Goal: Complete application form

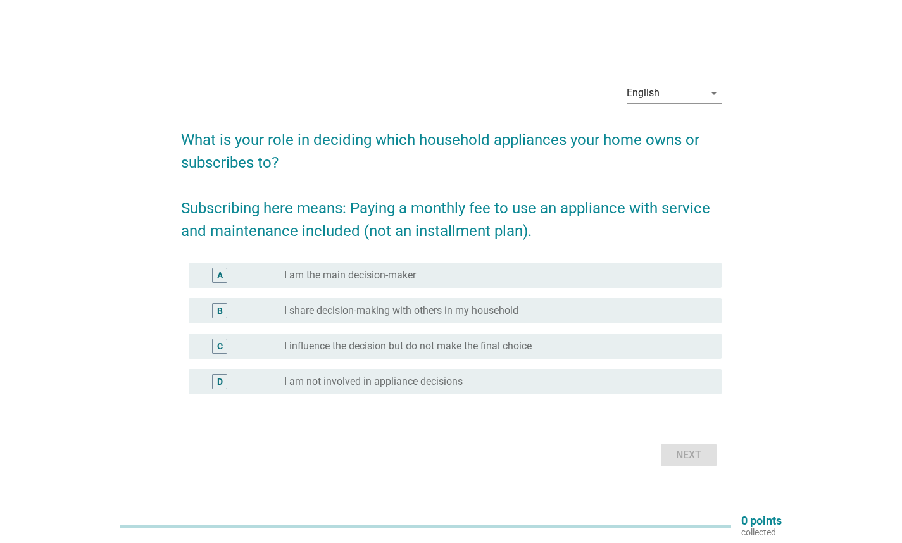
click at [419, 284] on div "A radio_button_unchecked I am the main decision-maker" at bounding box center [455, 275] width 533 height 25
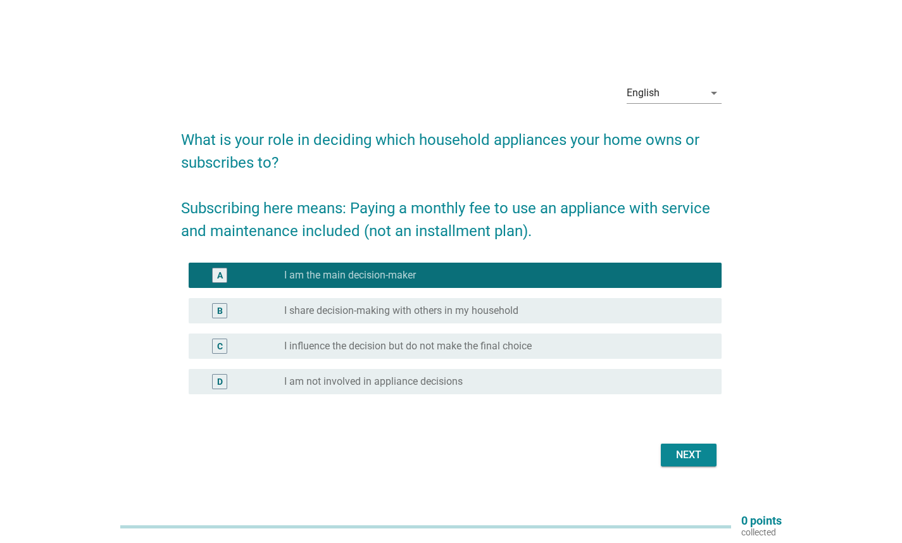
click at [683, 462] on div "Next" at bounding box center [688, 455] width 35 height 15
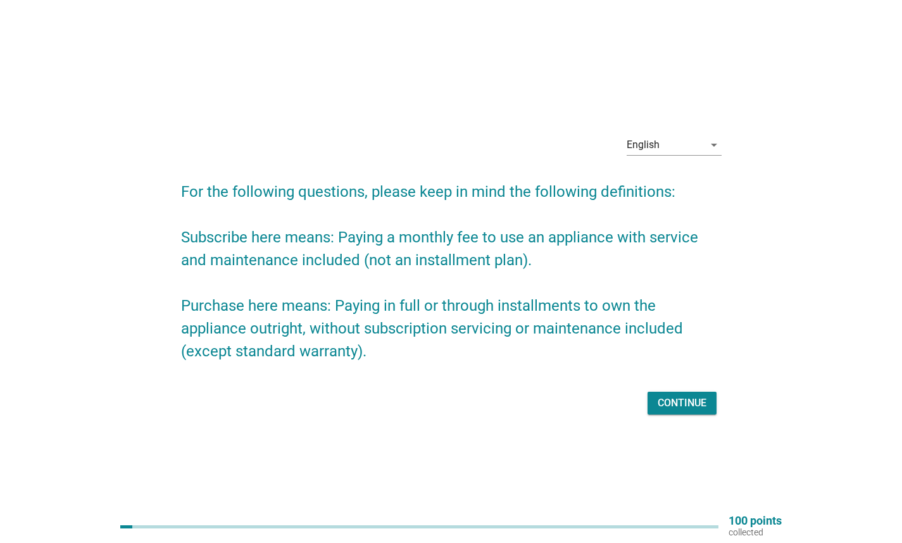
click at [655, 393] on button "Continue" at bounding box center [682, 403] width 69 height 23
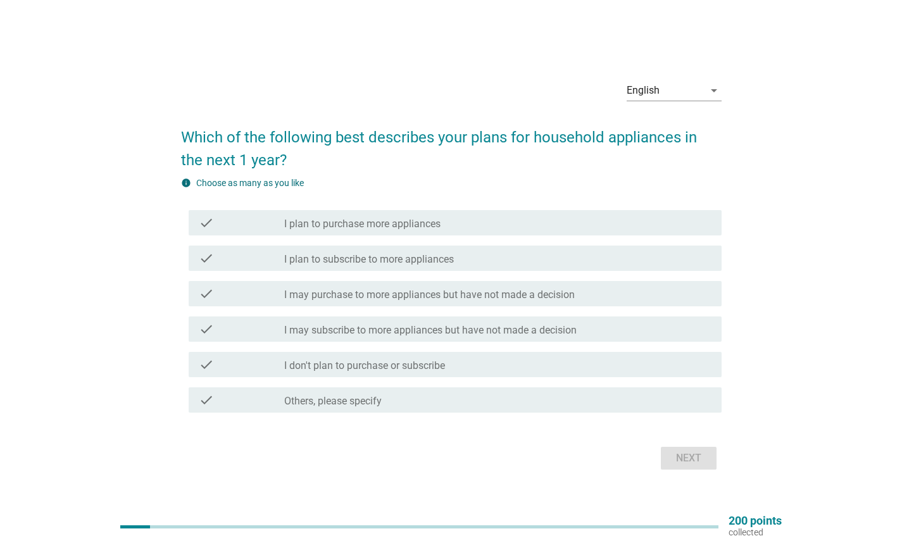
click at [454, 289] on label "I may purchase to more appliances but have not made a decision" at bounding box center [429, 295] width 291 height 13
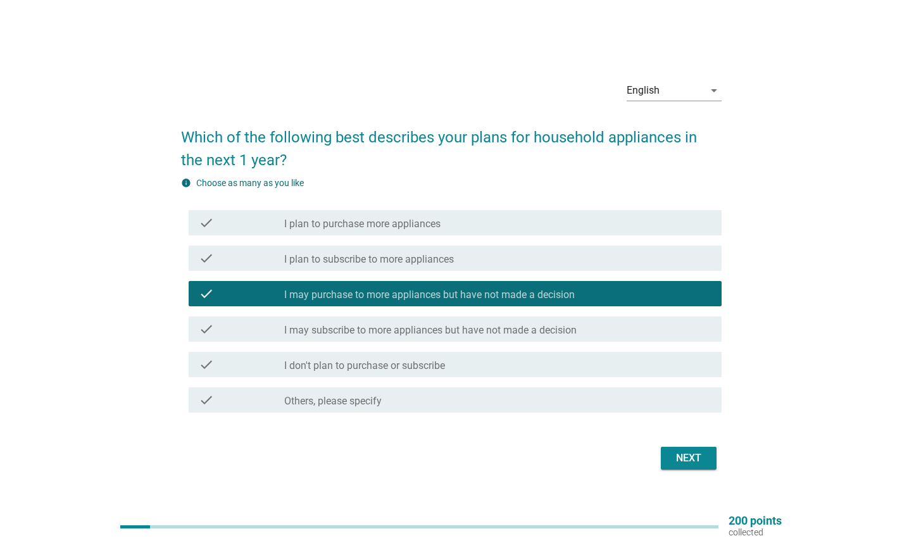
click at [677, 461] on div "Next" at bounding box center [688, 458] width 35 height 15
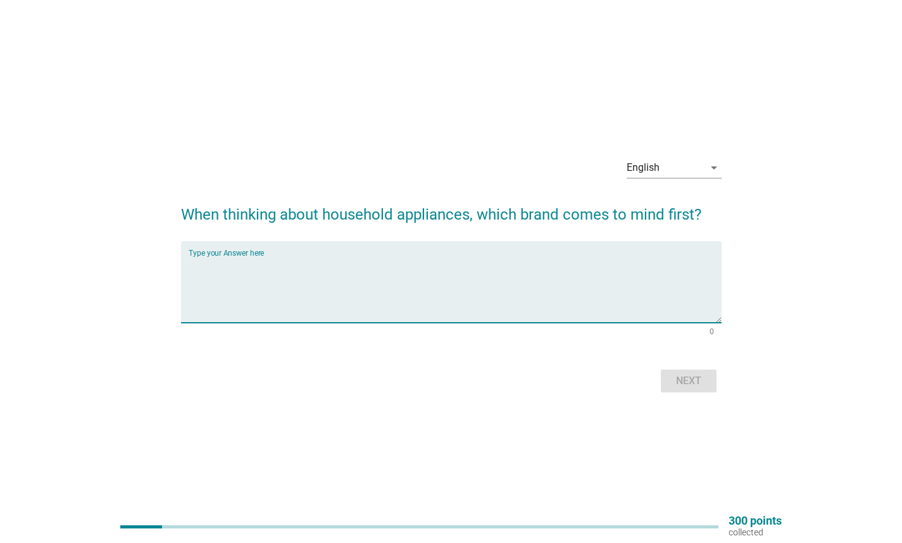
click at [319, 290] on textarea "Type your Answer here" at bounding box center [455, 289] width 533 height 66
type textarea "Panasonic"
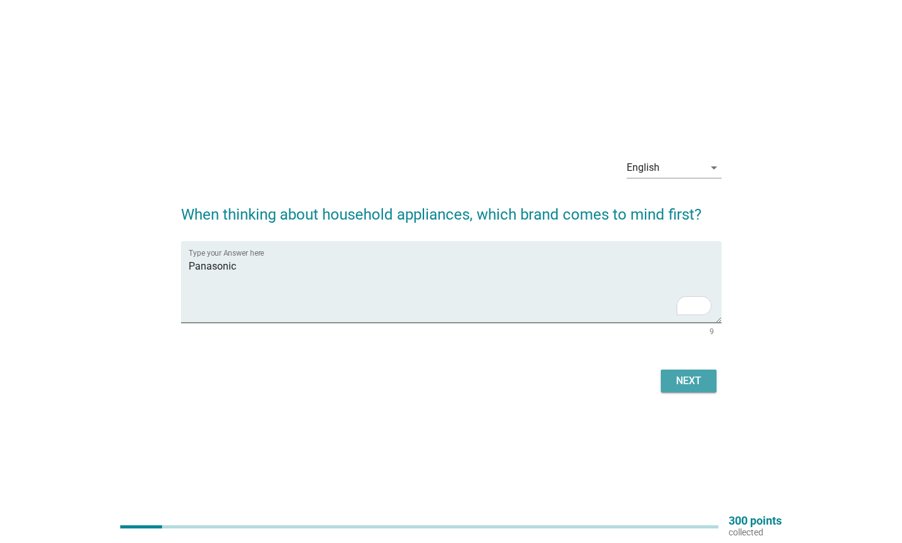
click at [688, 384] on div "Next" at bounding box center [688, 381] width 35 height 15
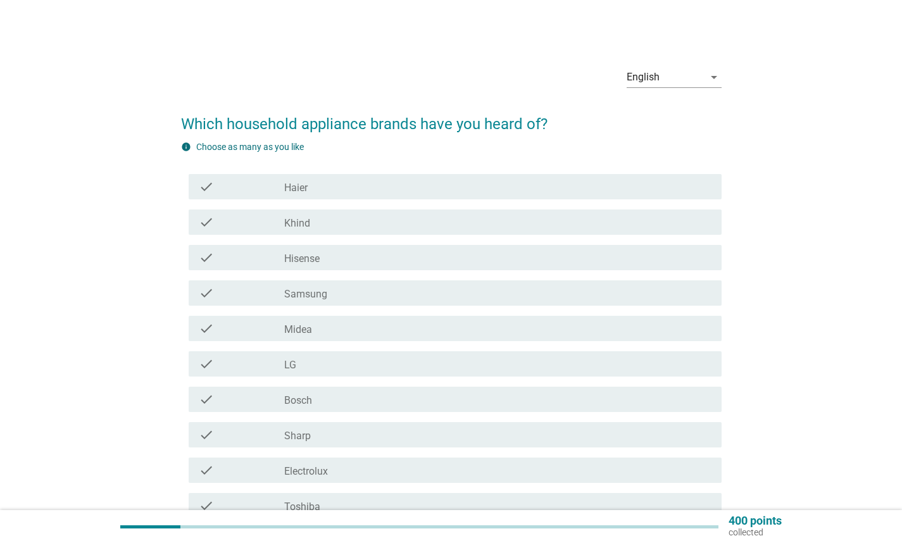
click at [313, 185] on div "check_box_outline_blank Haier" at bounding box center [497, 186] width 427 height 15
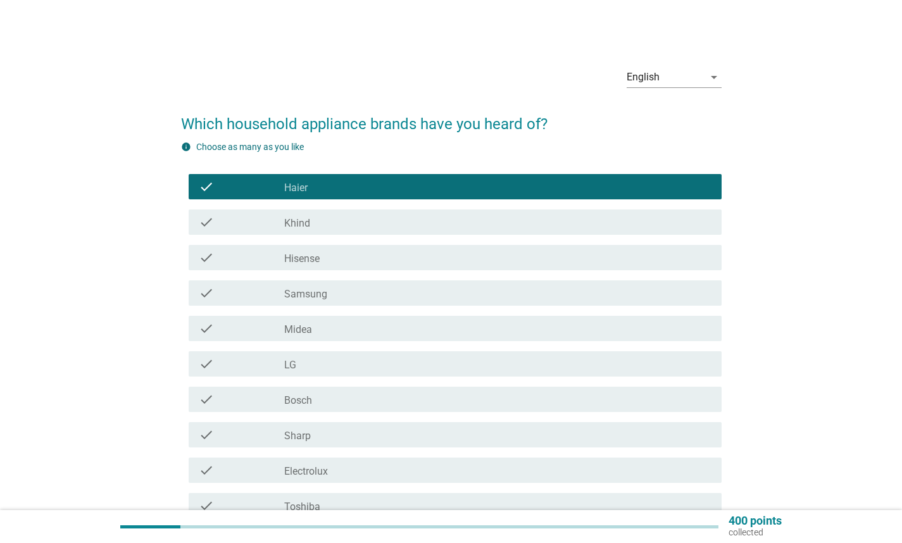
click at [315, 226] on div "check_box_outline_blank Khind" at bounding box center [497, 222] width 427 height 15
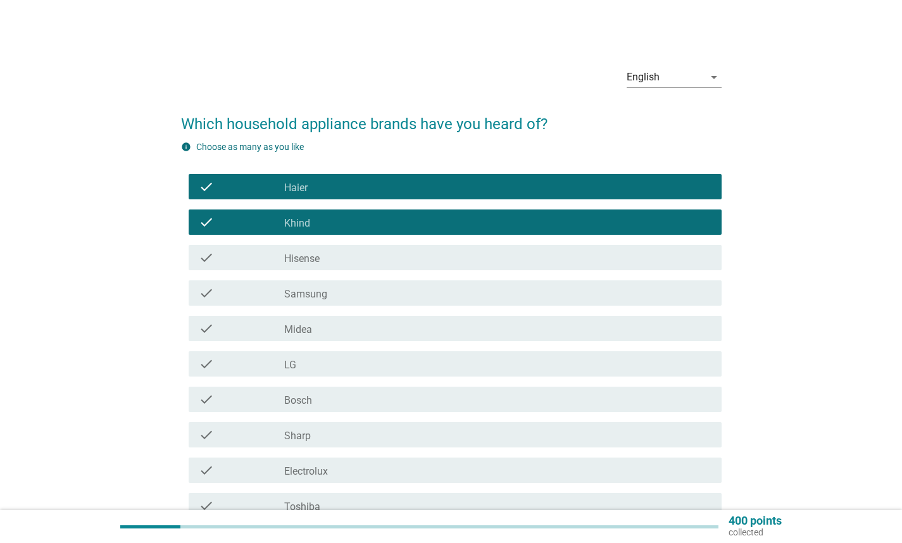
click at [313, 263] on label "Hisense" at bounding box center [301, 259] width 35 height 13
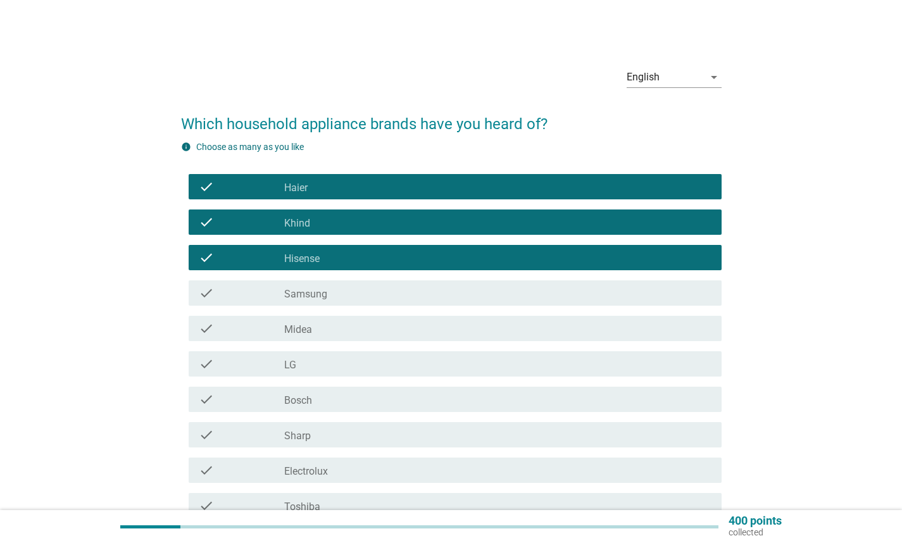
click at [313, 296] on label "Samsung" at bounding box center [305, 294] width 43 height 13
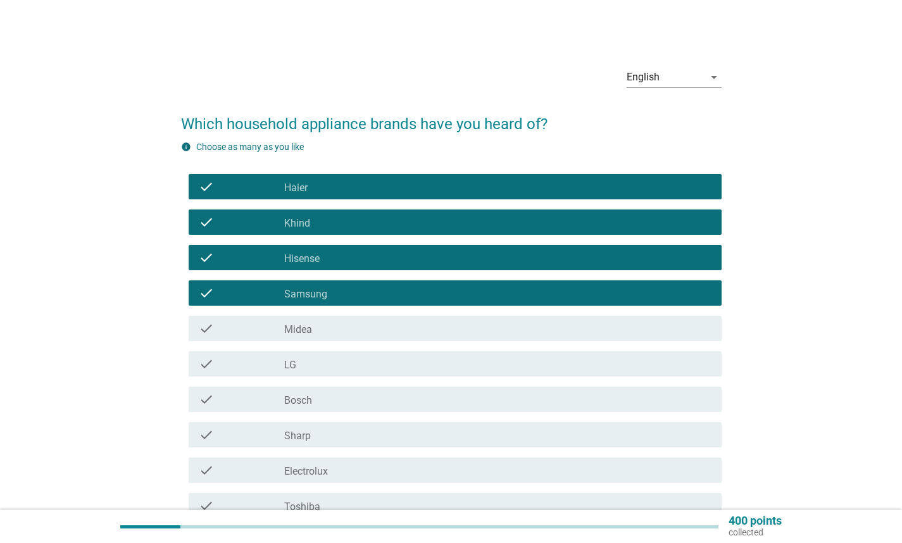
click at [313, 324] on div "check_box_outline_blank Midea" at bounding box center [497, 328] width 427 height 15
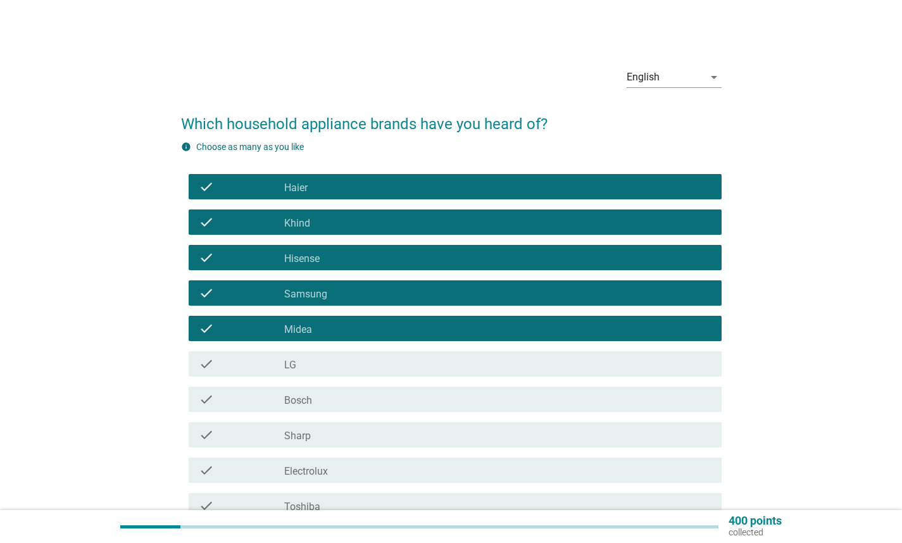
click at [315, 370] on div "check_box_outline_blank LG" at bounding box center [497, 364] width 427 height 15
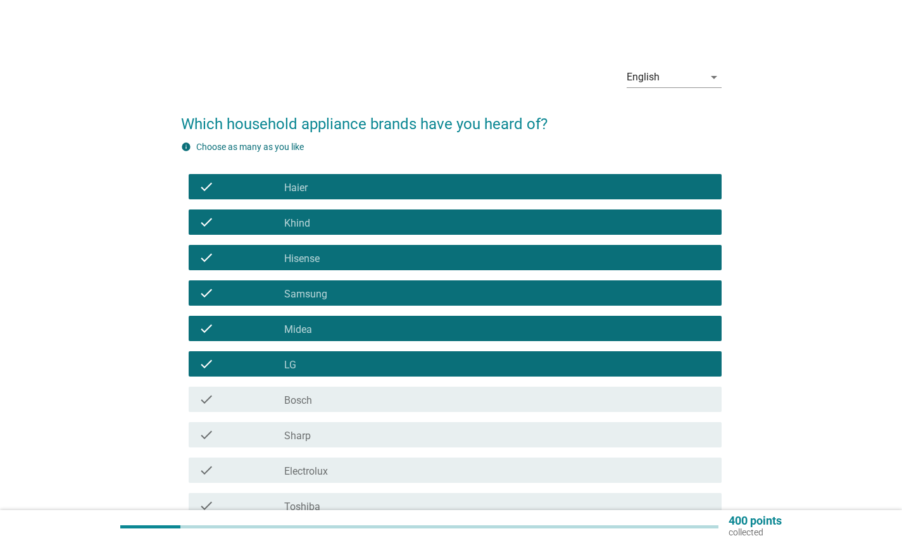
click at [319, 402] on div "check_box_outline_blank Bosch" at bounding box center [497, 399] width 427 height 15
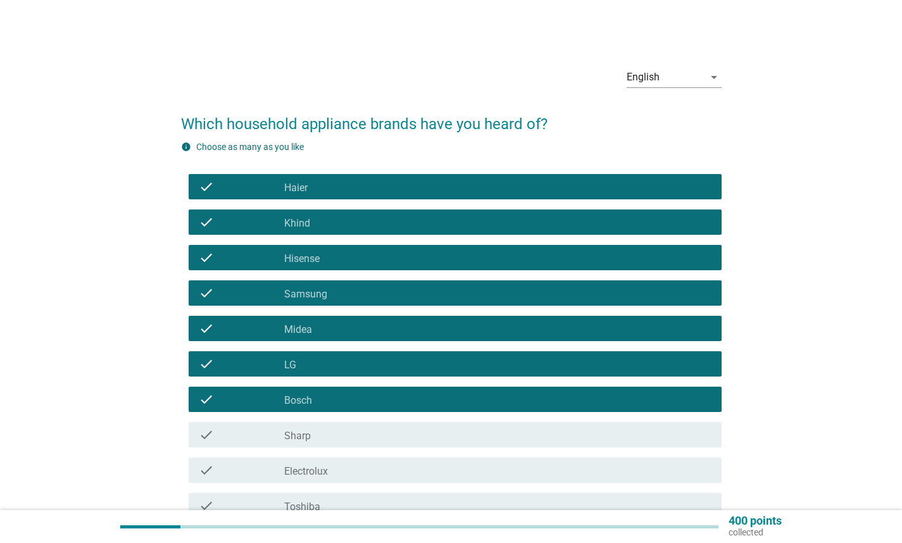
click at [316, 439] on div "check_box_outline_blank Sharp" at bounding box center [497, 434] width 427 height 15
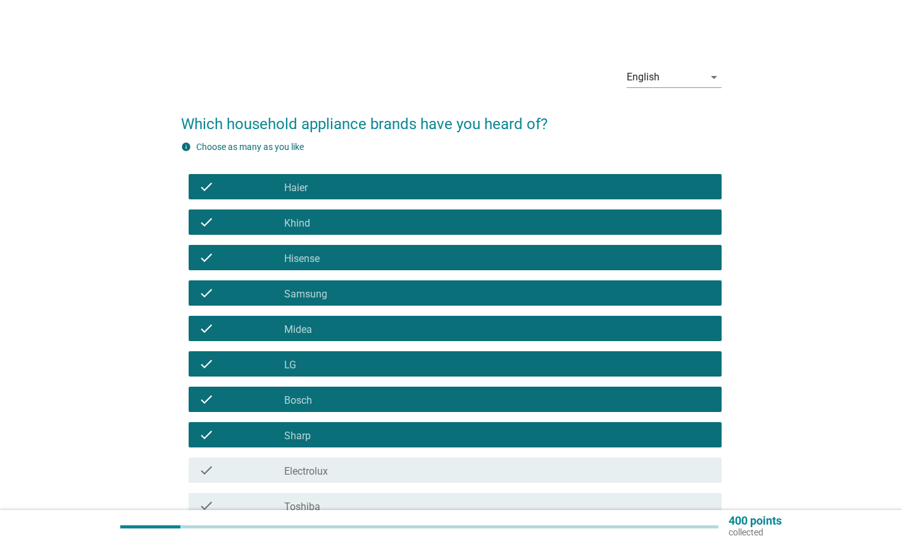
click at [317, 467] on label "Electrolux" at bounding box center [306, 471] width 44 height 13
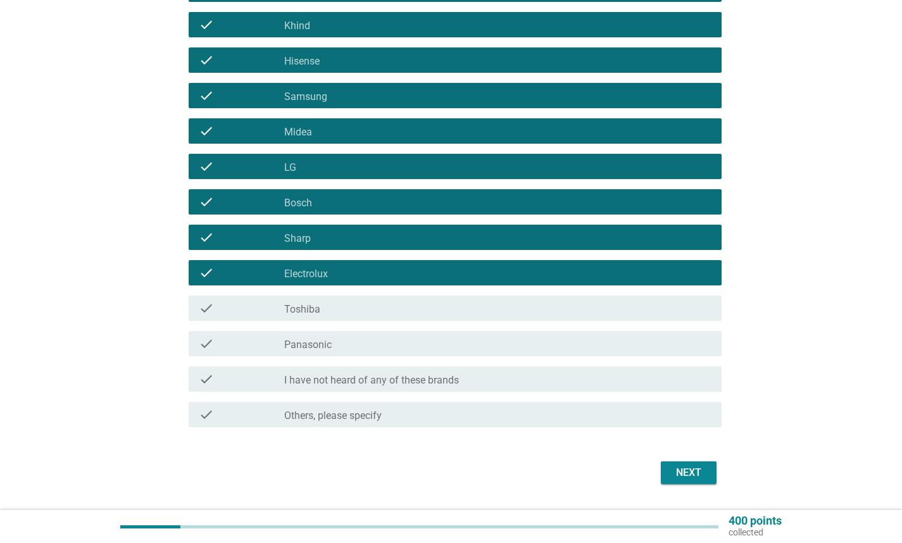
scroll to position [232, 0]
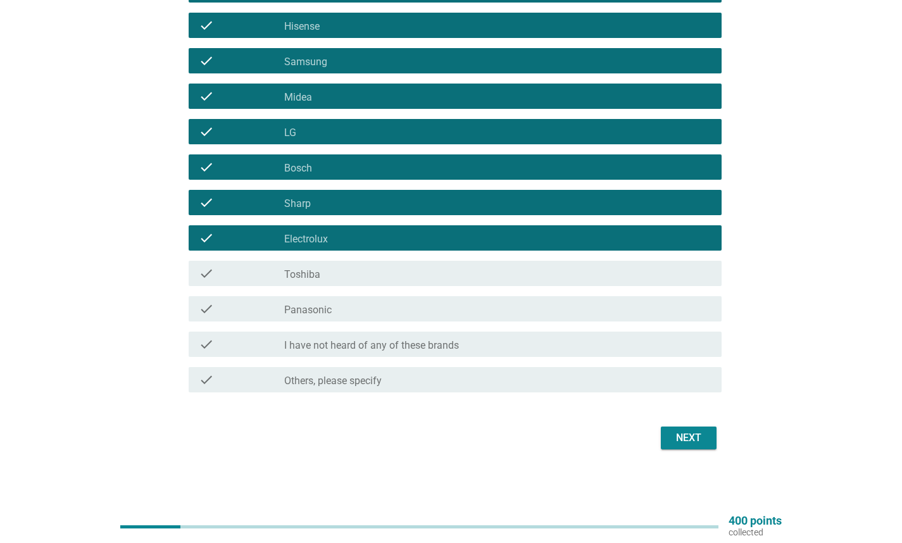
click at [313, 279] on label "Toshiba" at bounding box center [302, 275] width 36 height 13
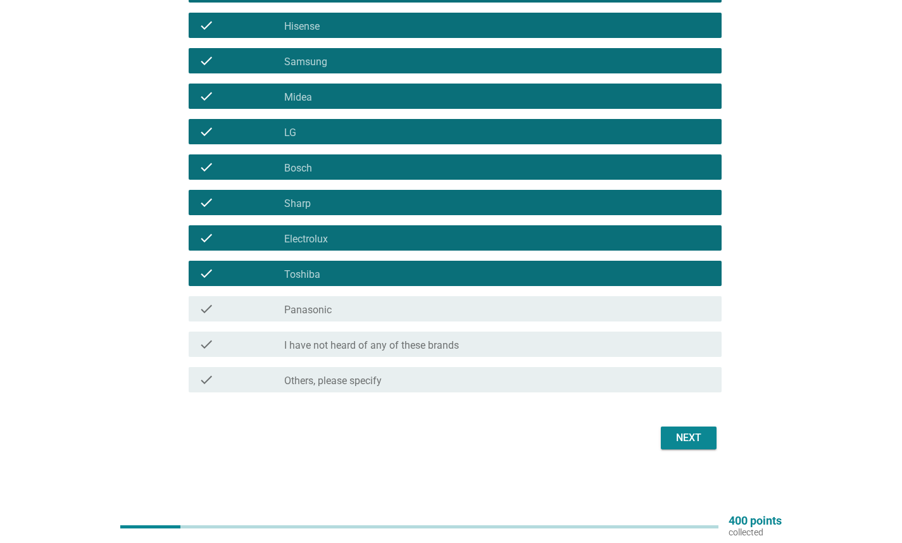
click at [315, 301] on div "check_box_outline_blank Panasonic" at bounding box center [497, 308] width 427 height 15
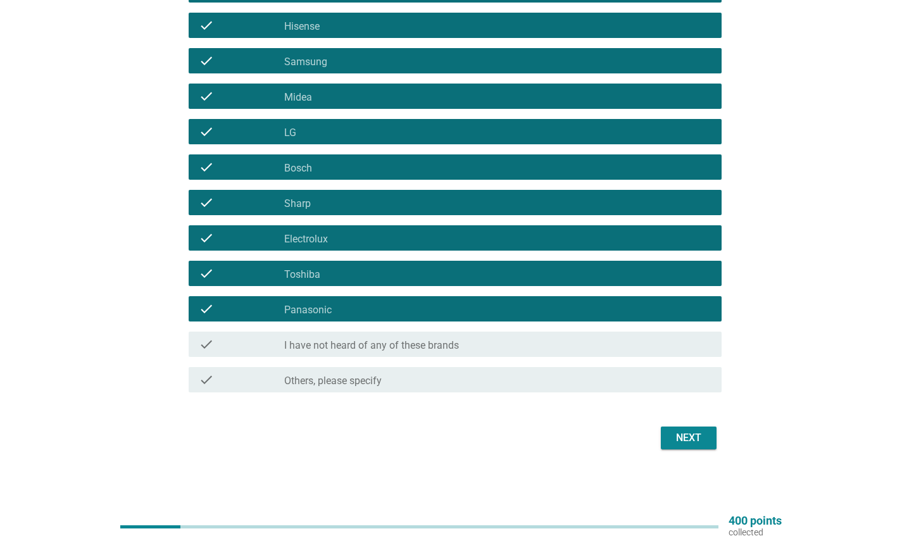
click at [697, 431] on div "Next" at bounding box center [688, 438] width 35 height 15
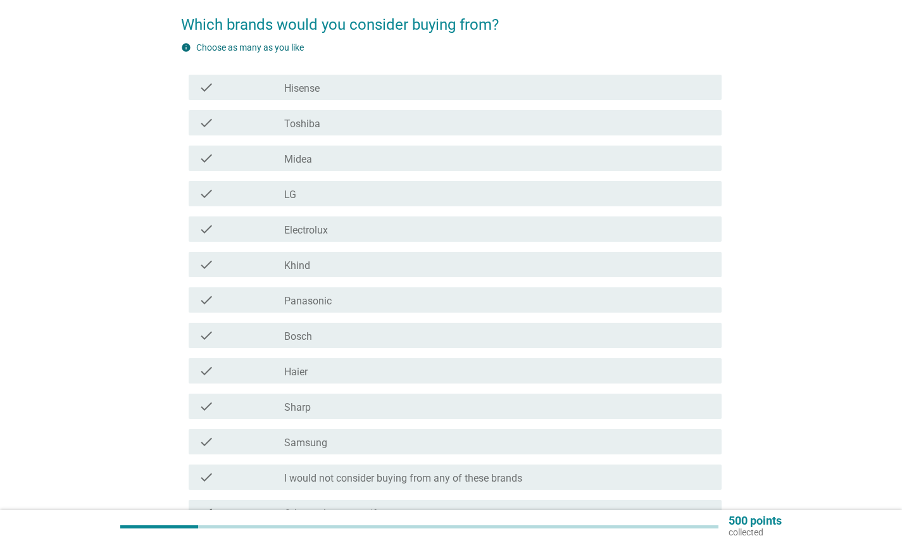
scroll to position [122, 0]
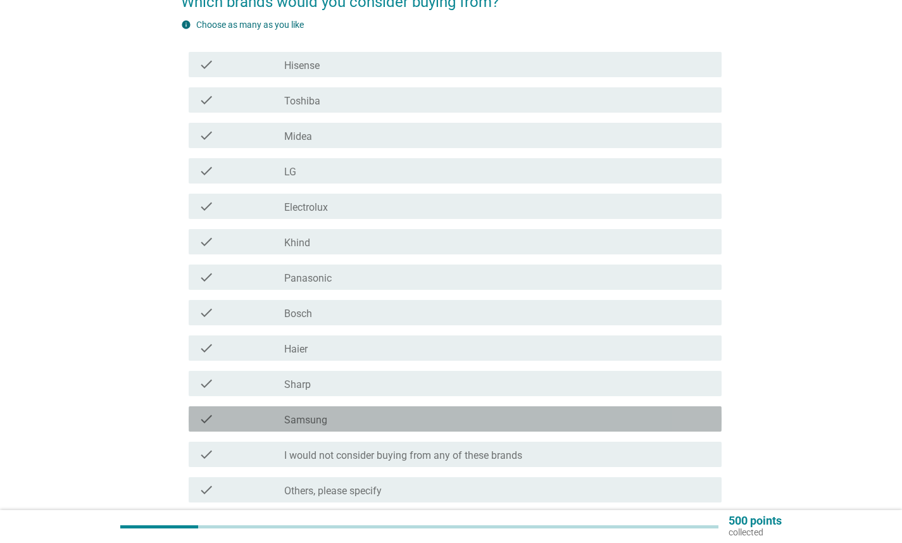
click at [338, 412] on div "check_box_outline_blank Samsung" at bounding box center [497, 419] width 427 height 15
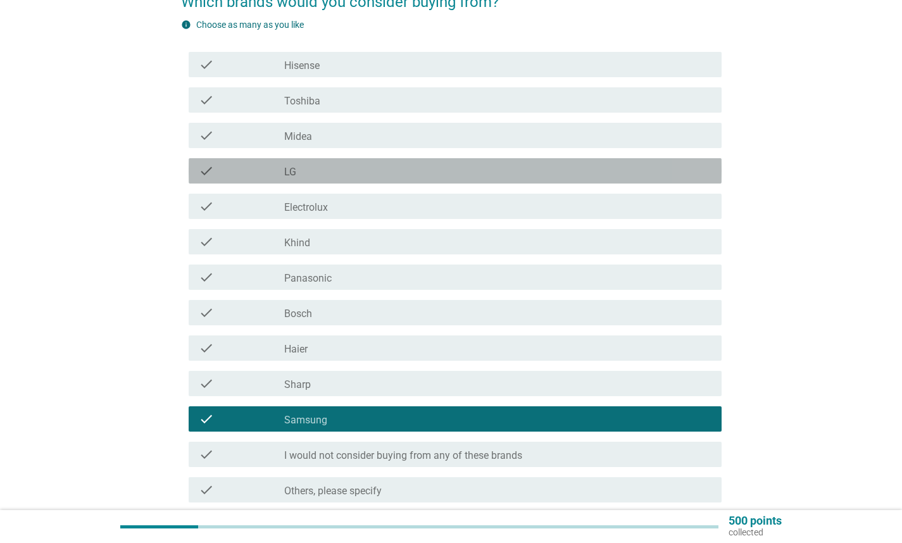
click at [341, 171] on div "check_box_outline_blank LG" at bounding box center [497, 170] width 427 height 15
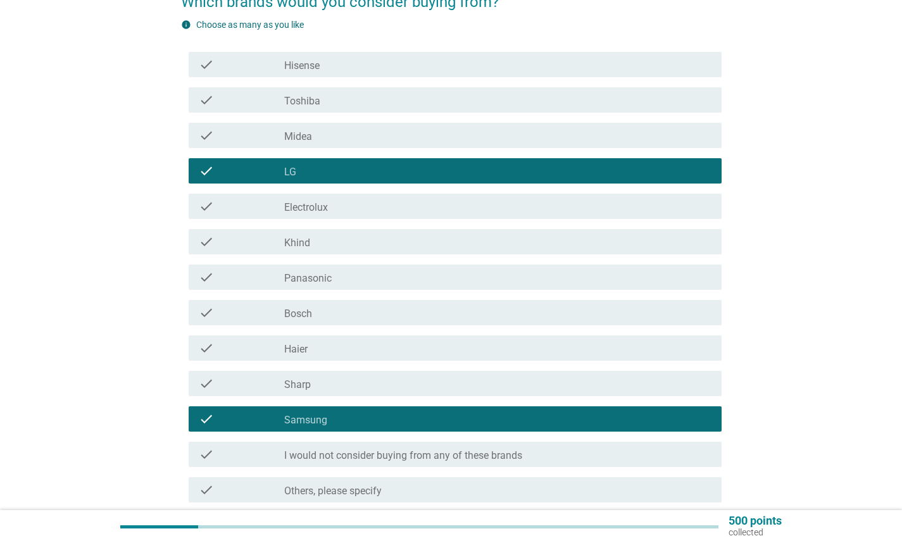
click at [346, 288] on div "check check_box_outline_blank Panasonic" at bounding box center [455, 277] width 533 height 25
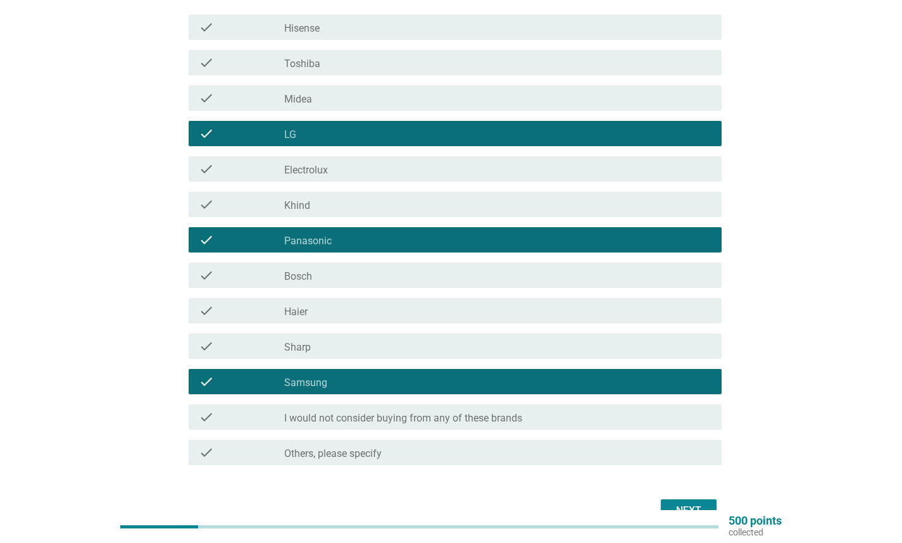
scroll to position [152, 0]
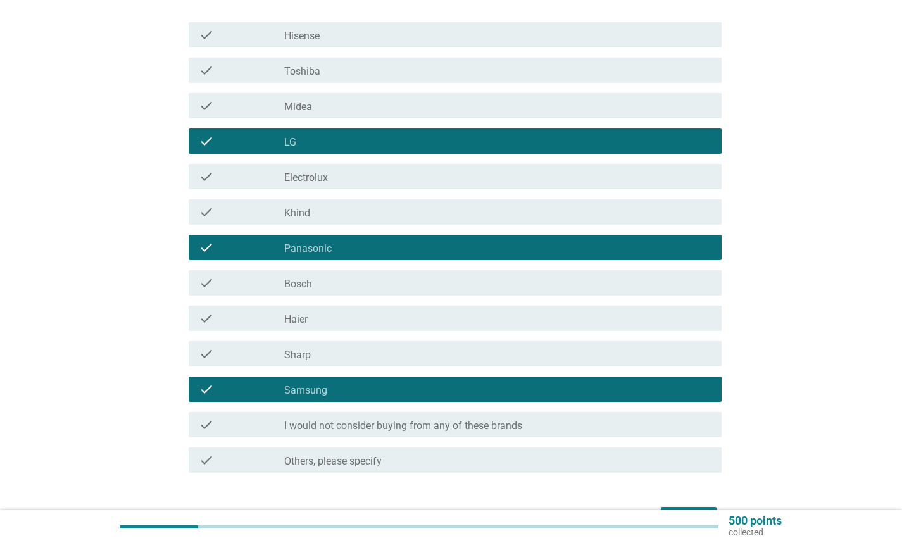
click at [389, 76] on div "check_box_outline_blank Toshiba" at bounding box center [497, 70] width 427 height 15
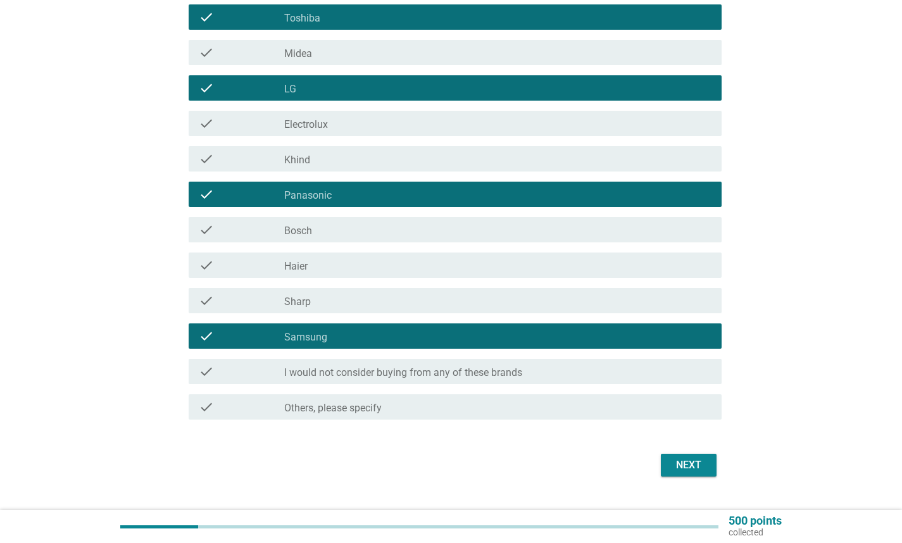
scroll to position [232, 0]
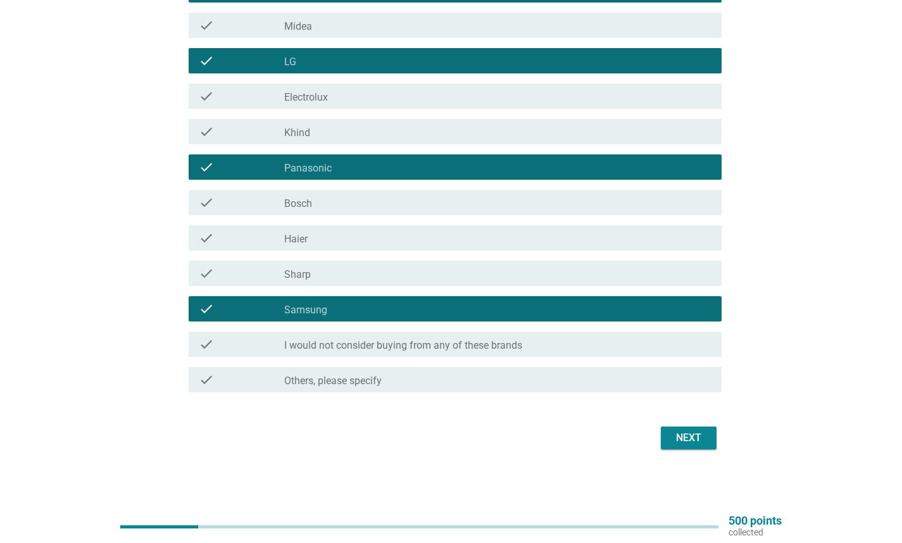
click at [690, 433] on div "Next" at bounding box center [688, 438] width 35 height 15
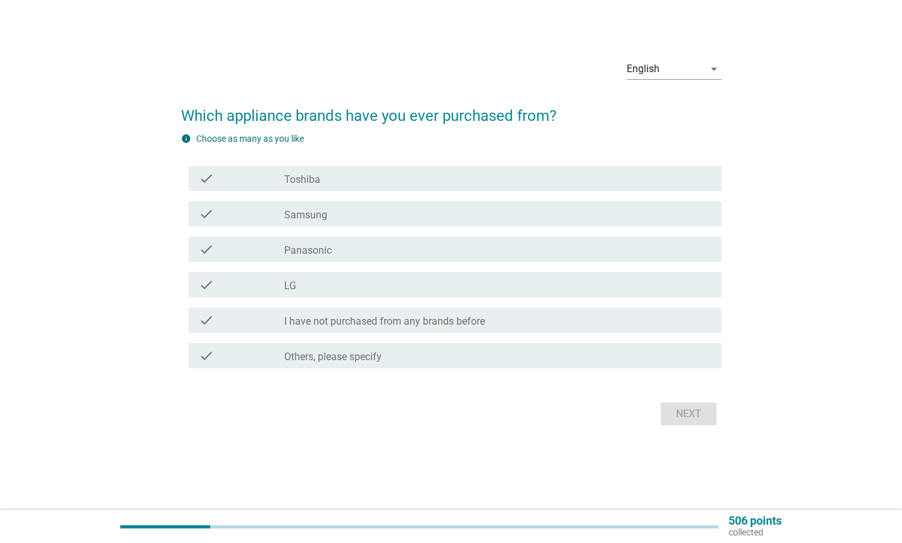
scroll to position [0, 0]
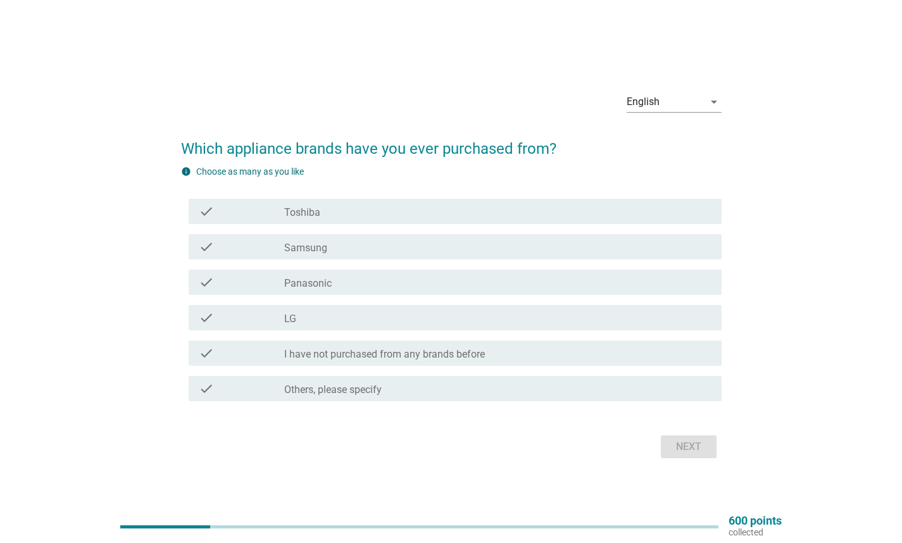
click at [355, 315] on div "check_box_outline_blank LG" at bounding box center [497, 317] width 427 height 15
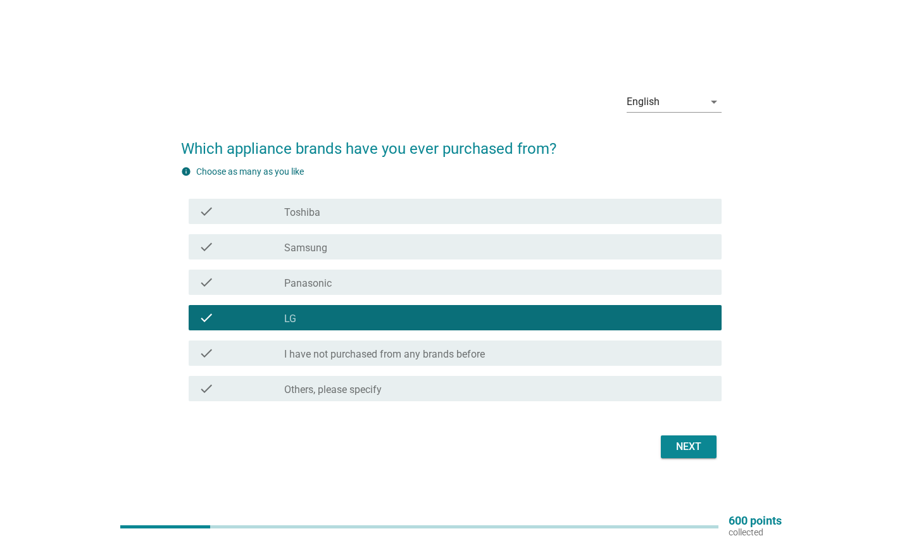
click at [338, 206] on div "check_box Toshiba" at bounding box center [497, 211] width 427 height 15
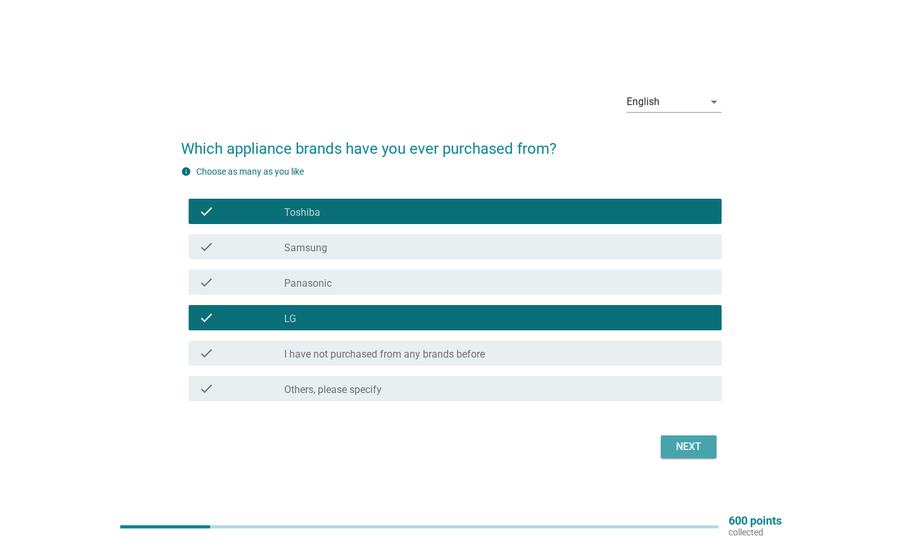
click at [676, 446] on div "Next" at bounding box center [688, 446] width 35 height 15
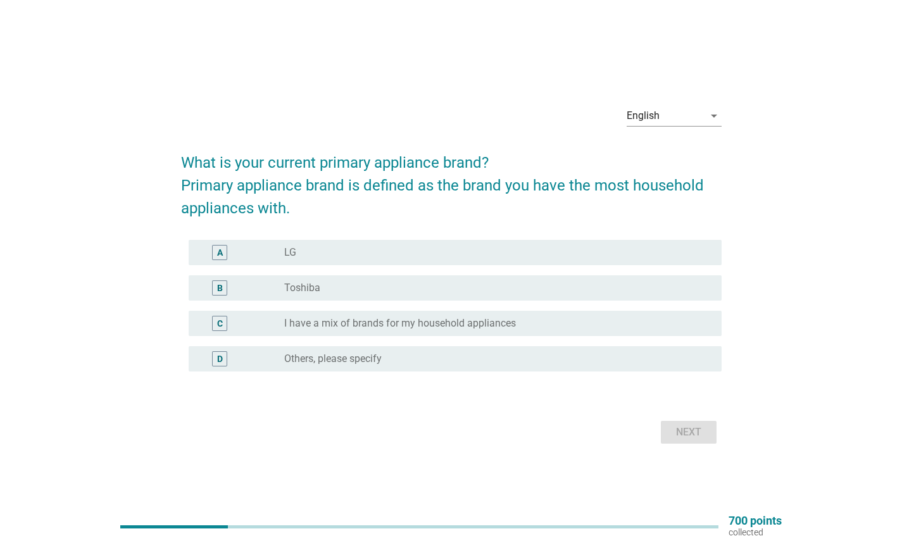
click at [306, 260] on div "radio_button_unchecked LG" at bounding box center [497, 252] width 427 height 15
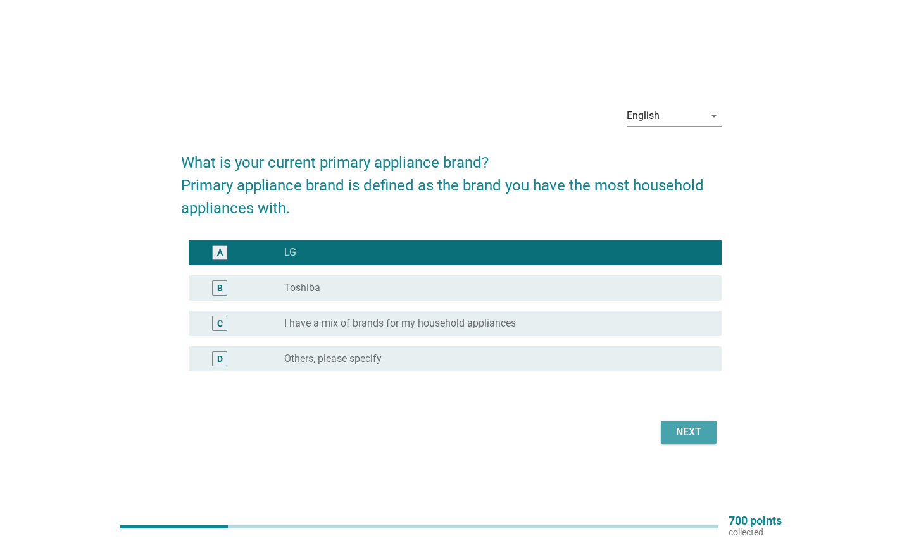
click at [694, 429] on div "Next" at bounding box center [688, 432] width 35 height 15
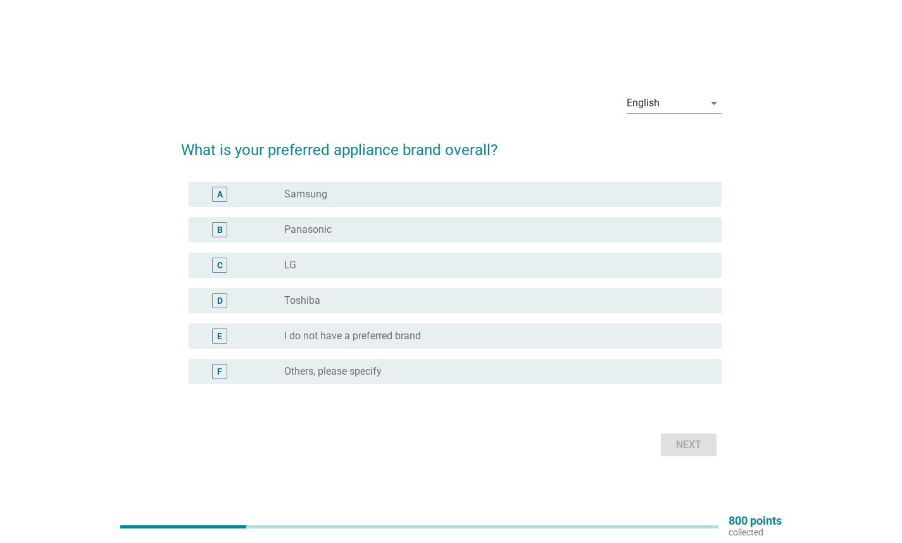
click at [307, 259] on div "radio_button_unchecked LG" at bounding box center [492, 265] width 417 height 13
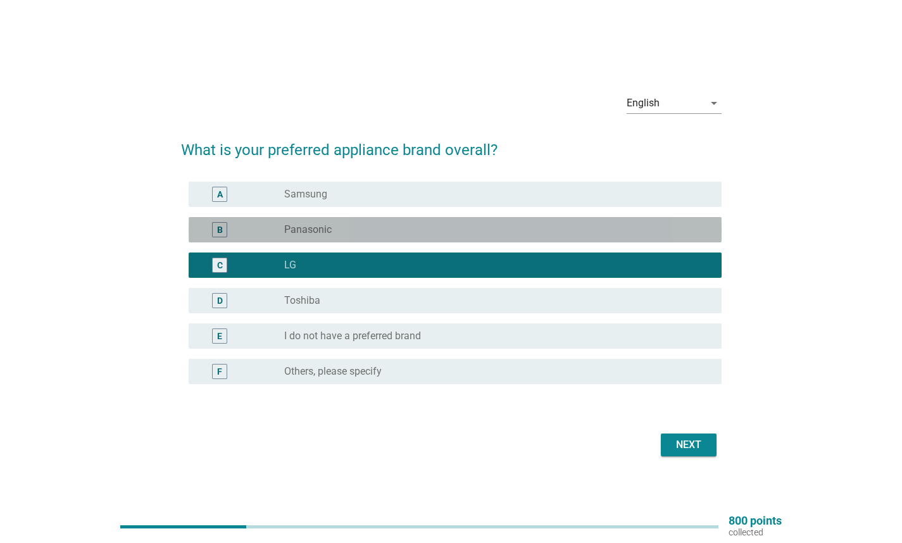
click at [439, 236] on div "radio_button_unchecked Panasonic" at bounding box center [492, 230] width 417 height 13
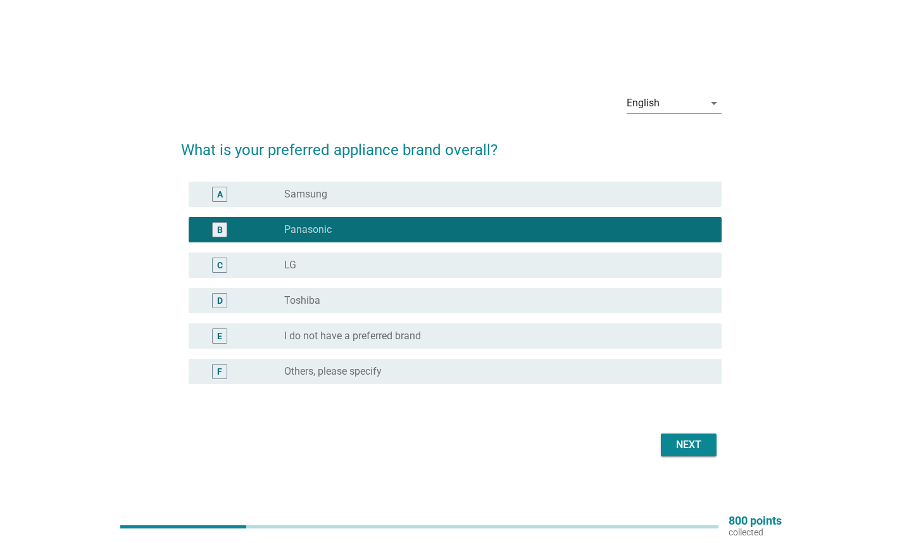
click at [441, 265] on div "radio_button_unchecked LG" at bounding box center [492, 265] width 417 height 13
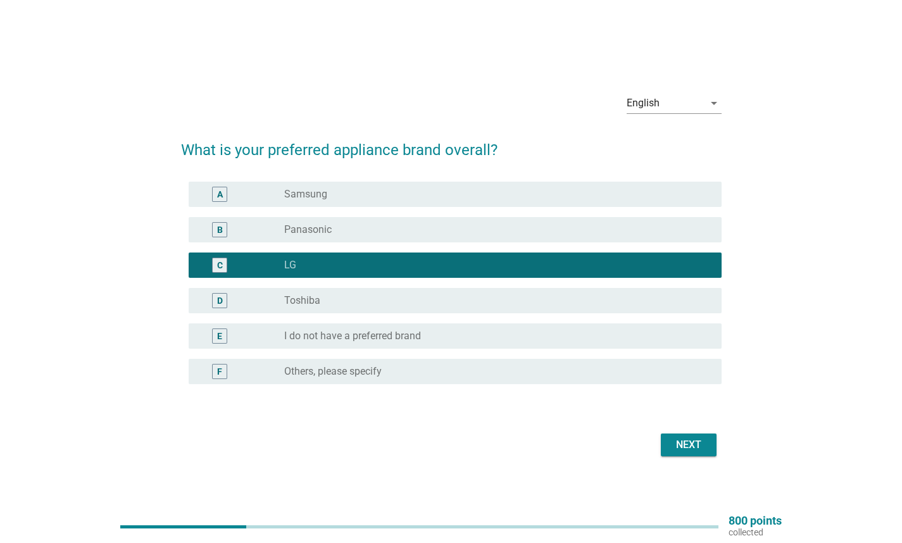
click at [684, 431] on div "Next" at bounding box center [451, 445] width 541 height 30
click at [684, 439] on div "Next" at bounding box center [688, 445] width 35 height 15
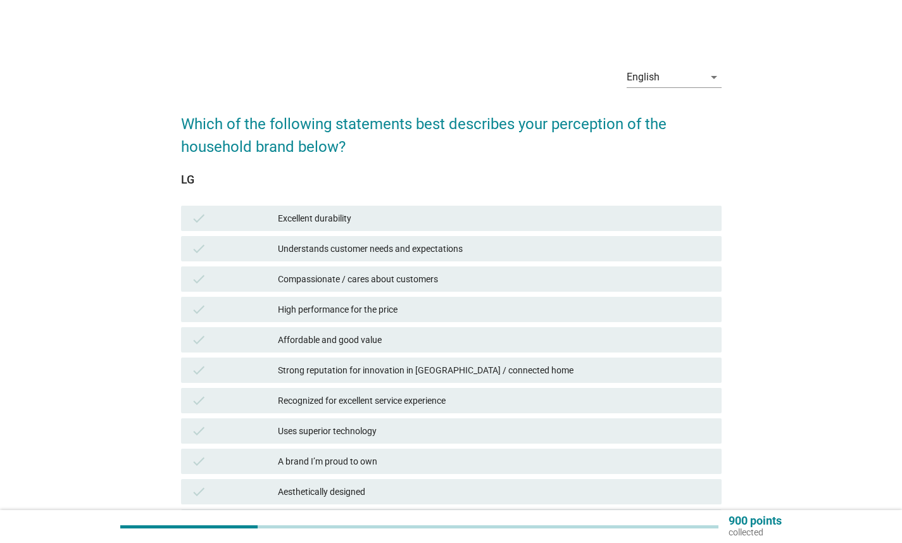
click at [419, 218] on div "Excellent durability" at bounding box center [495, 218] width 434 height 15
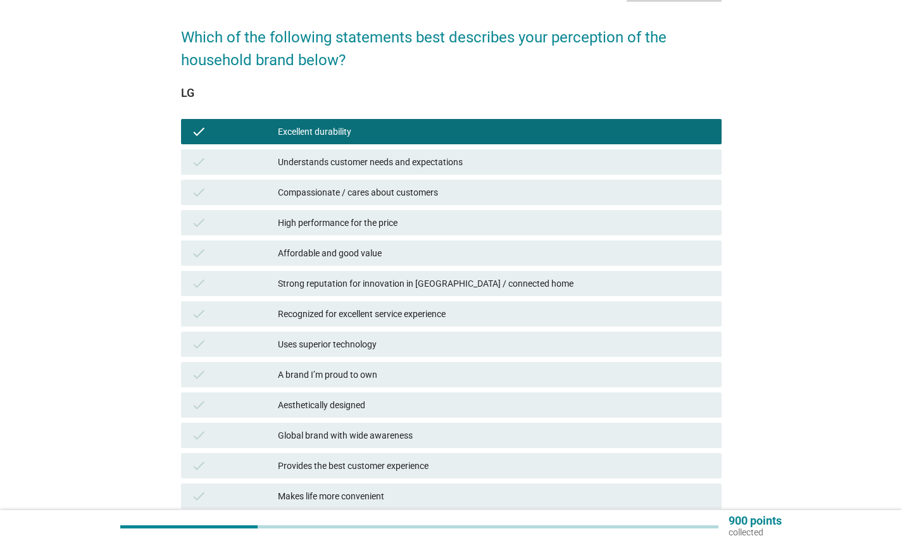
scroll to position [208, 0]
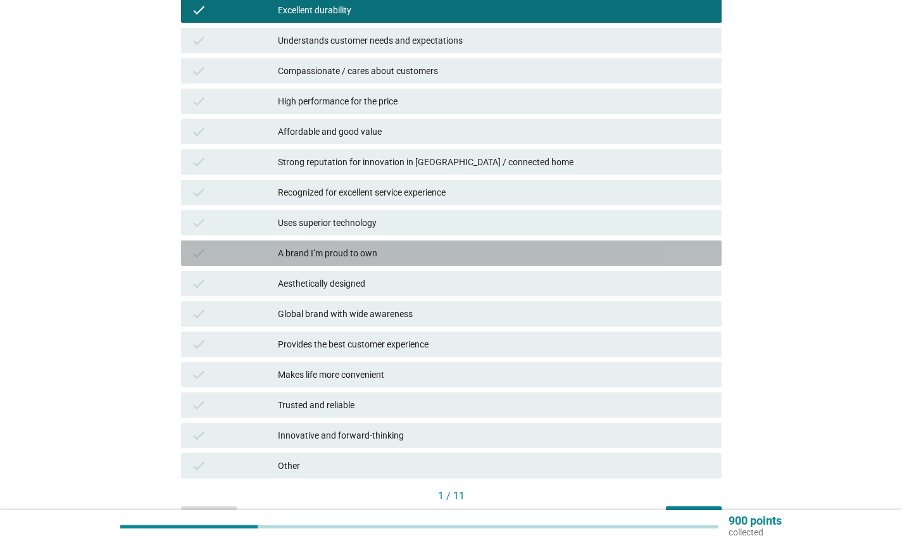
click at [279, 248] on div "A brand I’m proud to own" at bounding box center [495, 253] width 434 height 15
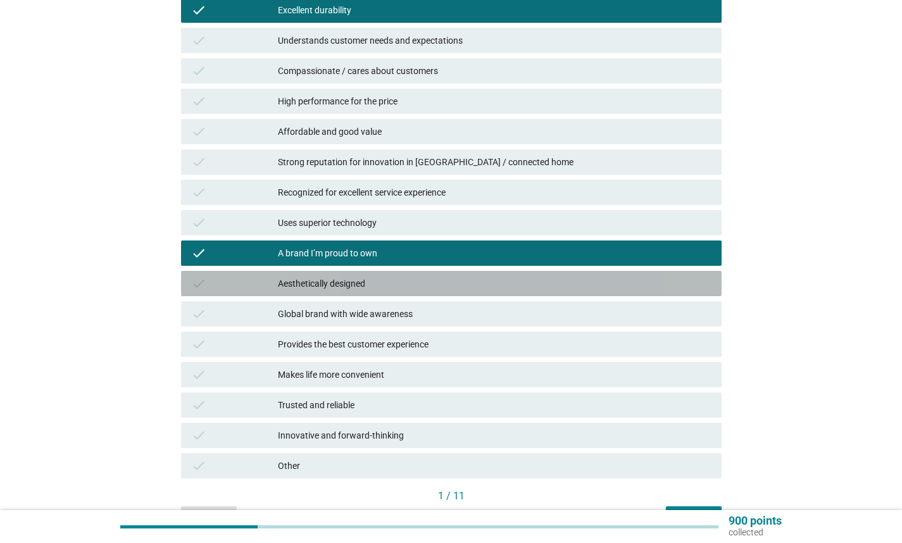
click at [331, 272] on div "check Aesthetically designed" at bounding box center [451, 283] width 541 height 25
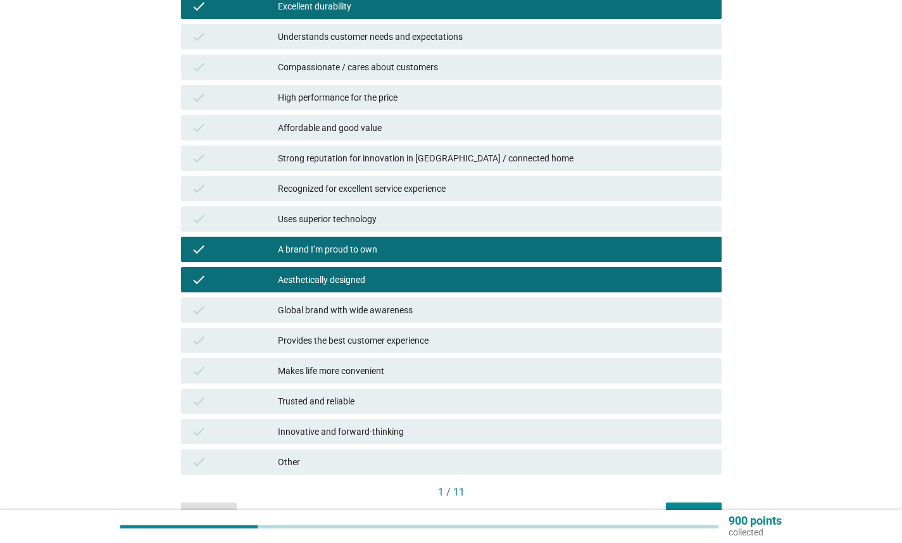
click at [368, 397] on div "Trusted and reliable" at bounding box center [495, 401] width 434 height 15
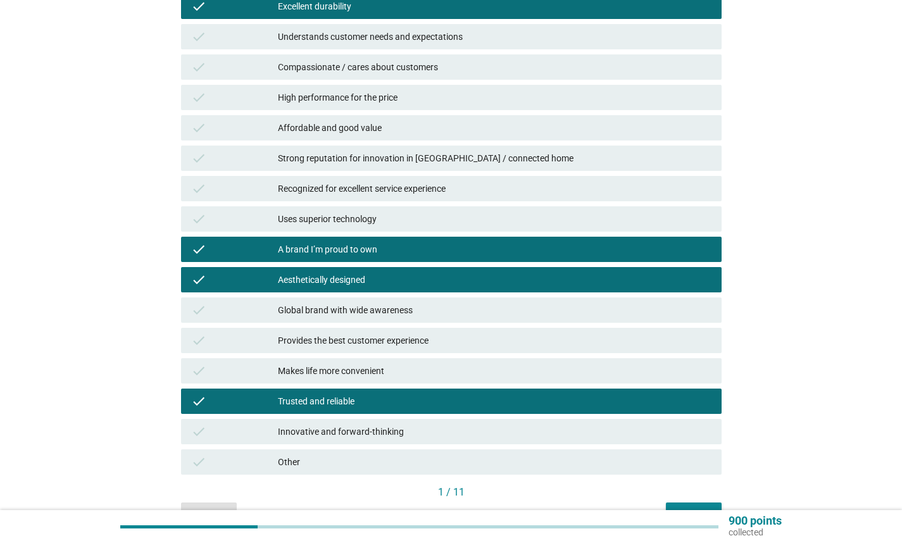
scroll to position [284, 0]
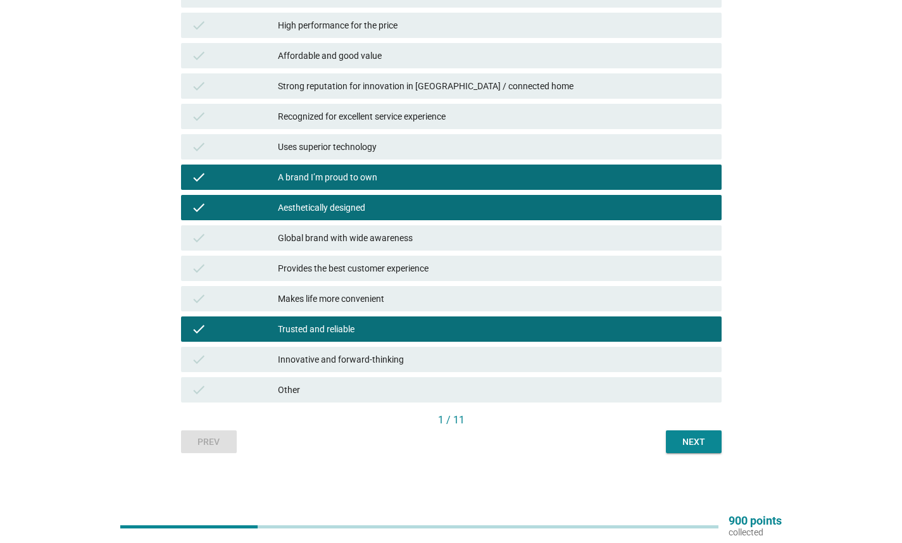
click at [693, 432] on button "Next" at bounding box center [694, 442] width 56 height 23
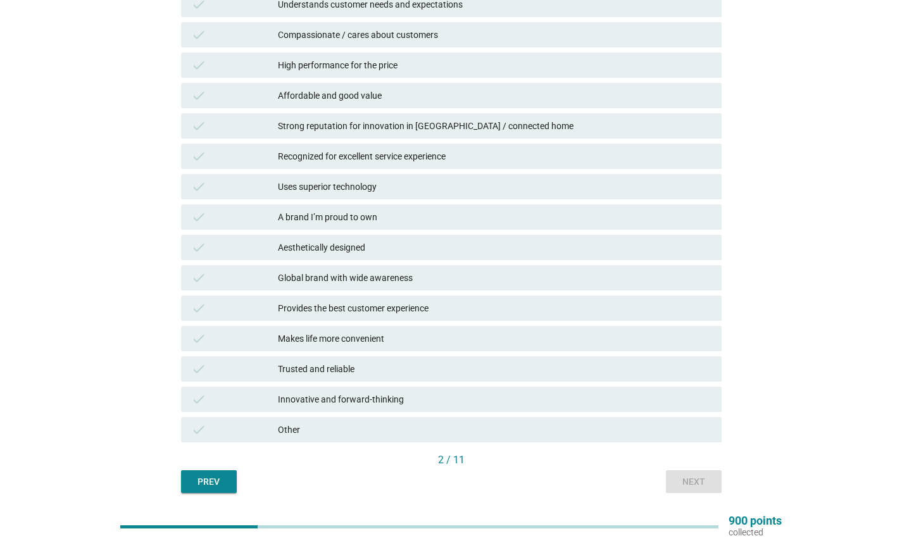
scroll to position [245, 0]
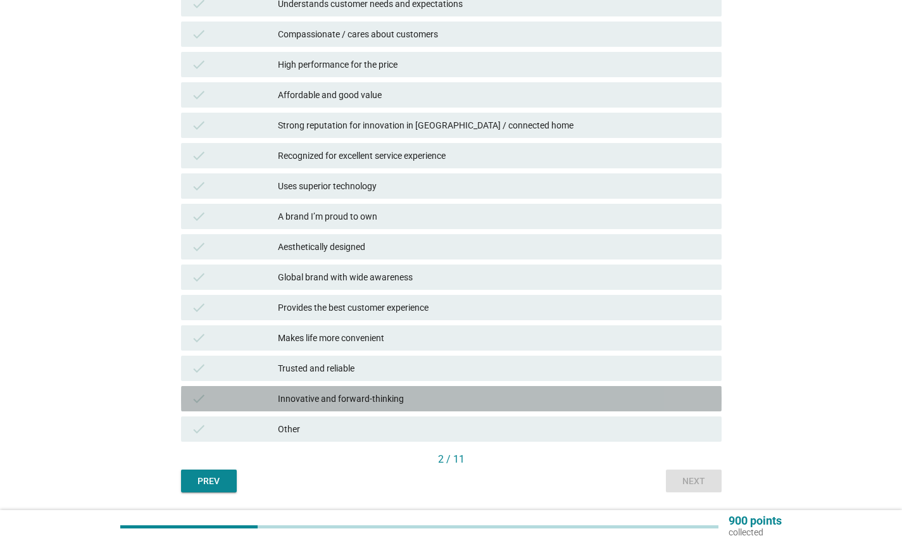
click at [386, 397] on div "Innovative and forward-thinking" at bounding box center [495, 398] width 434 height 15
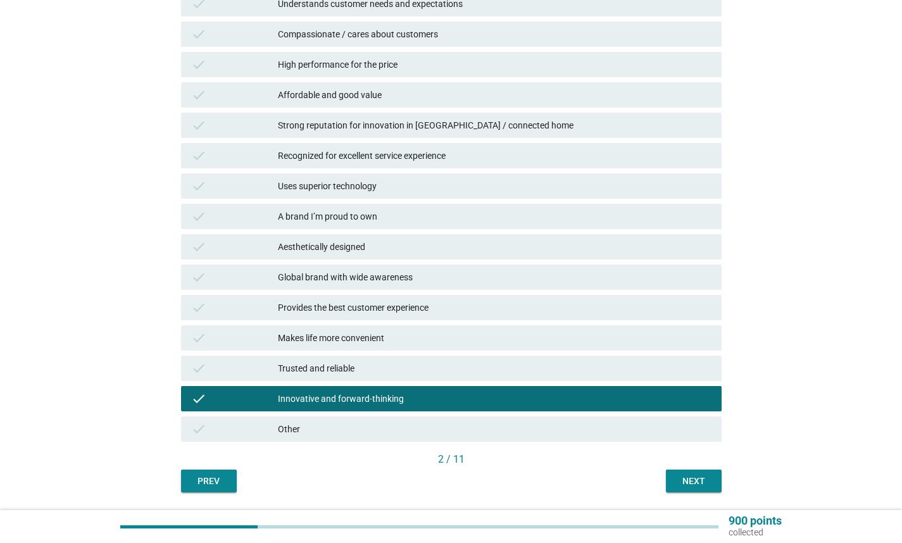
click at [381, 246] on div "Aesthetically designed" at bounding box center [495, 246] width 434 height 15
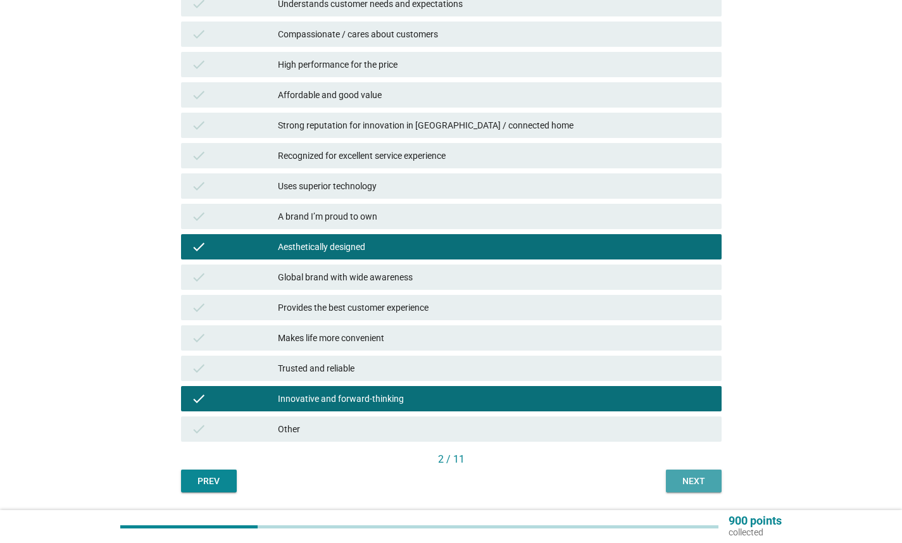
click at [683, 488] on button "Next" at bounding box center [694, 481] width 56 height 23
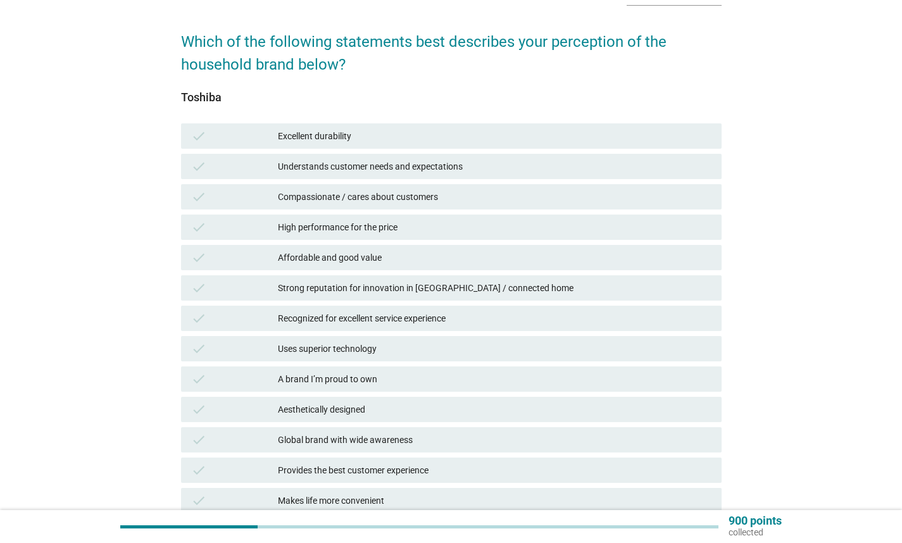
scroll to position [83, 0]
click at [510, 254] on div "Affordable and good value" at bounding box center [495, 257] width 434 height 15
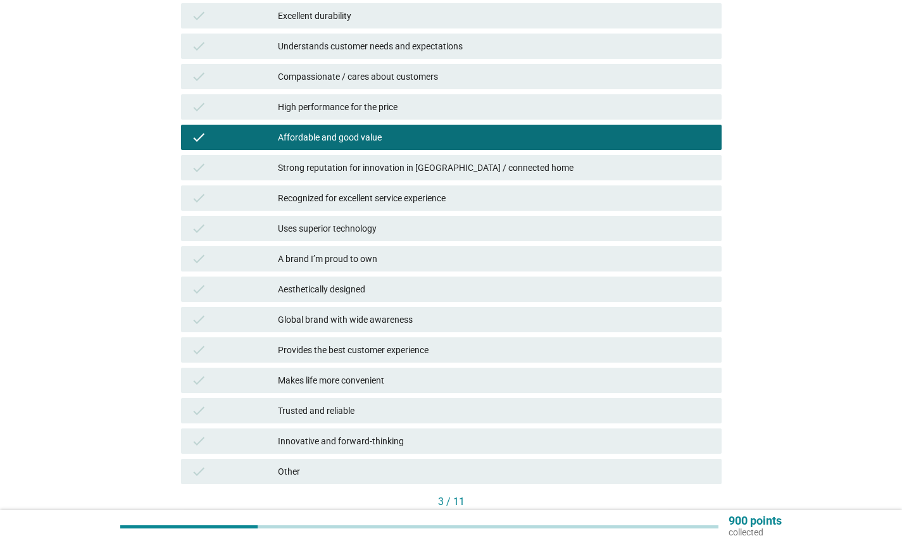
scroll to position [284, 0]
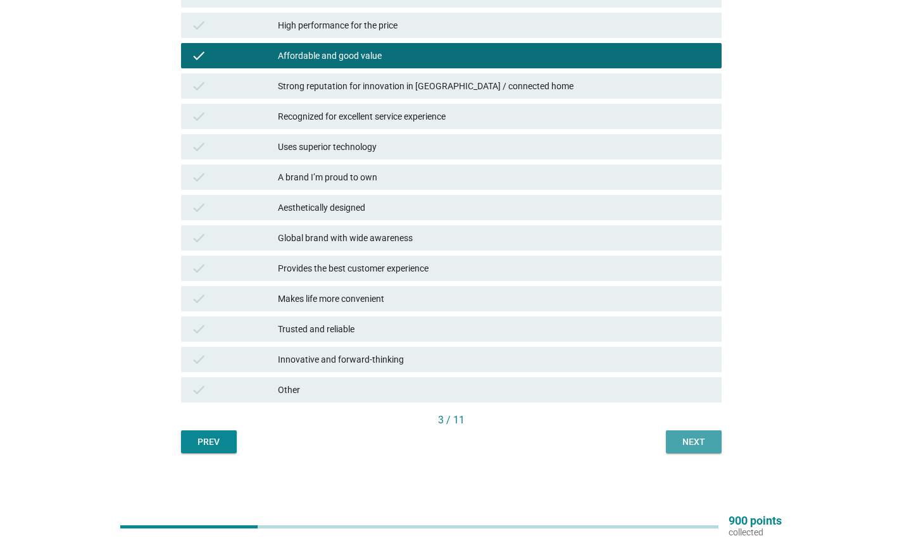
click at [703, 440] on div "Next" at bounding box center [693, 442] width 35 height 13
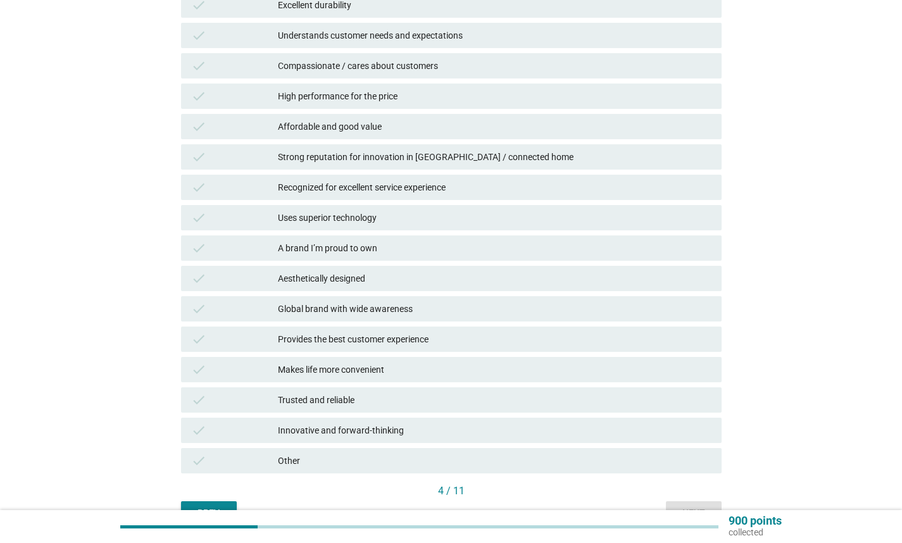
scroll to position [215, 0]
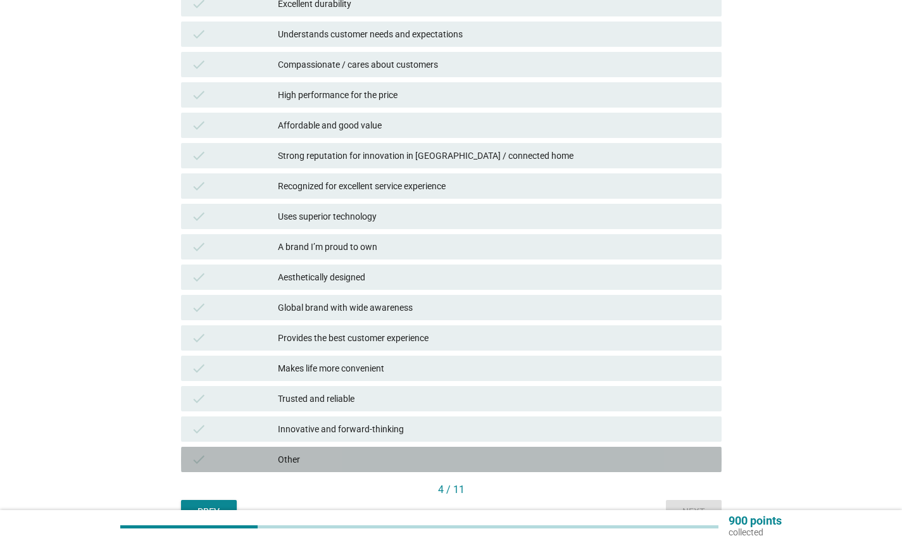
click at [421, 453] on div "Other" at bounding box center [495, 459] width 434 height 15
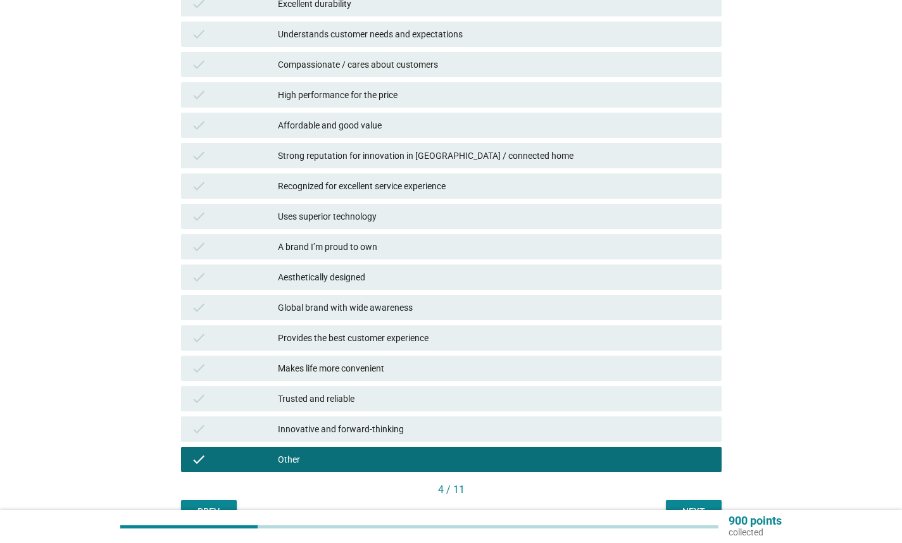
click at [678, 499] on div "4 / 11" at bounding box center [451, 492] width 541 height 18
click at [678, 504] on button "Next" at bounding box center [694, 511] width 56 height 23
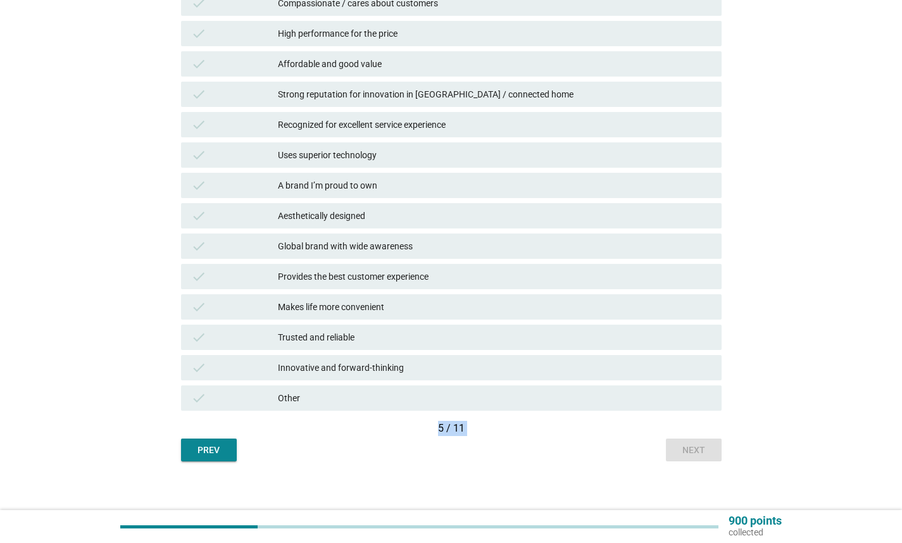
scroll to position [284, 0]
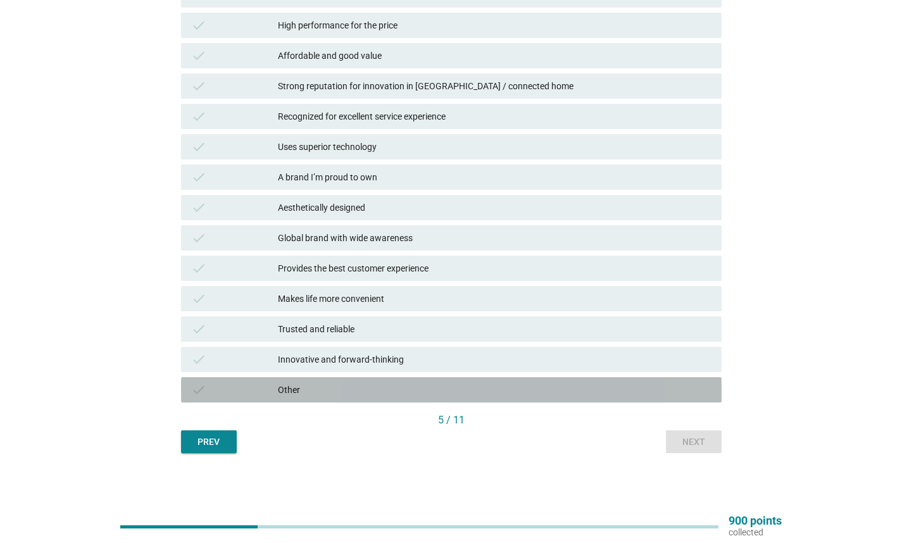
click at [413, 381] on div "check Other" at bounding box center [451, 389] width 541 height 25
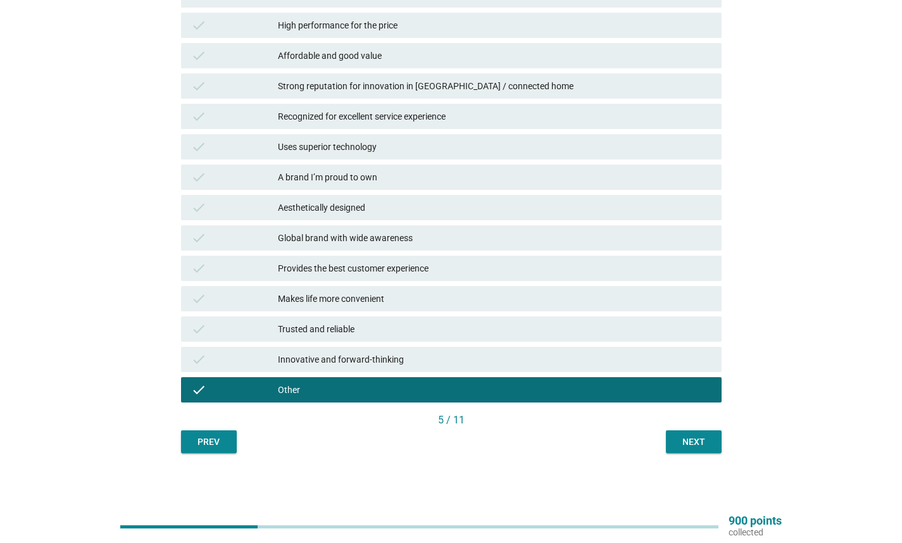
click at [680, 465] on div "English arrow_drop_down Which of the following statements best describes your p…" at bounding box center [451, 112] width 872 height 731
click at [680, 446] on div "Next" at bounding box center [693, 442] width 35 height 13
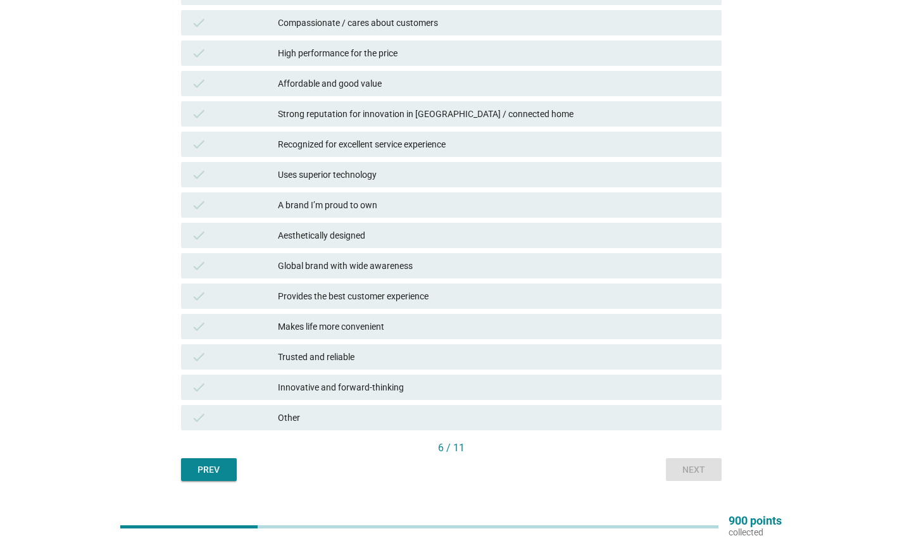
scroll to position [251, 0]
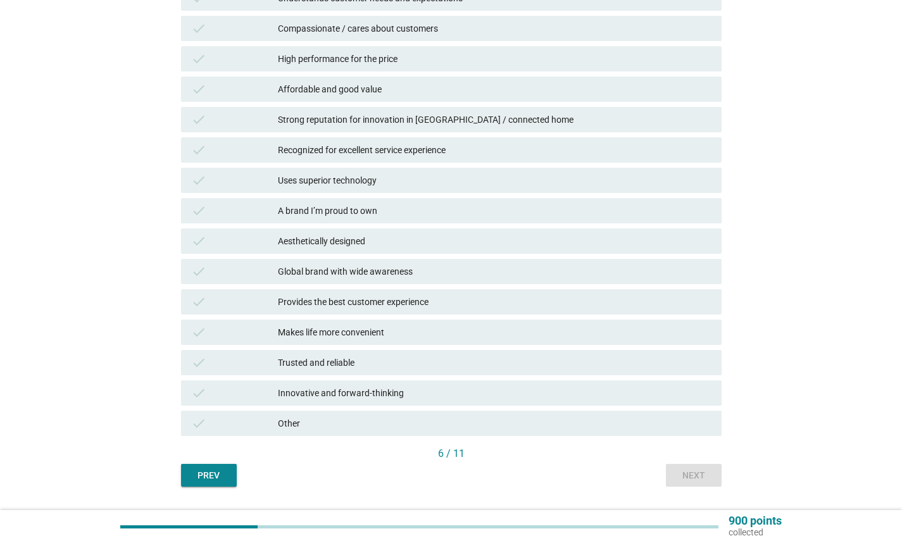
click at [380, 427] on div "Other" at bounding box center [495, 423] width 434 height 15
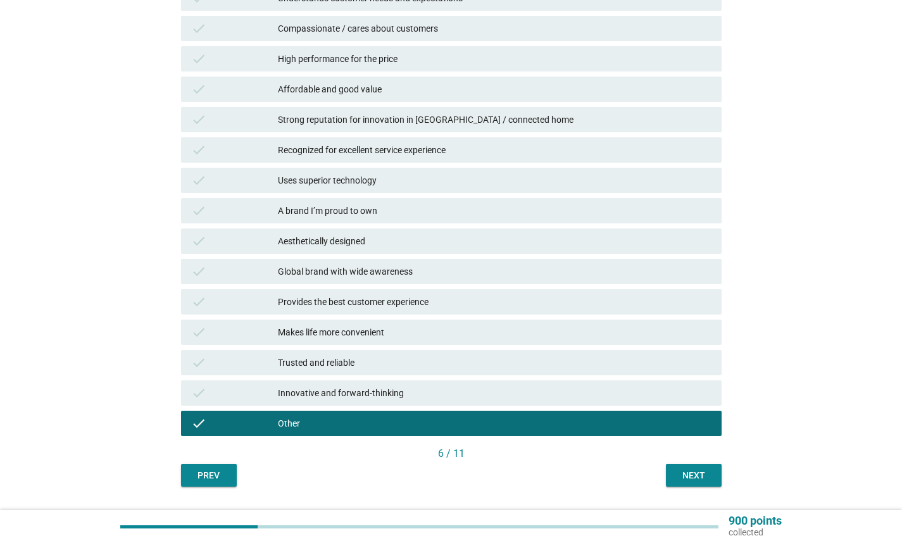
click at [700, 471] on div "Next" at bounding box center [693, 475] width 35 height 13
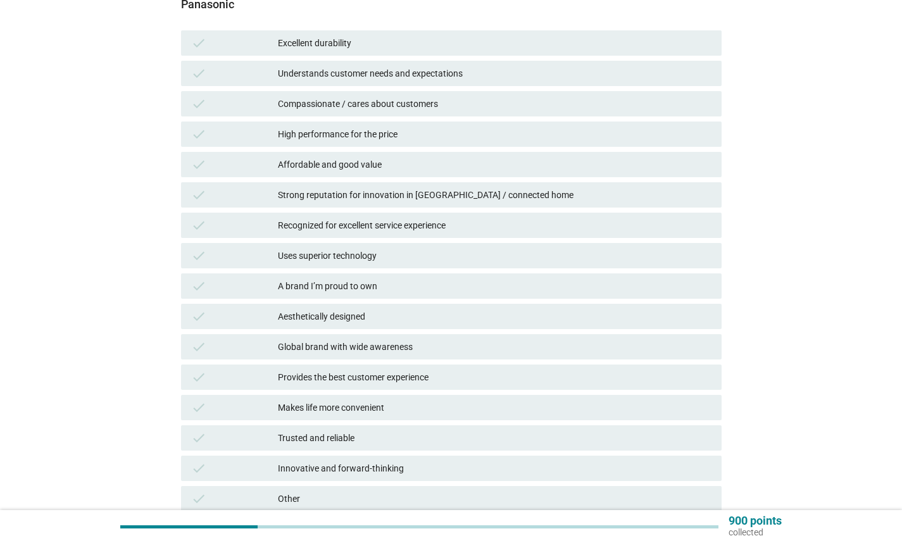
scroll to position [175, 0]
click at [441, 349] on div "Global brand with wide awareness" at bounding box center [495, 347] width 434 height 15
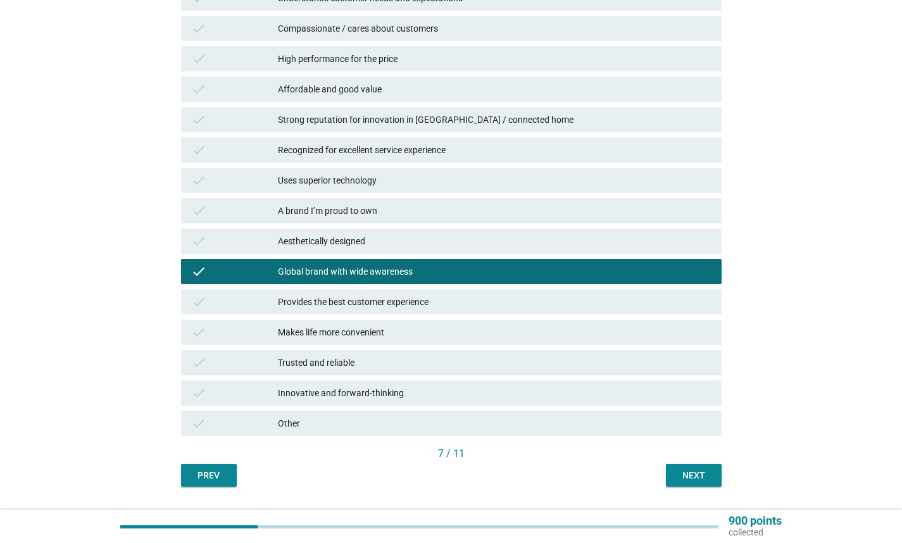
scroll to position [284, 0]
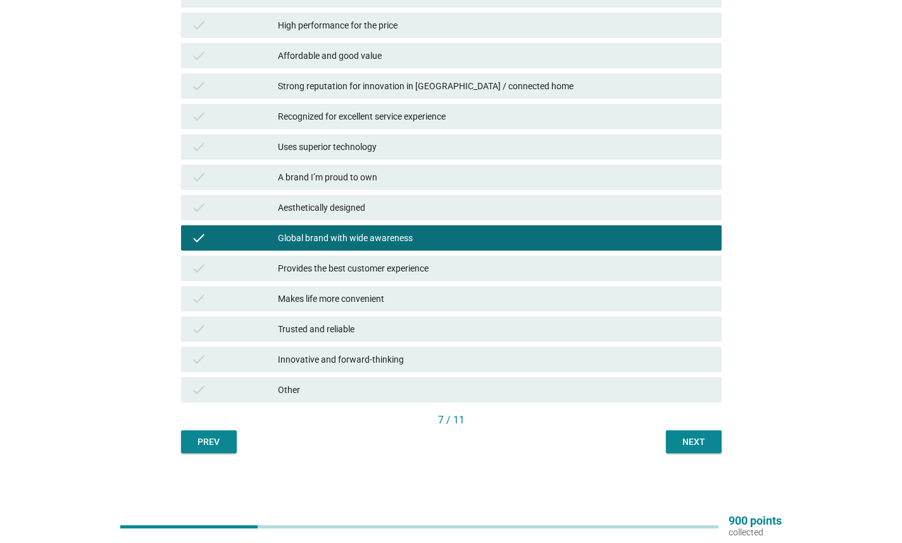
click at [699, 436] on div "Next" at bounding box center [693, 442] width 35 height 13
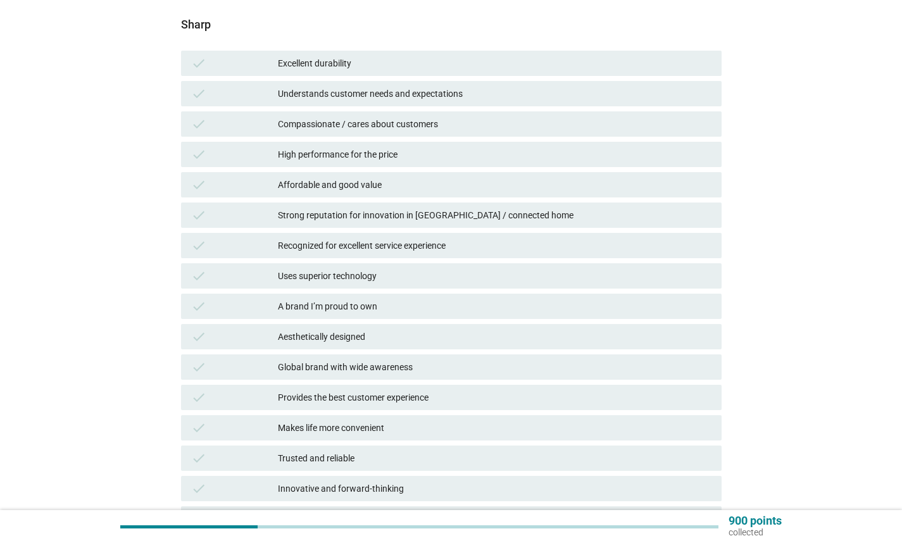
scroll to position [250, 0]
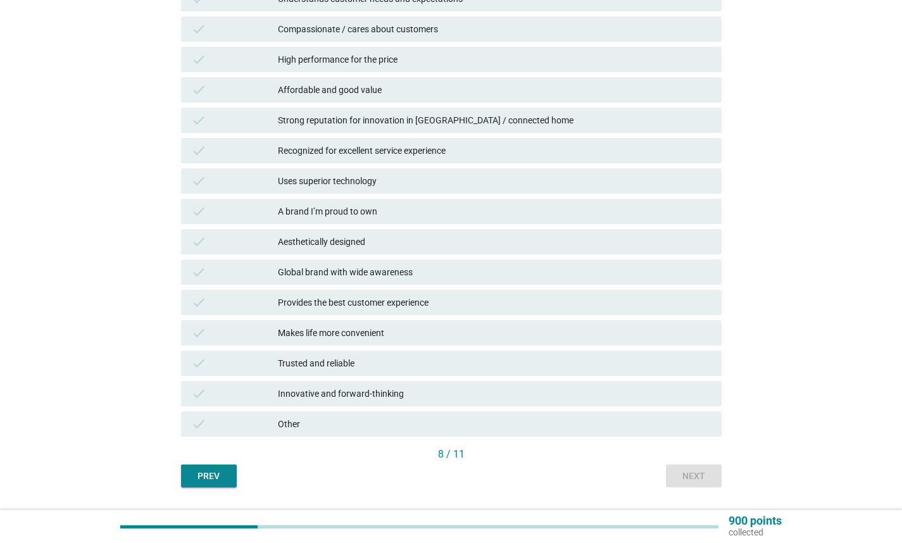
click at [385, 428] on div "Other" at bounding box center [495, 424] width 434 height 15
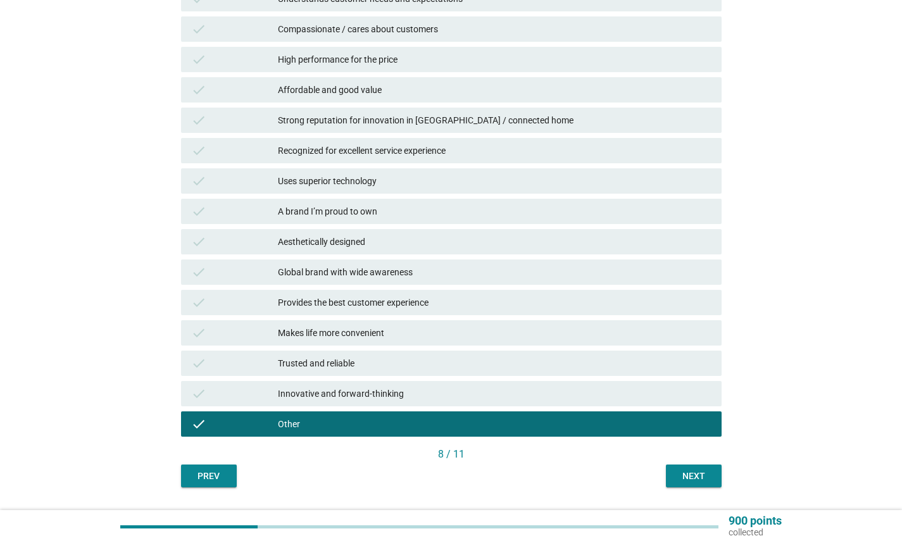
click at [710, 481] on div "Next" at bounding box center [693, 476] width 35 height 13
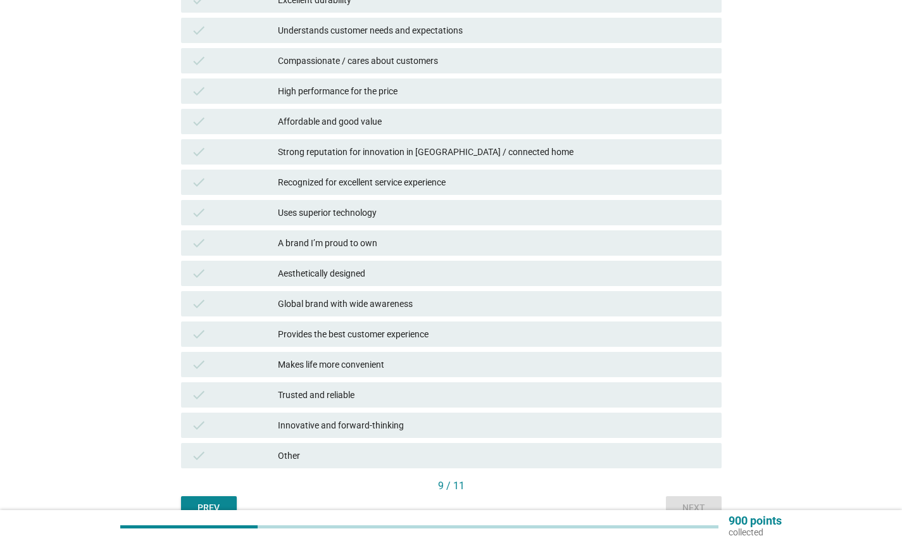
scroll to position [270, 0]
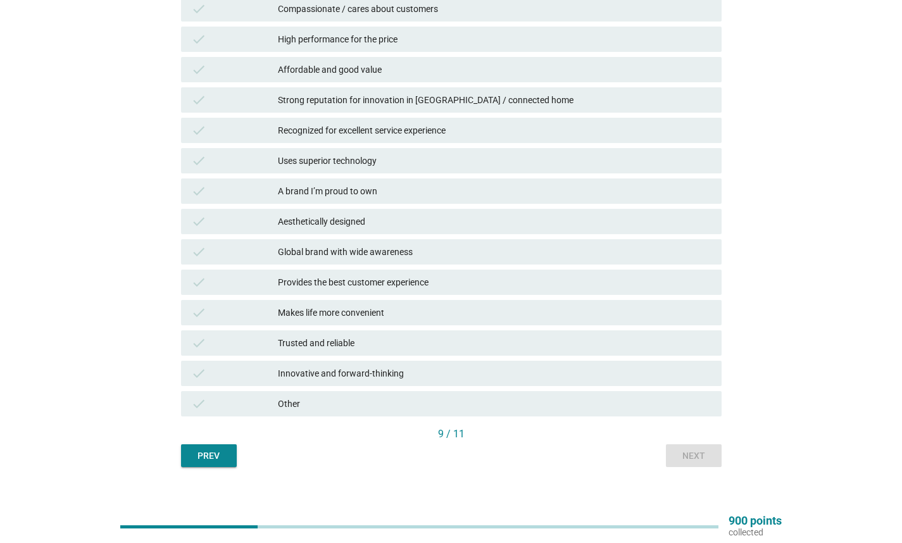
click at [313, 405] on div "Other" at bounding box center [495, 403] width 434 height 15
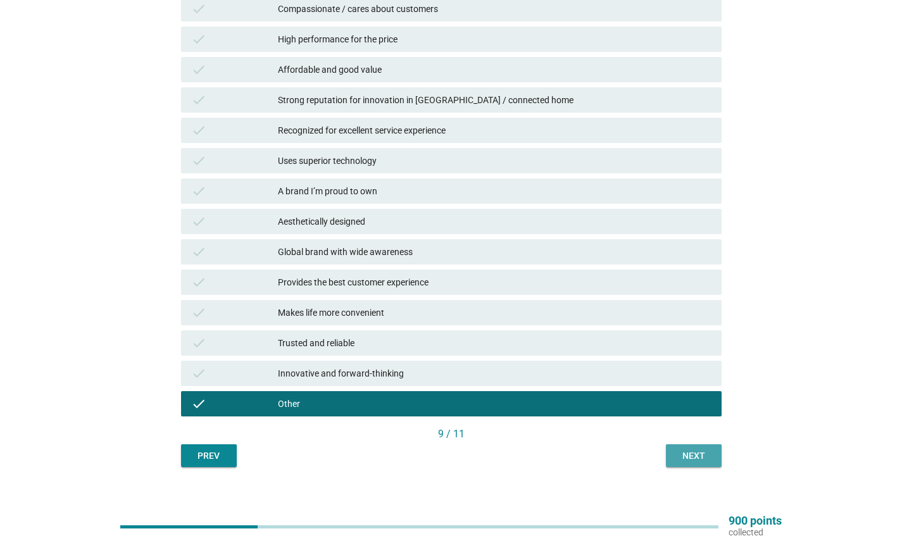
click at [690, 459] on div "Next" at bounding box center [693, 456] width 35 height 13
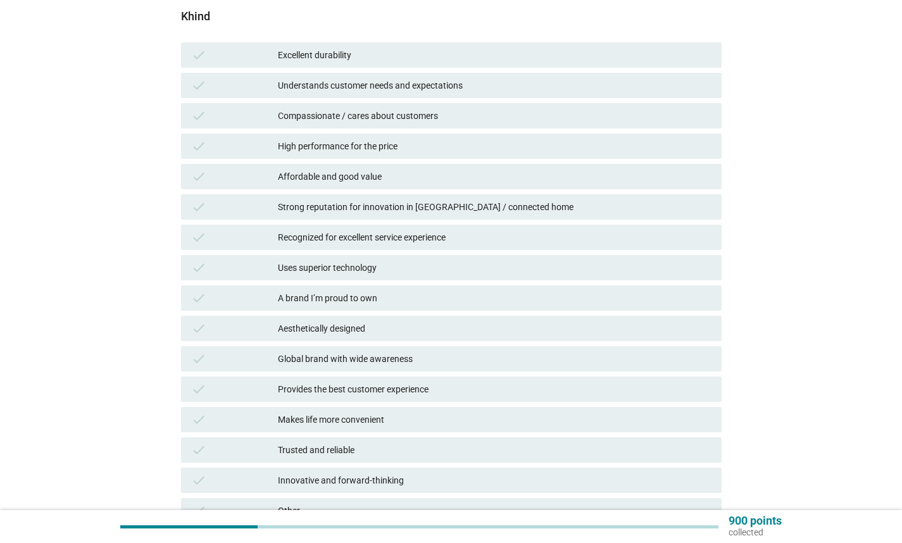
scroll to position [284, 0]
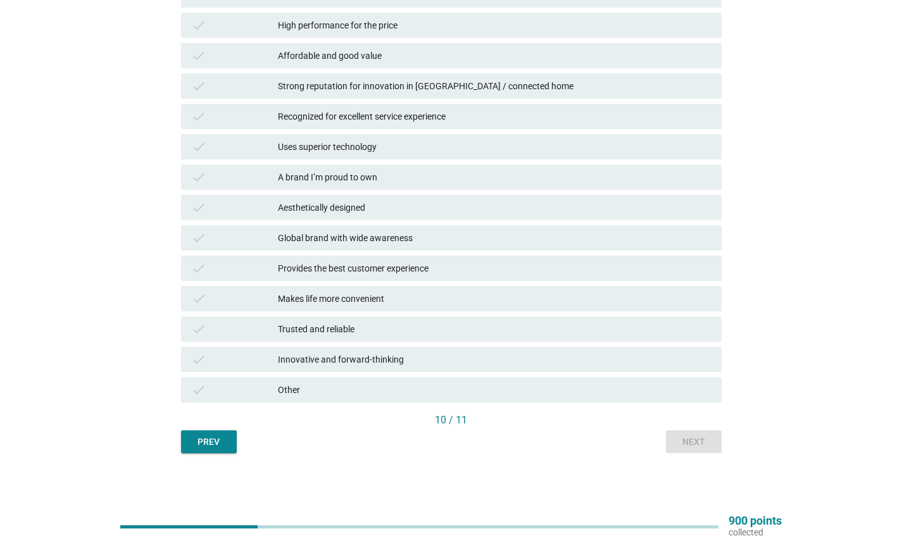
click at [383, 392] on div "Other" at bounding box center [495, 390] width 434 height 15
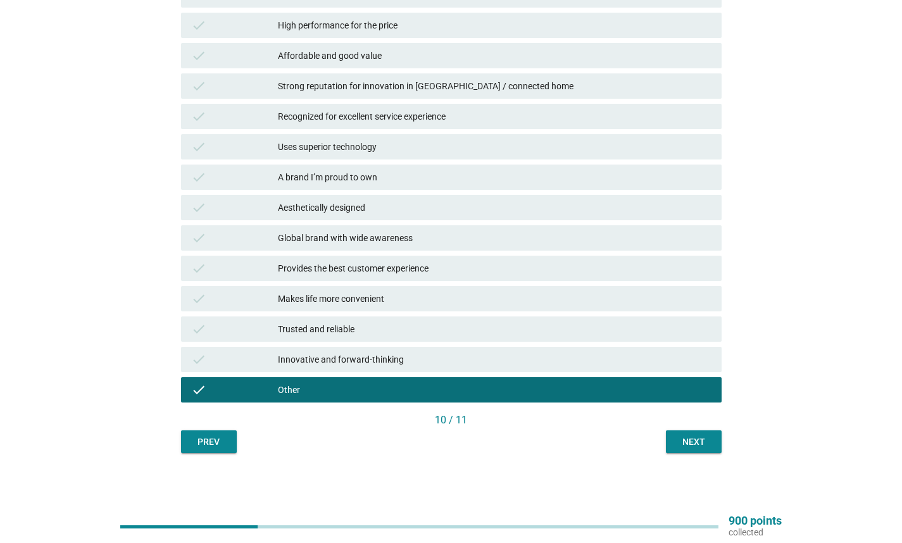
click at [676, 443] on div "Next" at bounding box center [693, 442] width 35 height 13
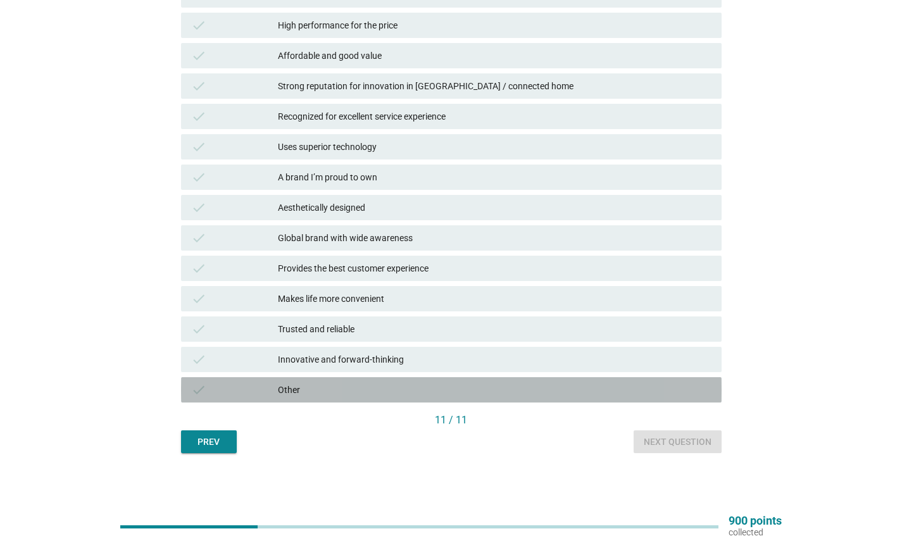
click at [376, 383] on div "Other" at bounding box center [495, 390] width 434 height 15
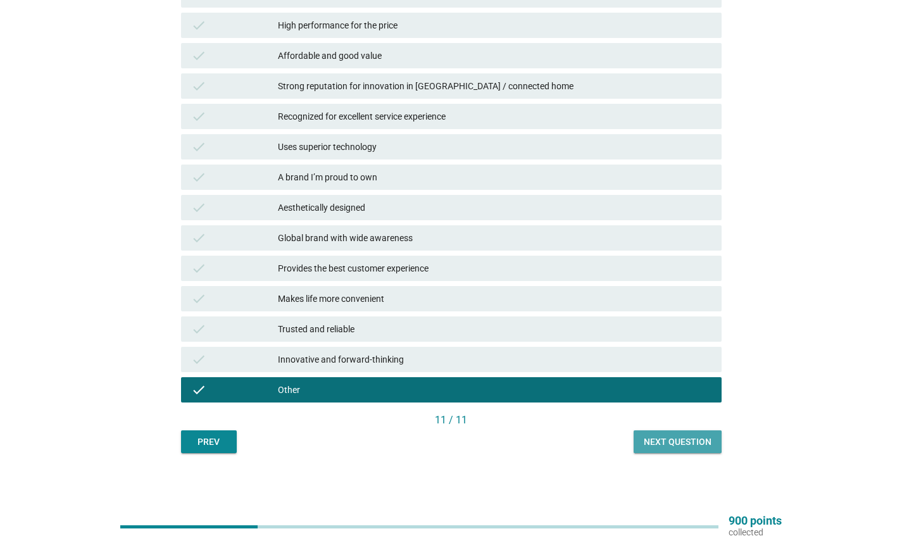
click at [706, 443] on div "Next question" at bounding box center [678, 442] width 68 height 13
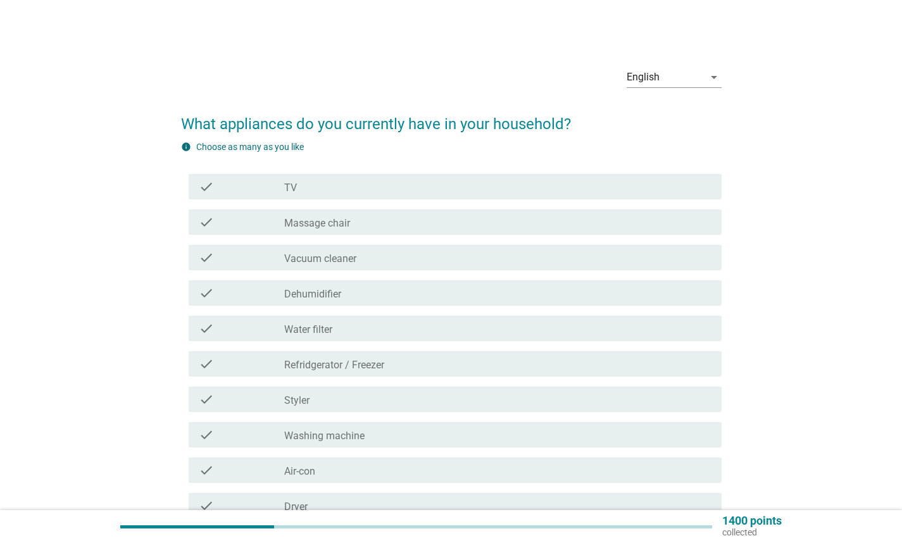
click at [432, 187] on div "check_box_outline_blank TV" at bounding box center [497, 186] width 427 height 15
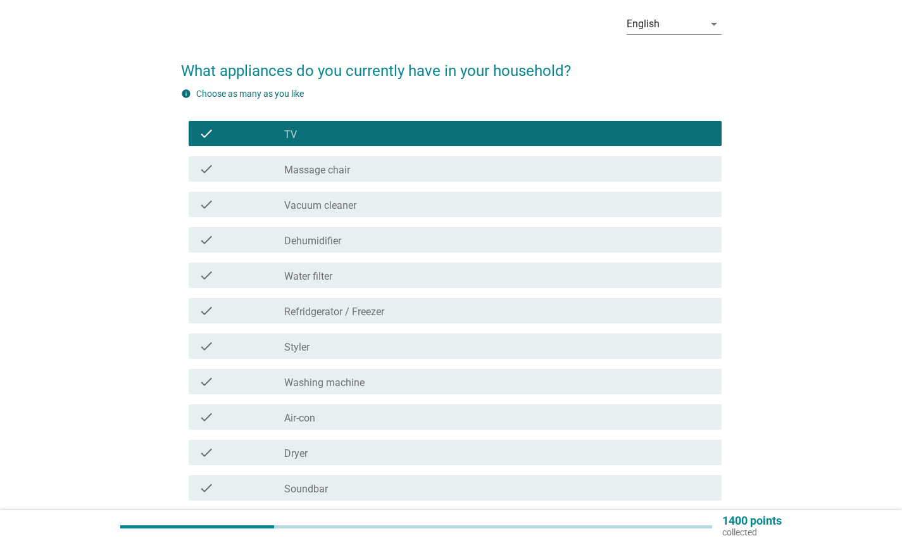
scroll to position [55, 0]
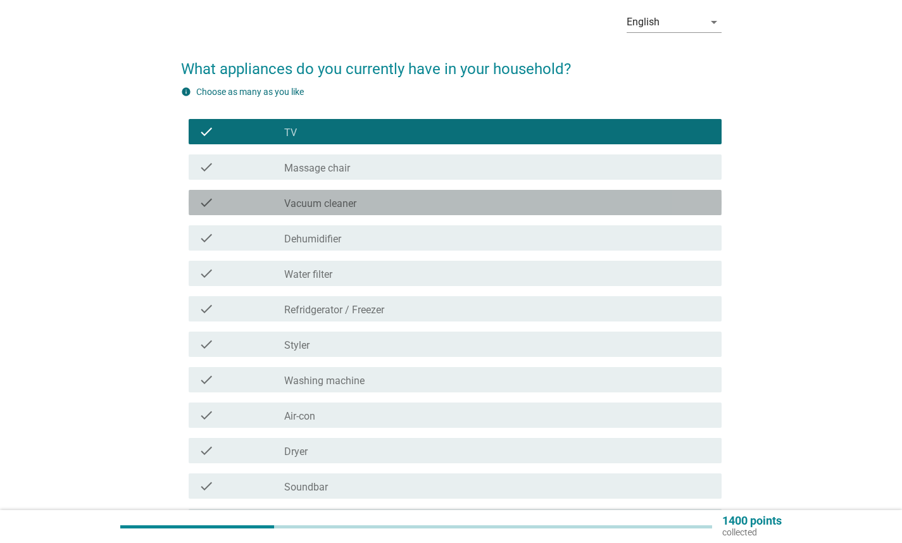
click at [382, 196] on div "check_box_outline_blank Vacuum cleaner" at bounding box center [497, 202] width 427 height 15
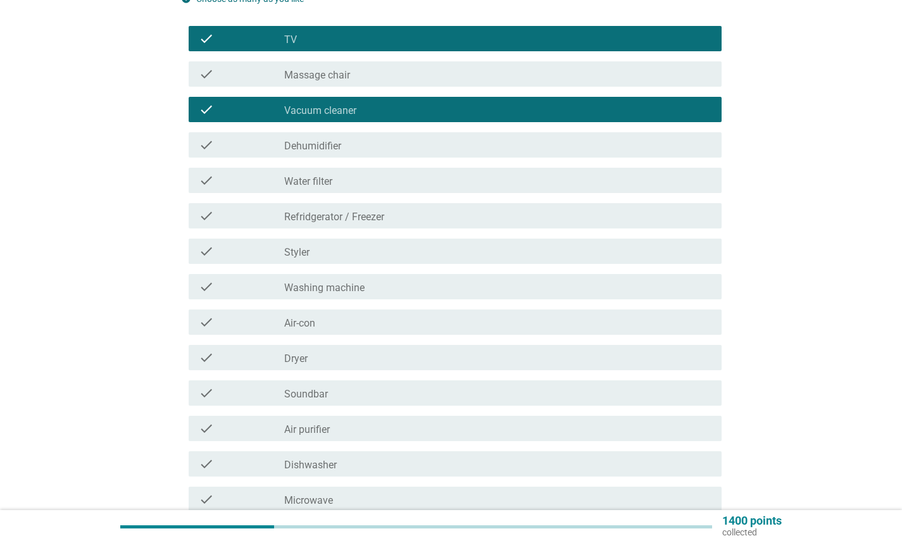
scroll to position [159, 0]
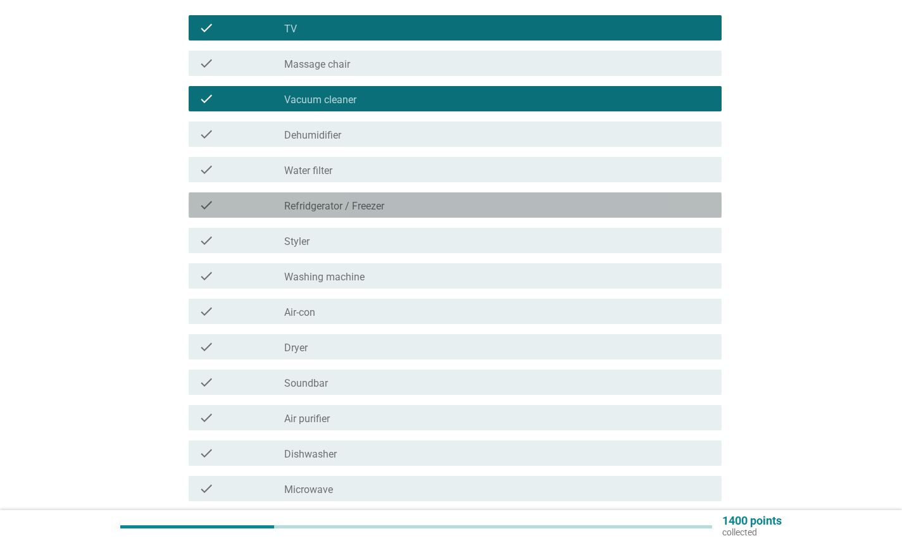
click at [375, 215] on div "check check_box_outline_blank Refridgerator / Freezer" at bounding box center [455, 205] width 533 height 25
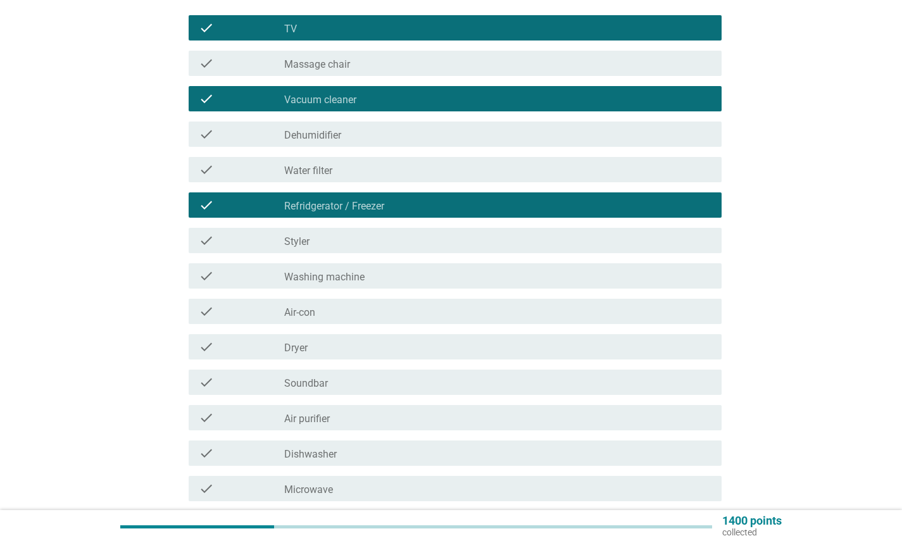
scroll to position [213, 0]
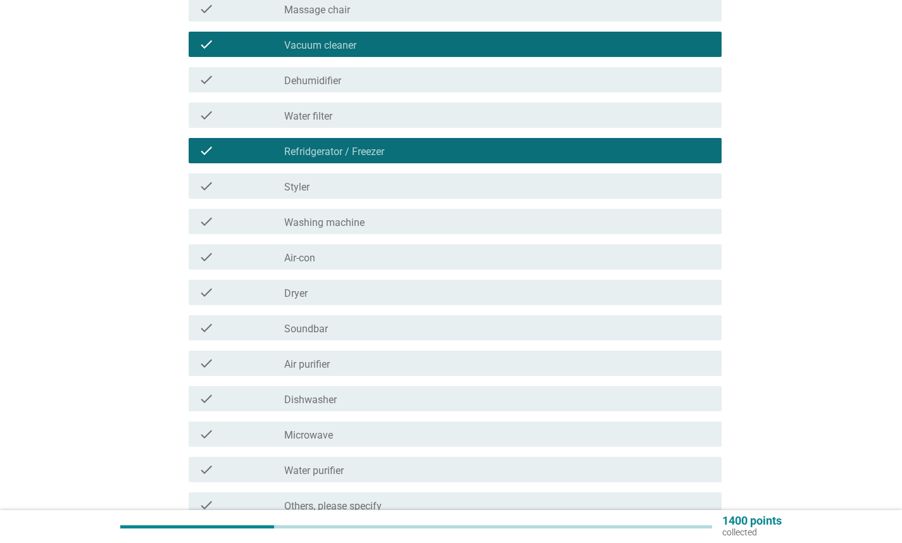
click at [376, 227] on div "check_box_outline_blank Washing machine" at bounding box center [497, 221] width 427 height 15
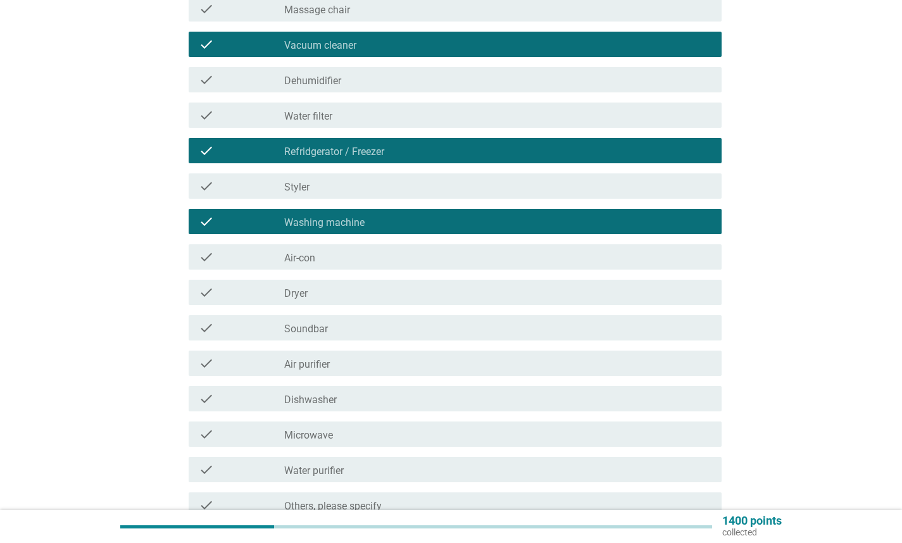
click at [366, 260] on div "check_box_outline_blank Air-con" at bounding box center [497, 257] width 427 height 15
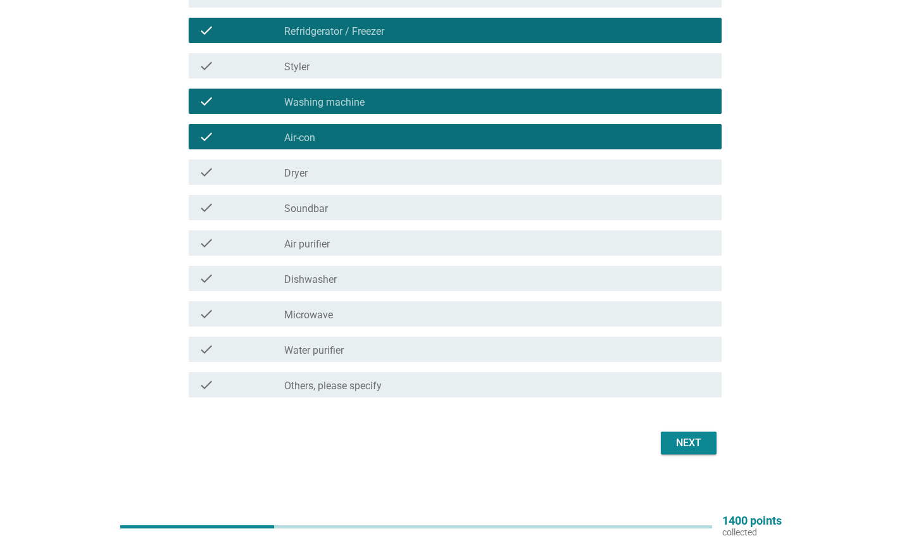
scroll to position [336, 0]
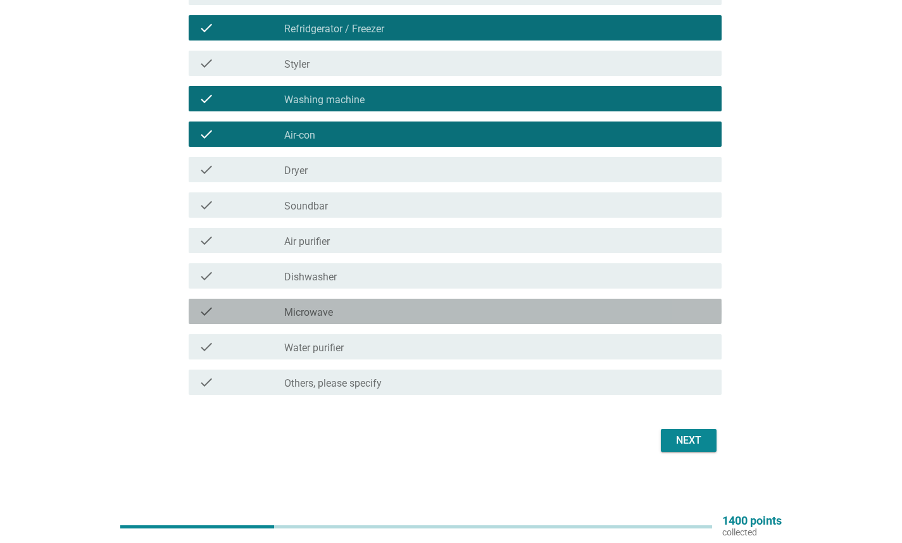
click at [410, 306] on div "check_box_outline_blank Microwave" at bounding box center [497, 311] width 427 height 15
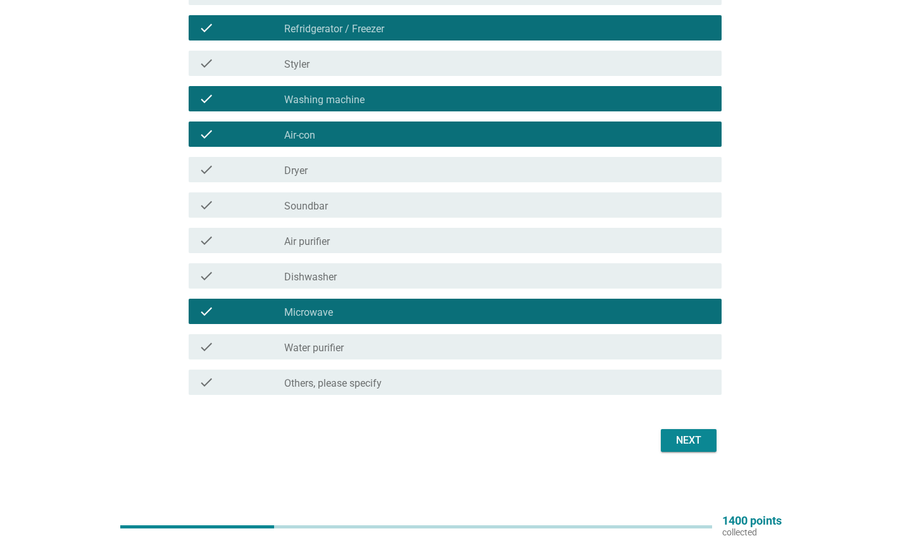
click at [690, 453] on div "Next" at bounding box center [451, 441] width 541 height 30
click at [687, 443] on div "Next" at bounding box center [688, 440] width 35 height 15
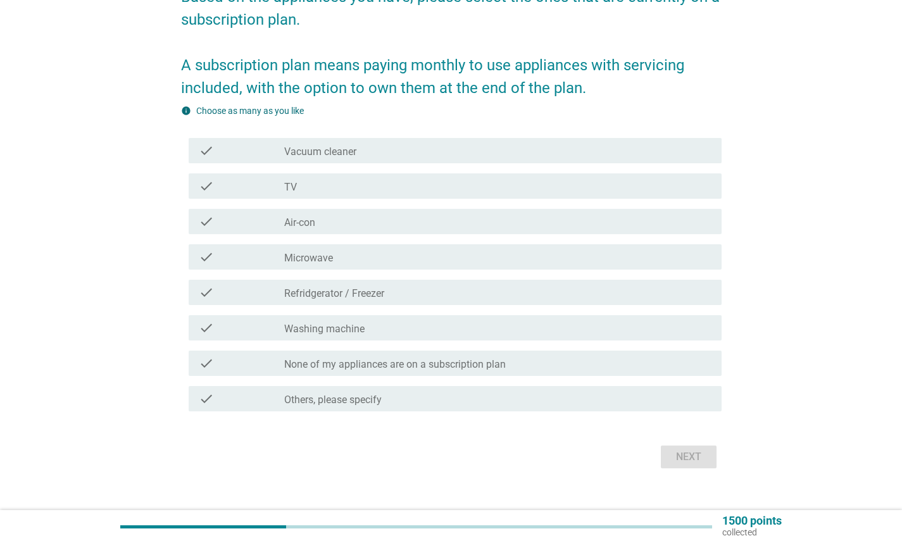
scroll to position [139, 0]
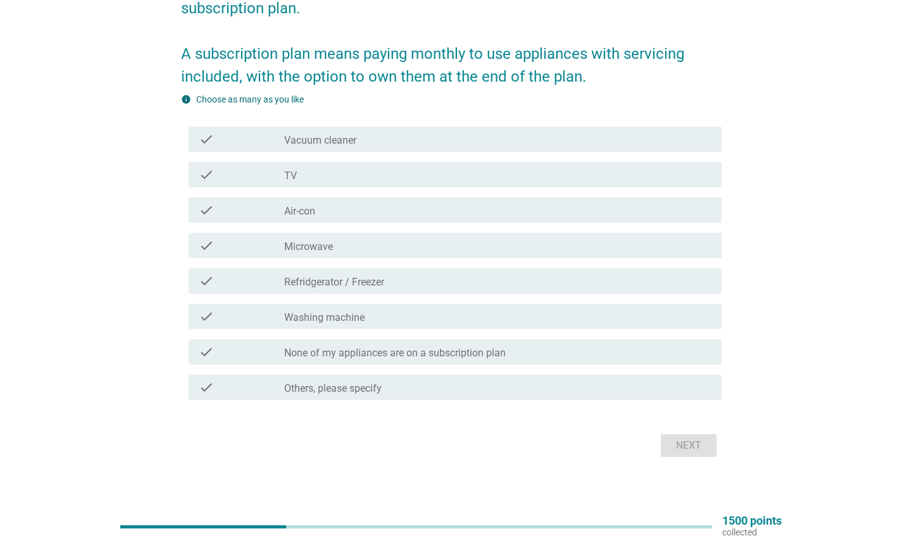
click at [479, 357] on label "None of my appliances are on a subscription plan" at bounding box center [395, 353] width 222 height 13
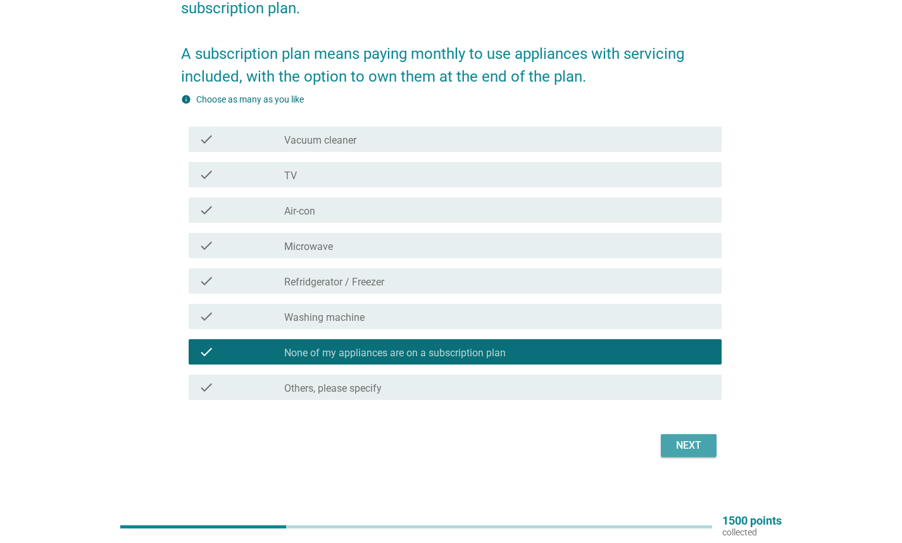
click at [699, 456] on button "Next" at bounding box center [689, 445] width 56 height 23
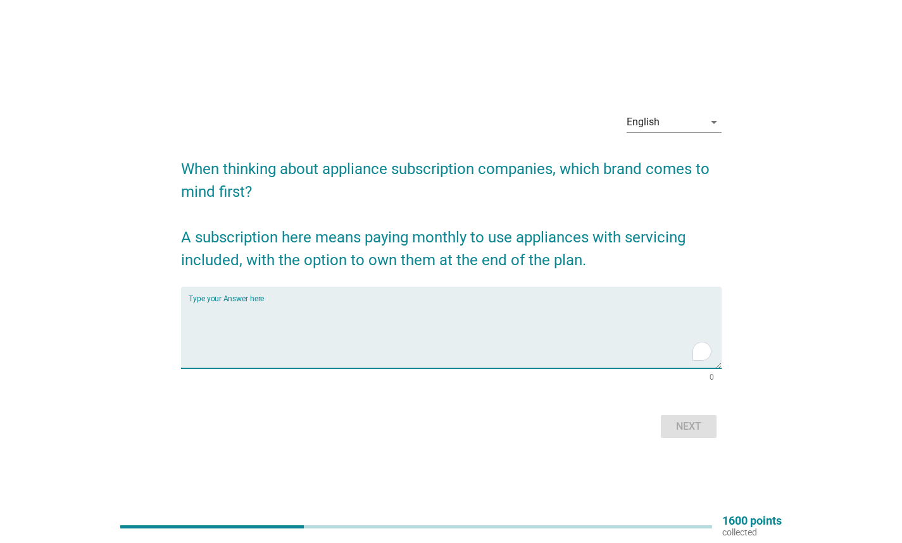
click at [378, 325] on textarea "To enrich screen reader interactions, please activate Accessibility in Grammarl…" at bounding box center [455, 335] width 533 height 66
type textarea "LG"
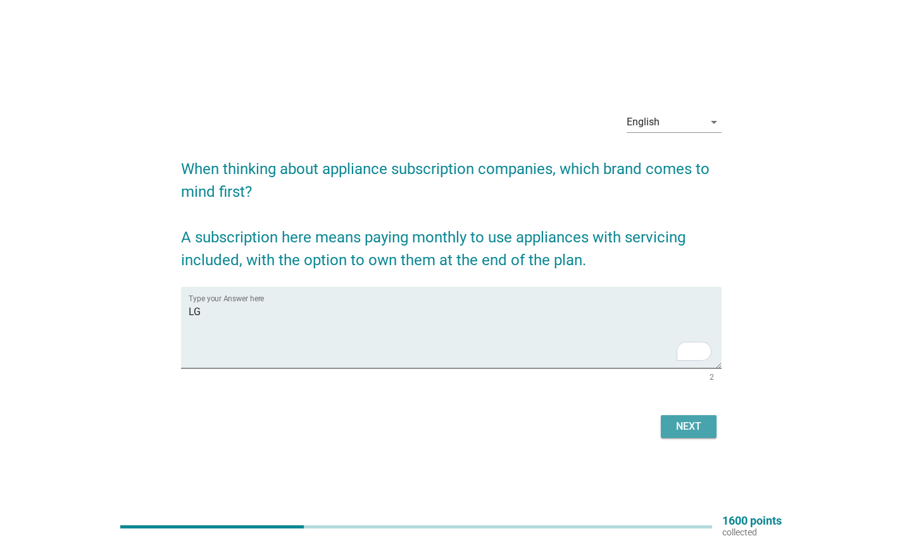
click at [691, 431] on div "Next" at bounding box center [688, 426] width 35 height 15
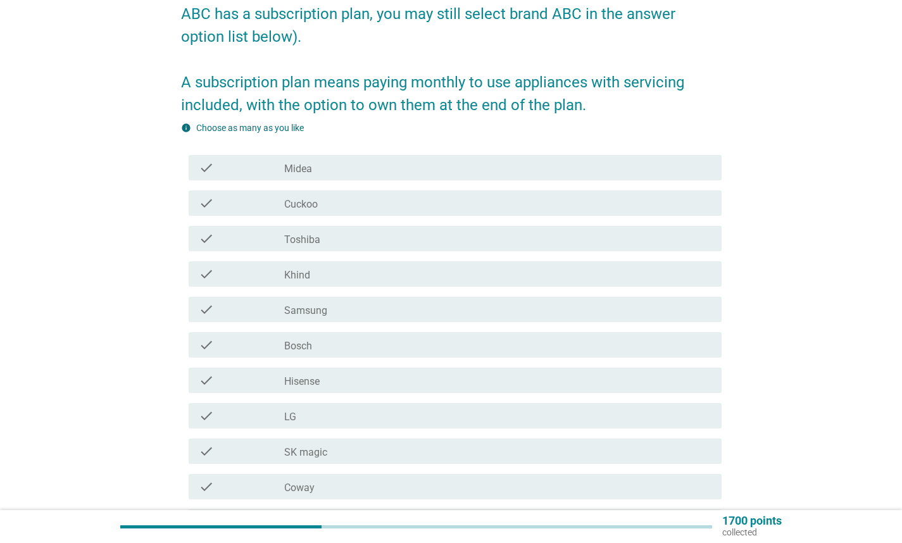
scroll to position [203, 0]
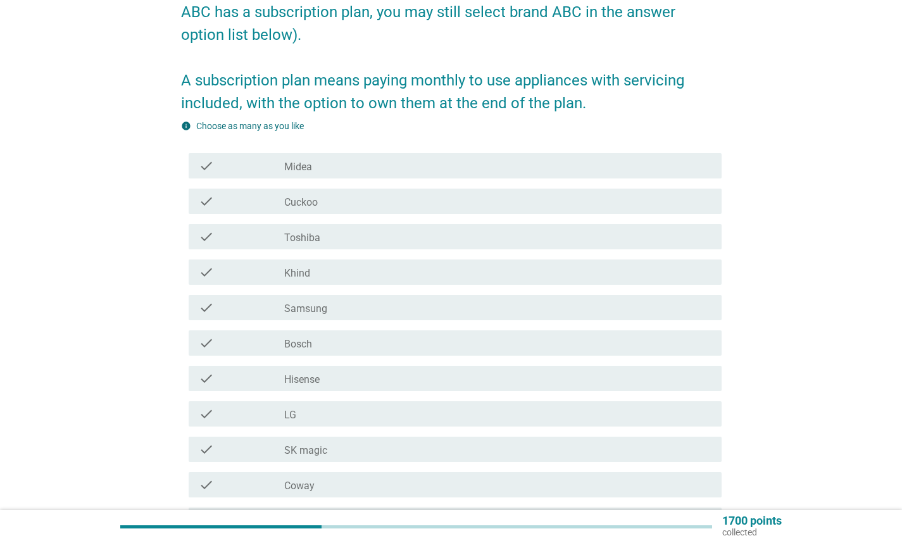
click at [414, 417] on div "check_box_outline_blank LG" at bounding box center [497, 414] width 427 height 15
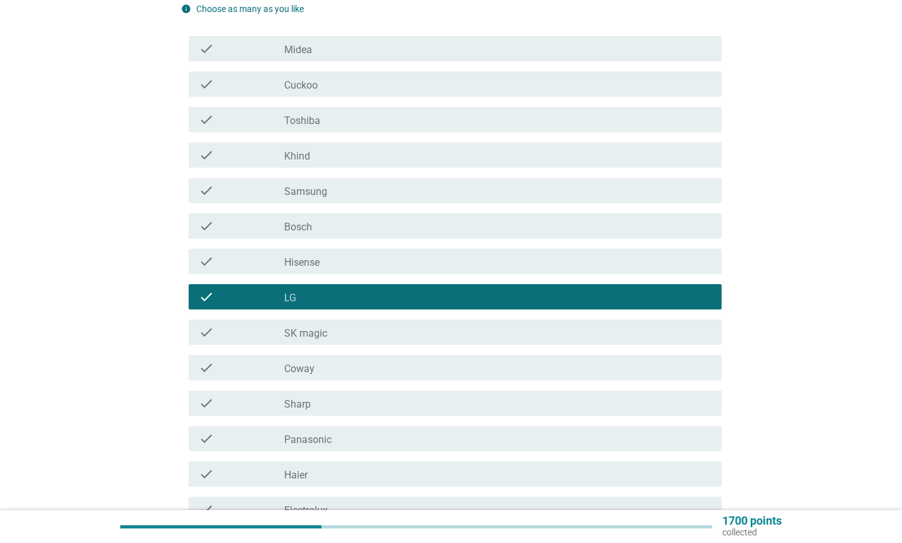
scroll to position [327, 0]
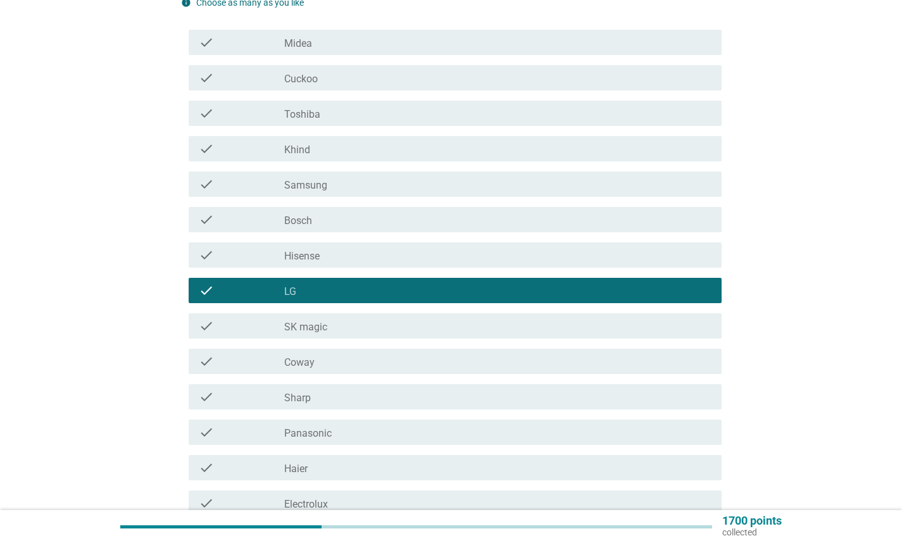
click at [332, 369] on div "check check_box_outline_blank Coway" at bounding box center [455, 361] width 533 height 25
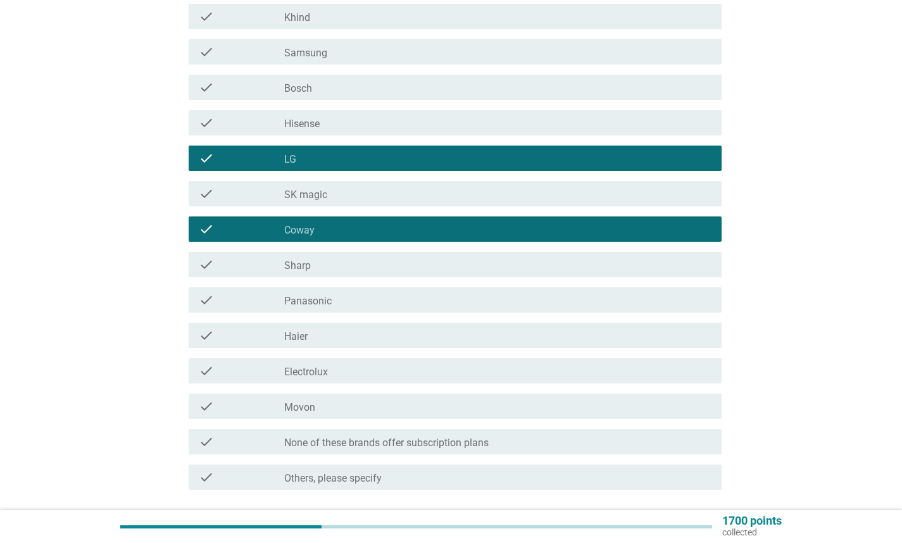
scroll to position [557, 0]
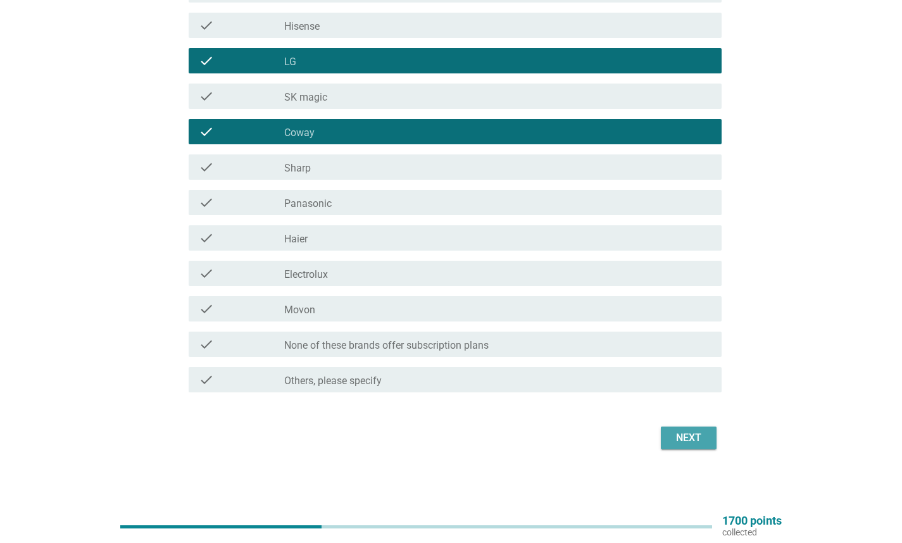
click at [697, 439] on div "Next" at bounding box center [688, 438] width 35 height 15
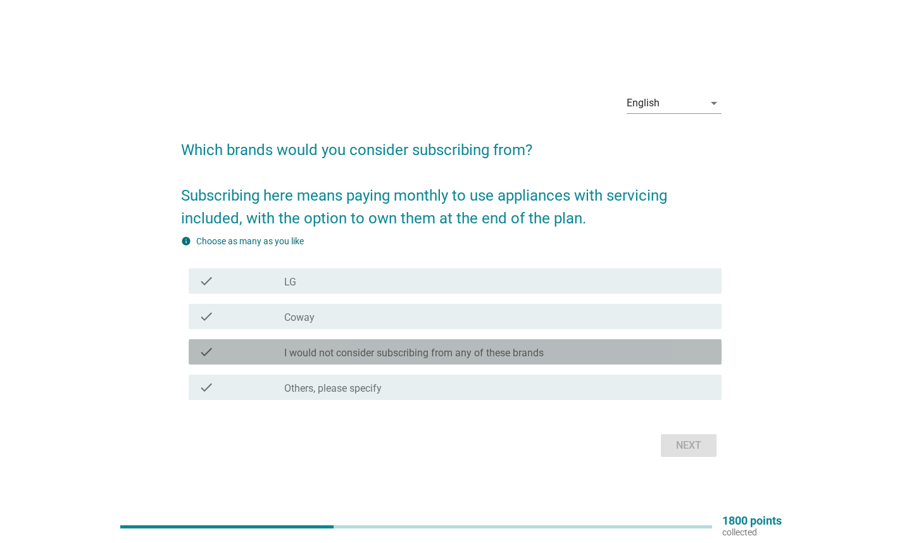
click at [408, 351] on label "I would not consider subscribing from any of these brands" at bounding box center [414, 353] width 260 height 13
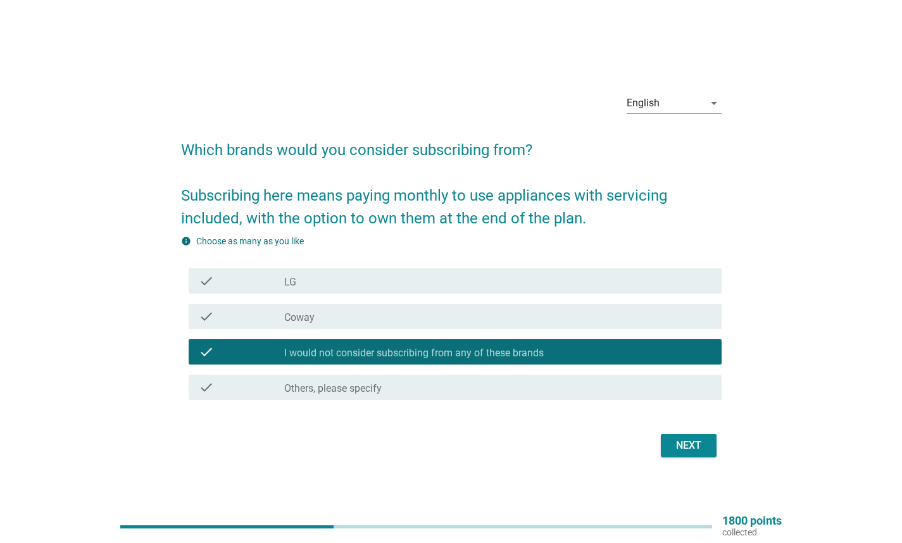
click at [705, 437] on button "Next" at bounding box center [689, 445] width 56 height 23
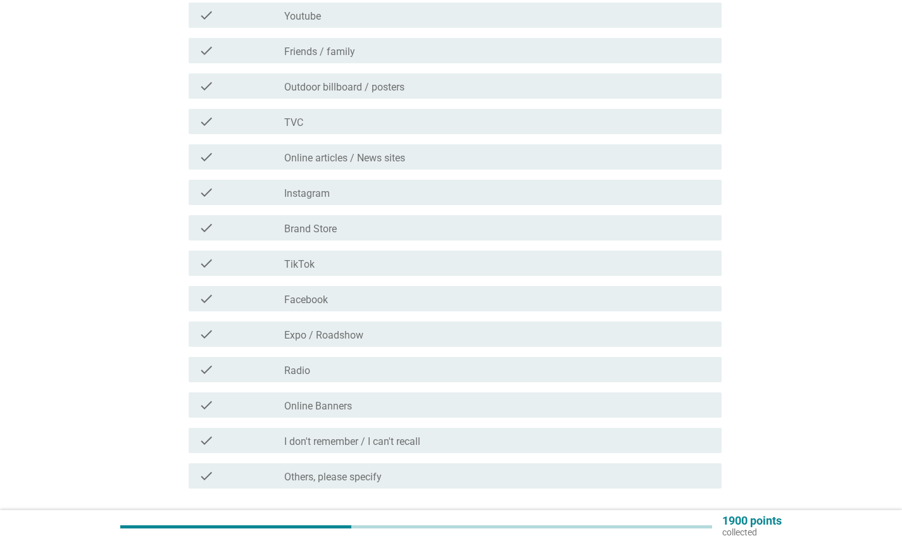
scroll to position [196, 0]
click at [379, 338] on div "check_box_outline_blank Expo / Roadshow" at bounding box center [497, 333] width 427 height 15
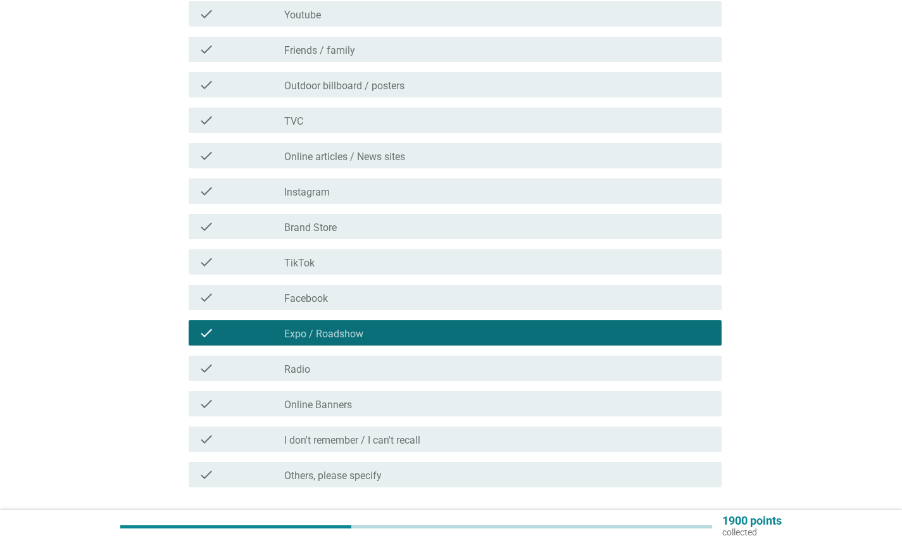
scroll to position [291, 0]
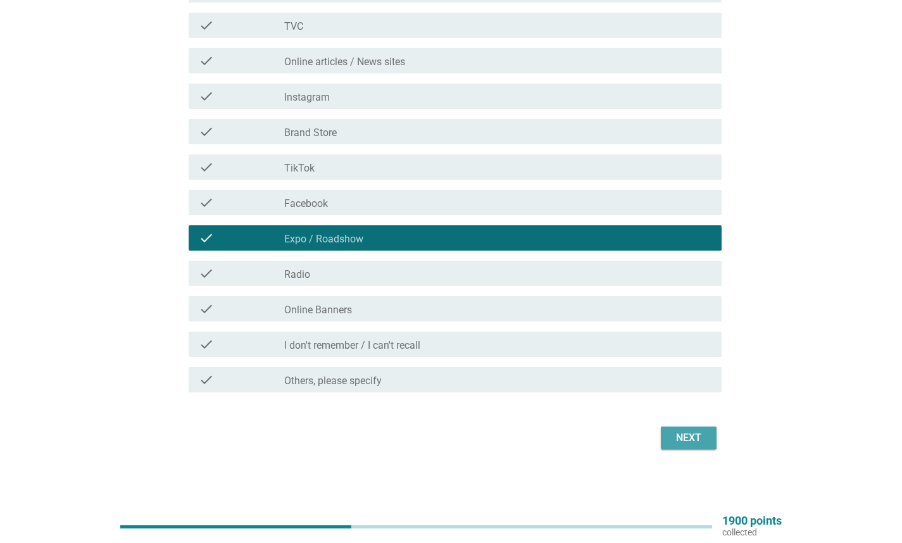
click at [705, 439] on div "Next" at bounding box center [688, 438] width 35 height 15
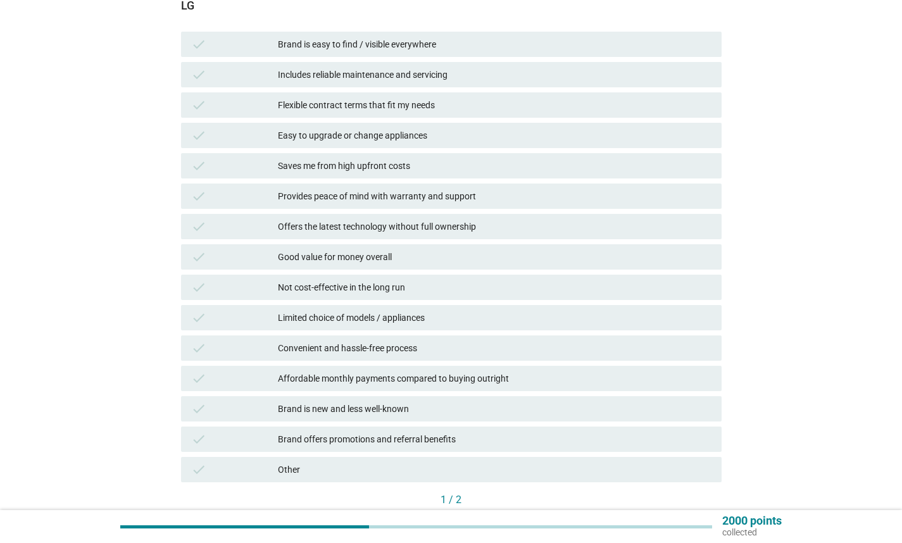
scroll to position [240, 0]
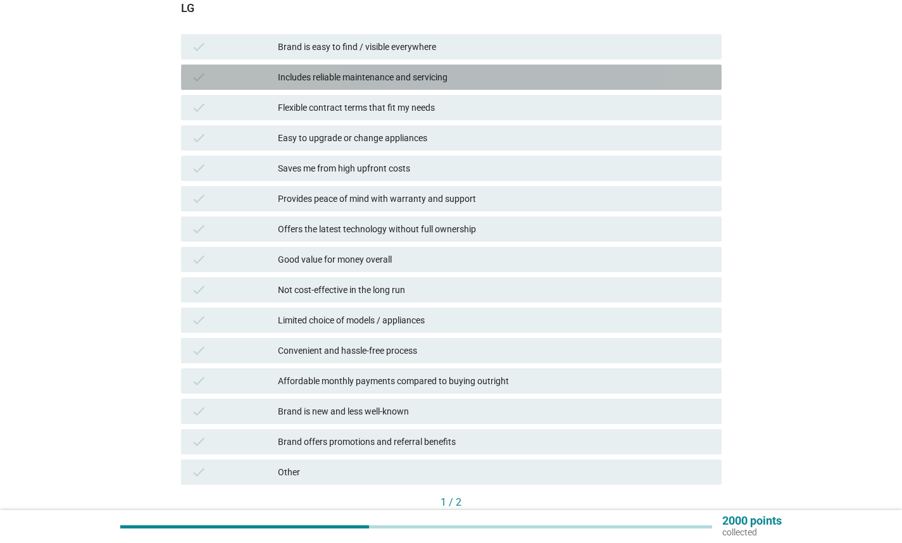
click at [410, 74] on div "Includes reliable maintenance and servicing" at bounding box center [495, 77] width 434 height 15
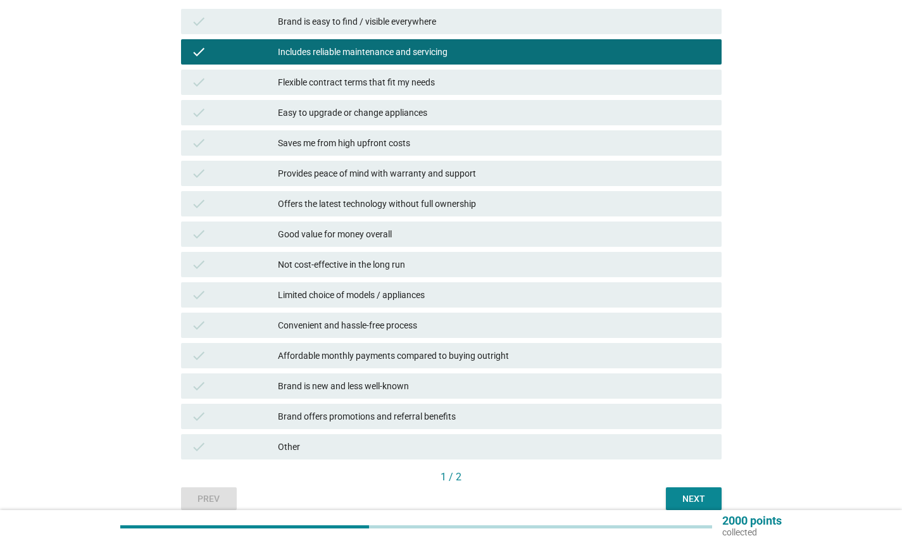
scroll to position [275, 0]
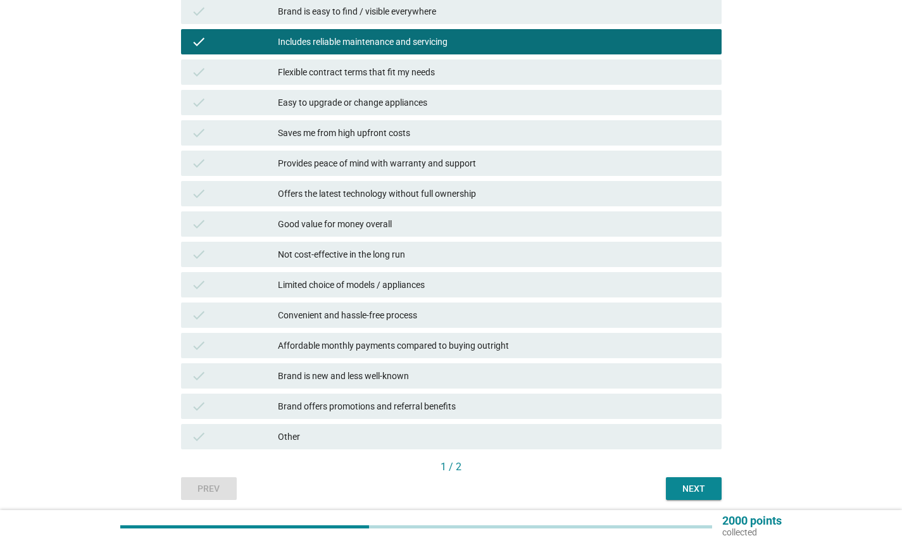
click at [695, 506] on div "English arrow_drop_down Which of the following statements best describes your p…" at bounding box center [451, 140] width 561 height 739
click at [695, 498] on button "Next" at bounding box center [694, 488] width 56 height 23
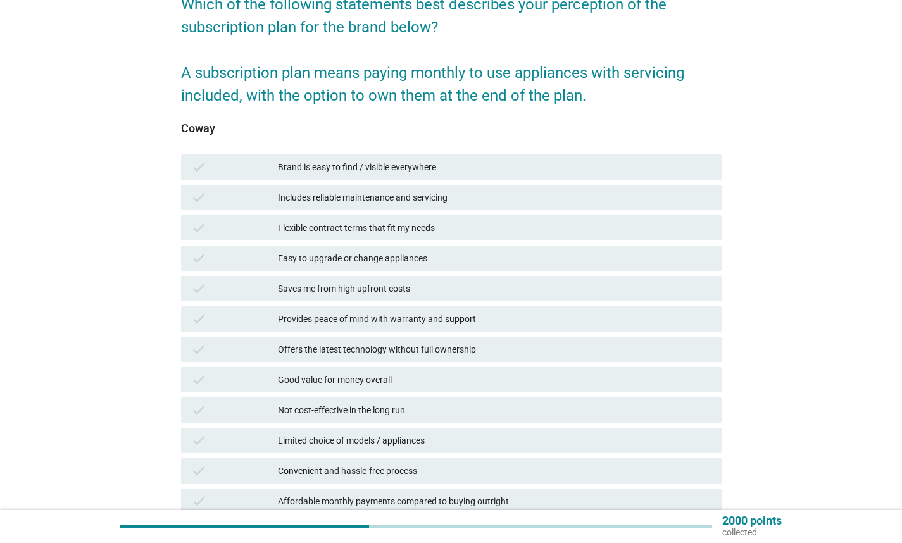
scroll to position [120, 0]
click at [522, 193] on div "Includes reliable maintenance and servicing" at bounding box center [495, 196] width 434 height 15
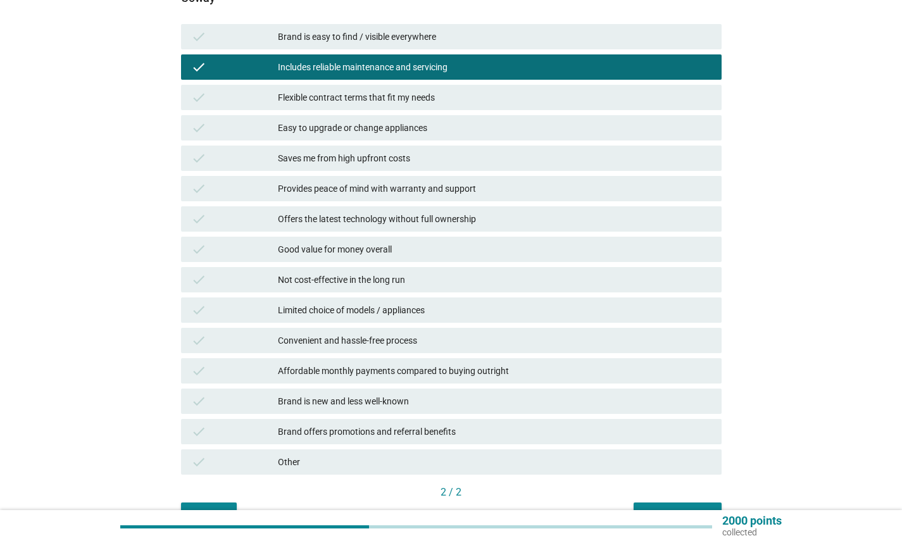
scroll to position [322, 0]
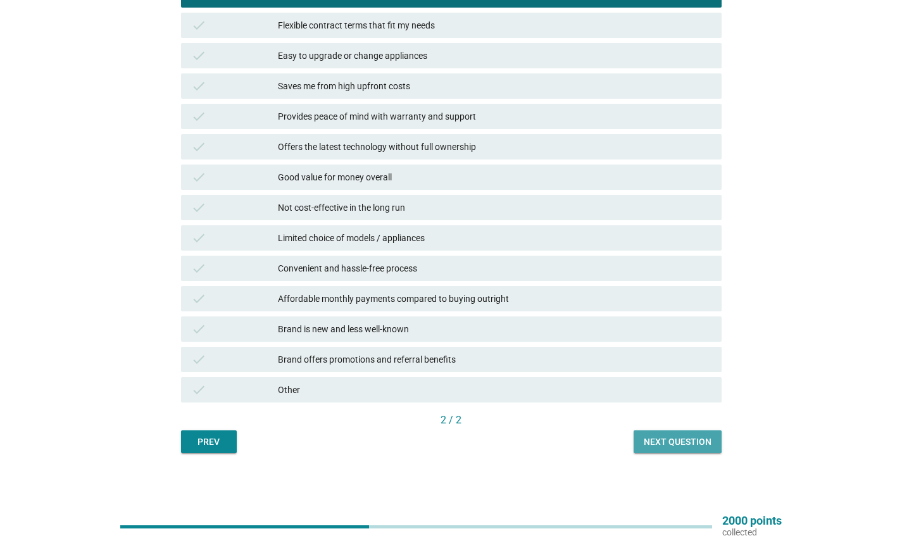
click at [676, 450] on button "Next question" at bounding box center [678, 442] width 88 height 23
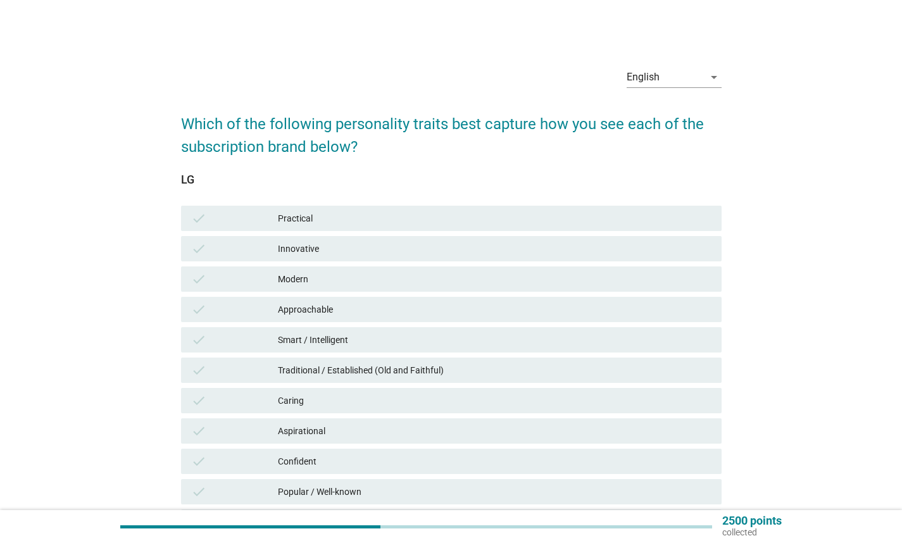
click at [408, 284] on div "Modern" at bounding box center [495, 279] width 434 height 15
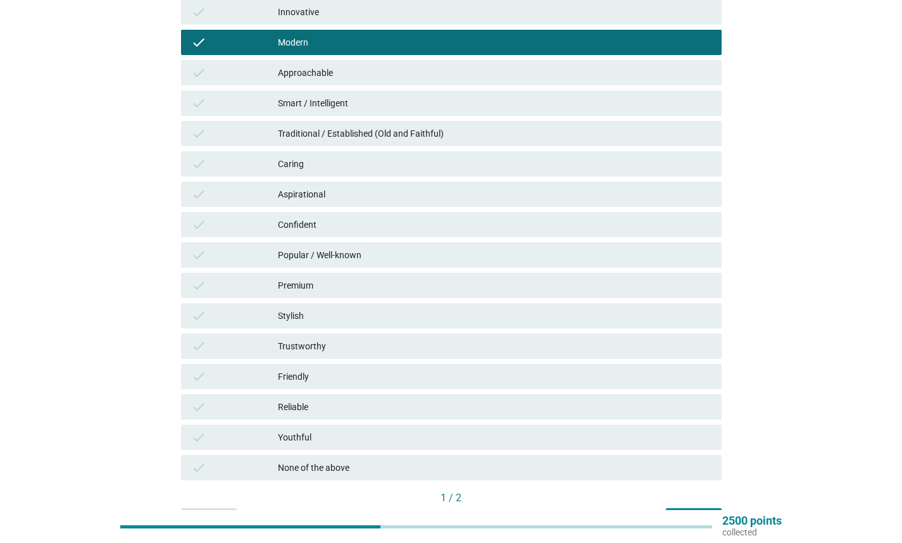
scroll to position [228, 0]
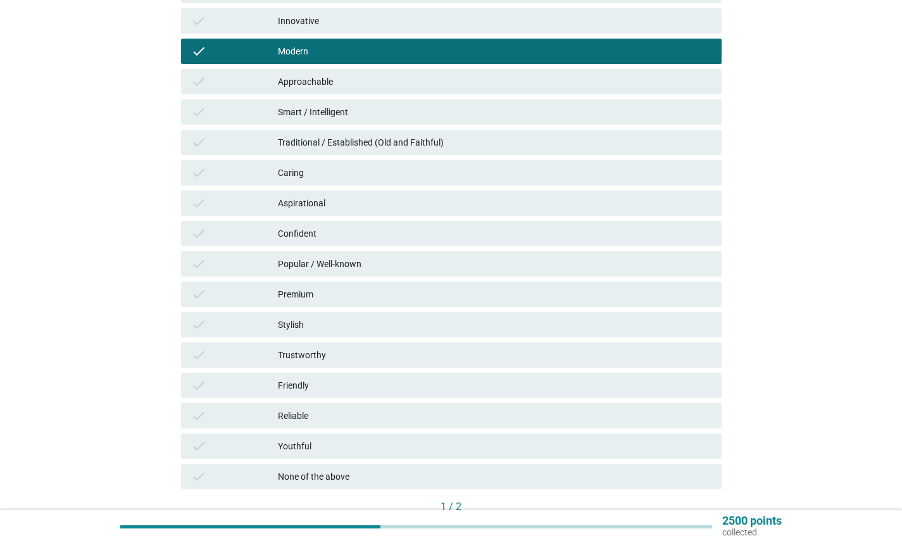
click at [398, 358] on div "Trustworthy" at bounding box center [495, 355] width 434 height 15
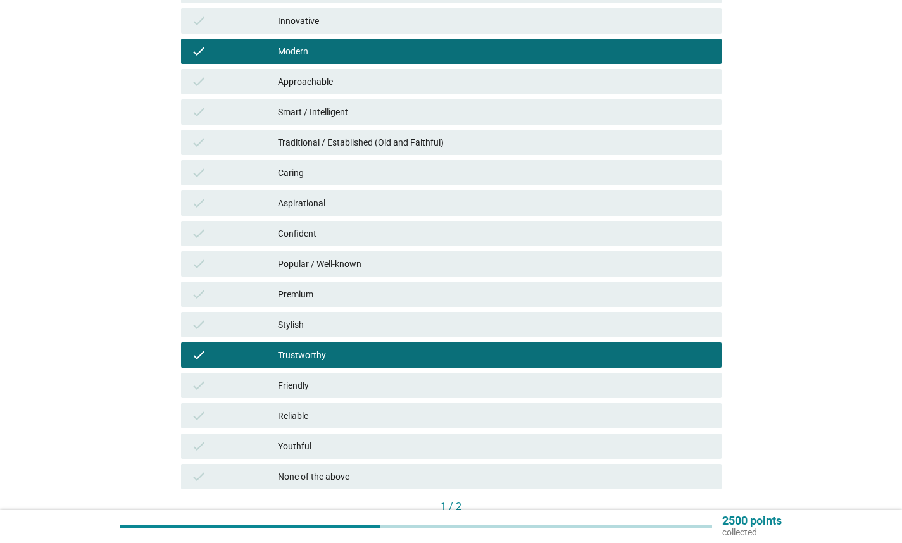
scroll to position [298, 0]
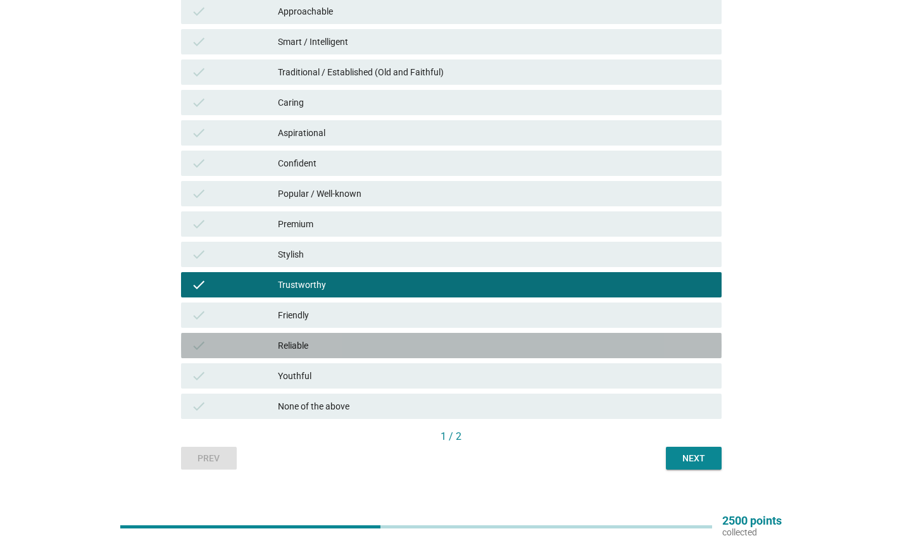
click at [517, 345] on div "Reliable" at bounding box center [495, 345] width 434 height 15
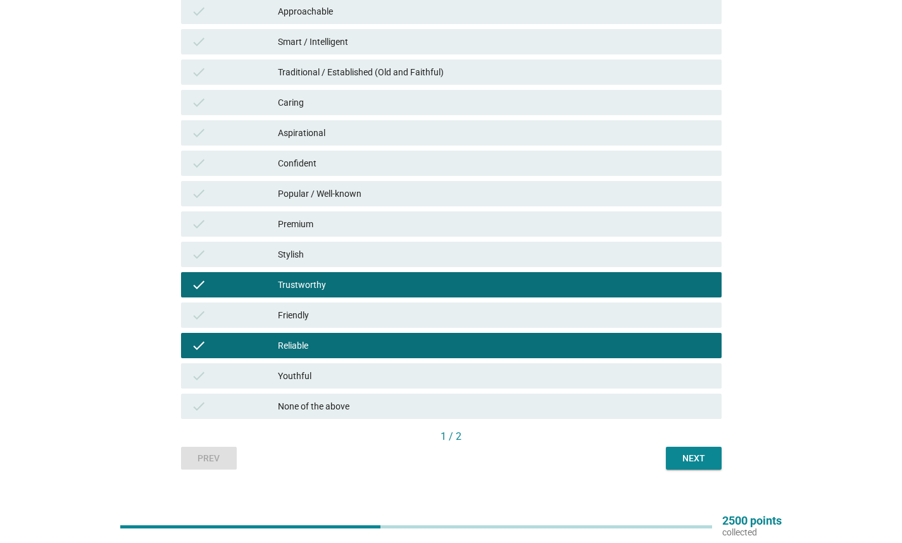
click at [705, 464] on div "Next" at bounding box center [693, 458] width 35 height 13
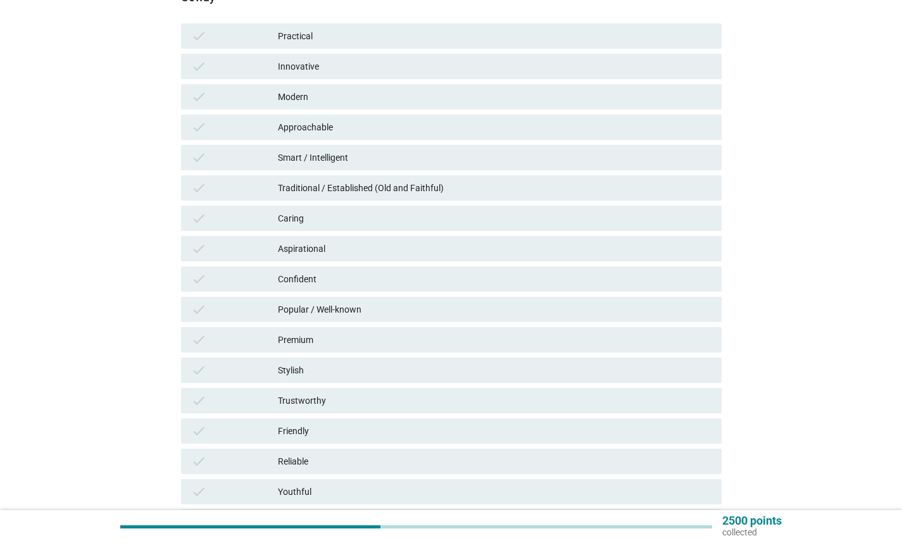
scroll to position [181, 0]
click at [417, 312] on div "Popular / Well-known" at bounding box center [495, 310] width 434 height 15
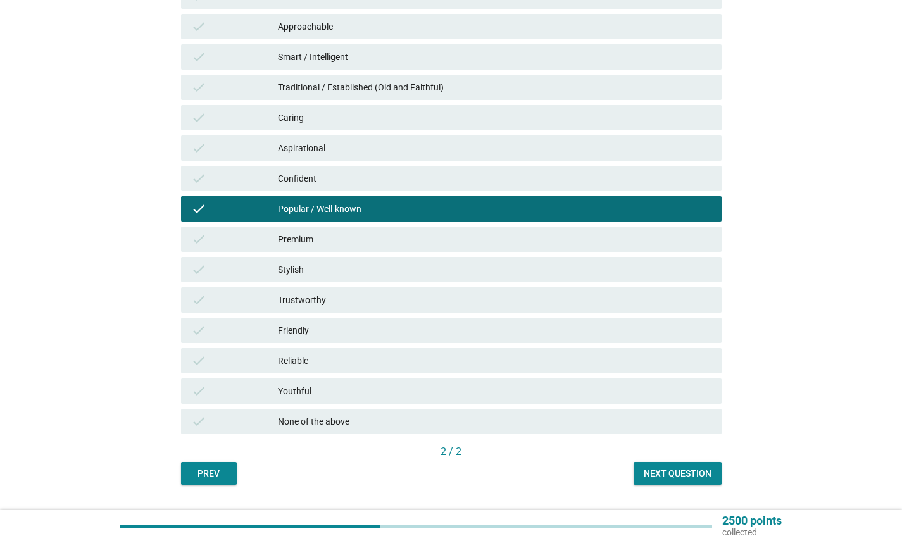
scroll to position [315, 0]
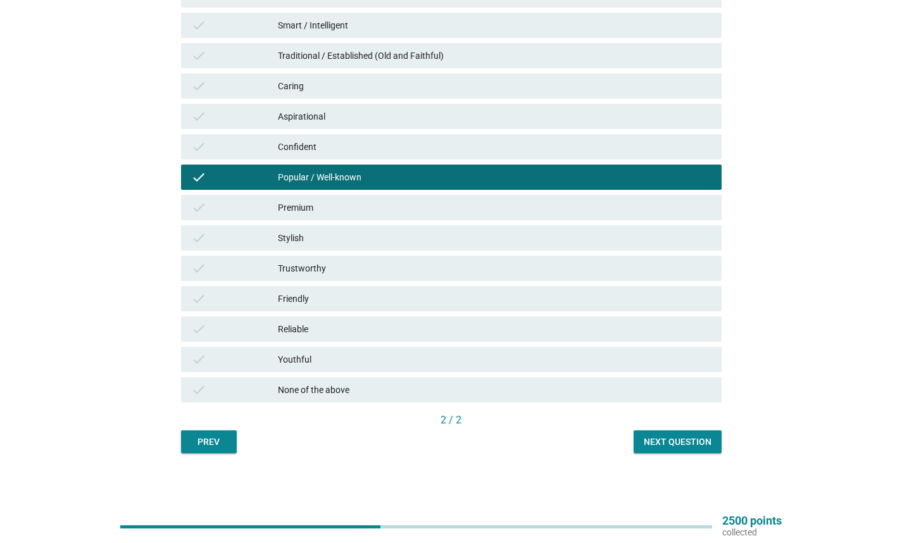
click at [726, 445] on div "English arrow_drop_down Which of the following personality traits best capture …" at bounding box center [451, 97] width 561 height 731
click at [674, 445] on div "Next question" at bounding box center [678, 442] width 68 height 13
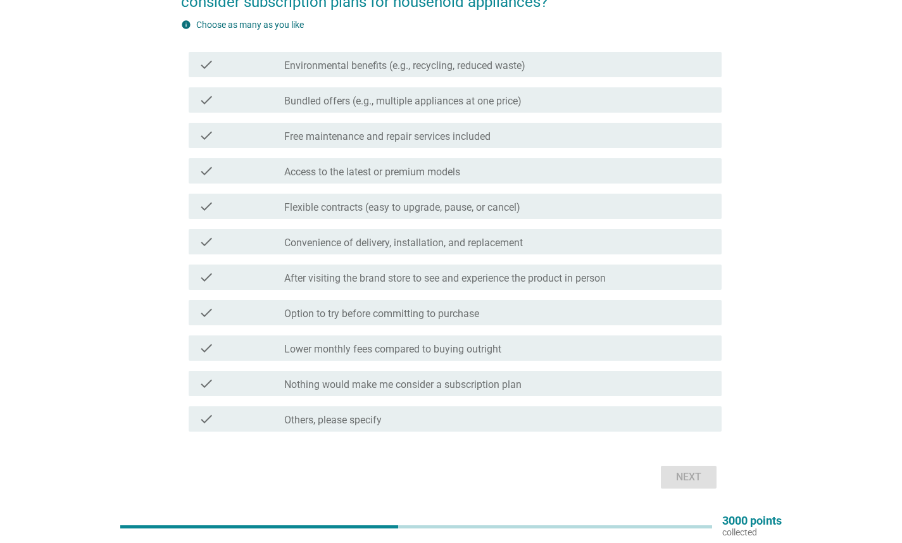
scroll to position [141, 0]
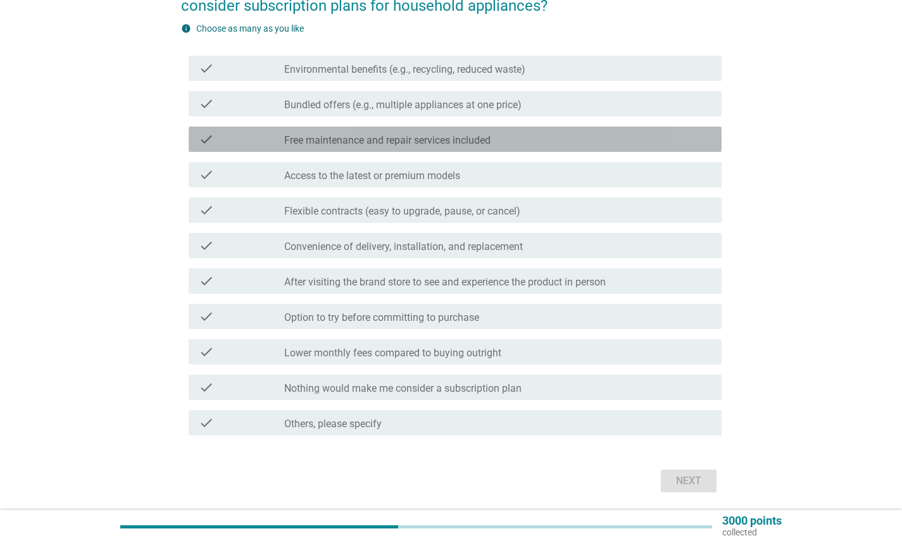
click at [402, 139] on label "Free maintenance and repair services included" at bounding box center [387, 140] width 206 height 13
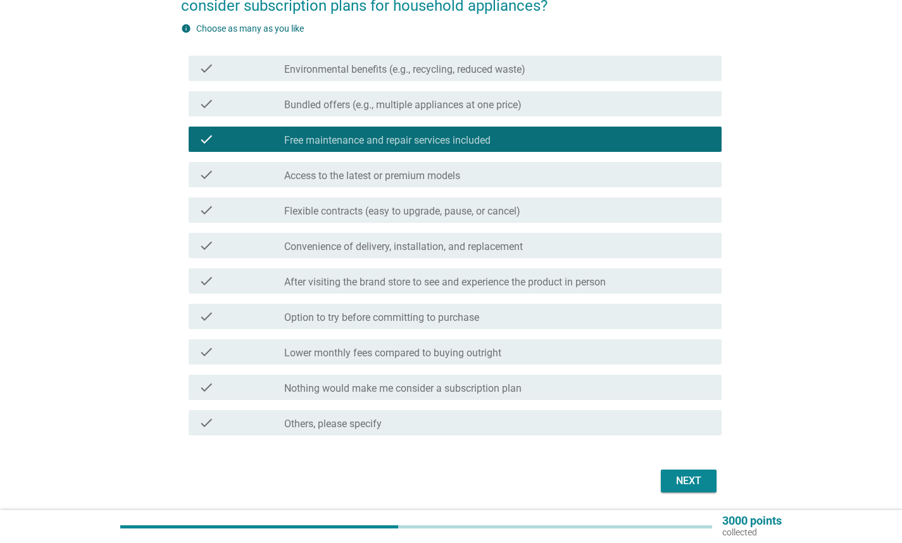
click at [403, 106] on label "Bundled offers (e.g., multiple appliances at one price)" at bounding box center [402, 105] width 237 height 13
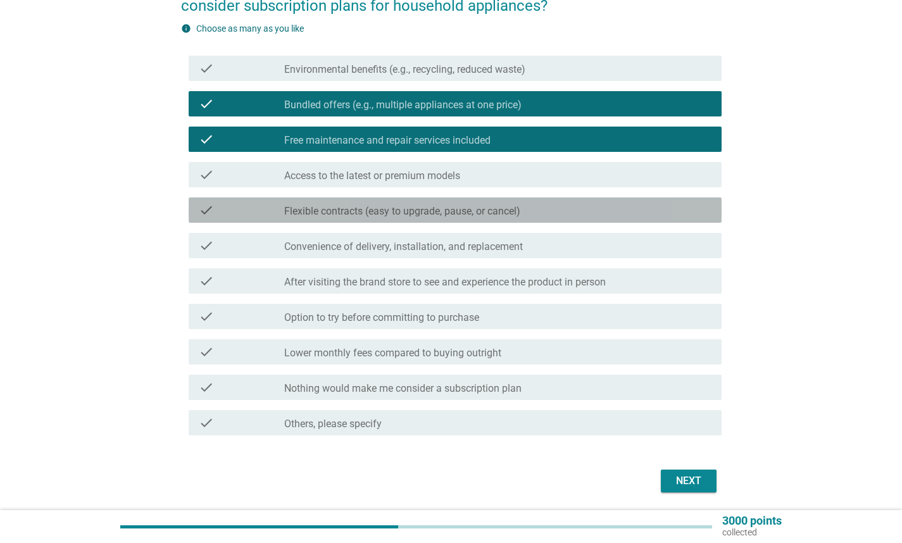
click at [393, 213] on label "Flexible contracts (easy to upgrade, pause, or cancel)" at bounding box center [402, 211] width 236 height 13
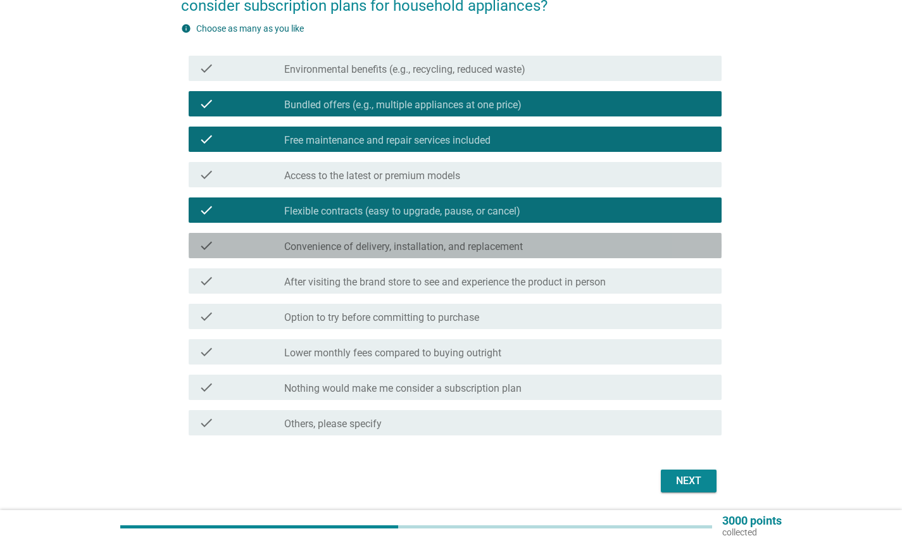
click at [509, 254] on div "check check_box_outline_blank Convenience of delivery, installation, and replac…" at bounding box center [455, 245] width 533 height 25
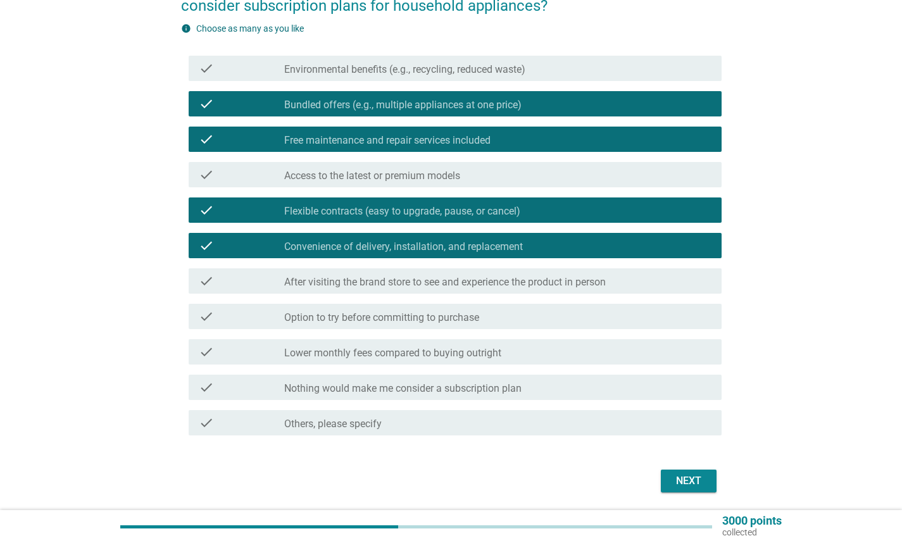
click at [469, 312] on label "Option to try before committing to purchase" at bounding box center [381, 318] width 195 height 13
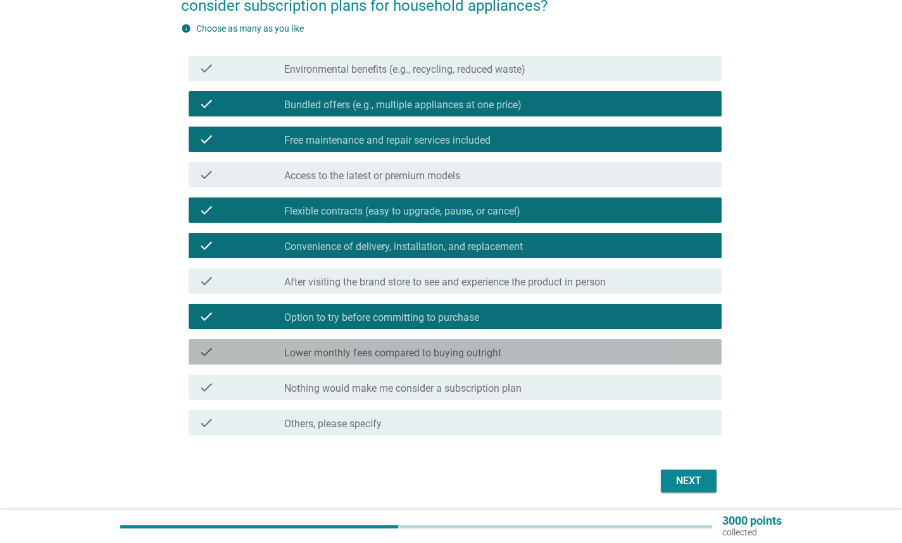
click at [534, 351] on div "check_box_outline_blank Lower monthly fees compared to buying outright" at bounding box center [497, 352] width 427 height 15
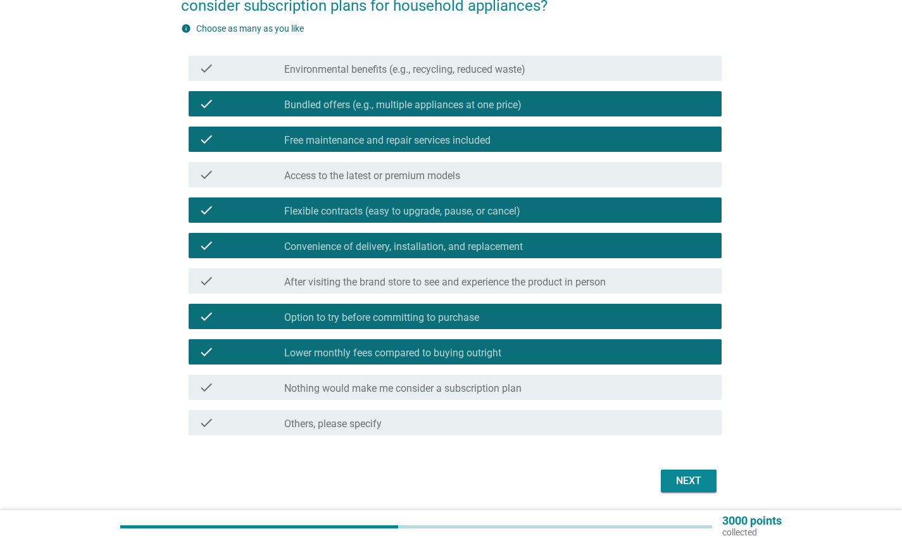
click at [692, 483] on div "Next" at bounding box center [688, 481] width 35 height 15
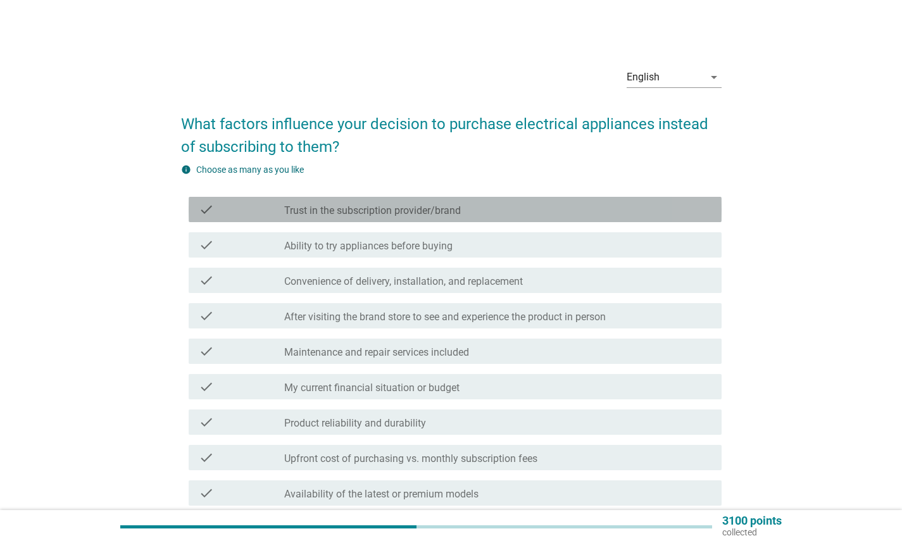
click at [425, 210] on label "Trust in the subscription provider/brand" at bounding box center [372, 211] width 177 height 13
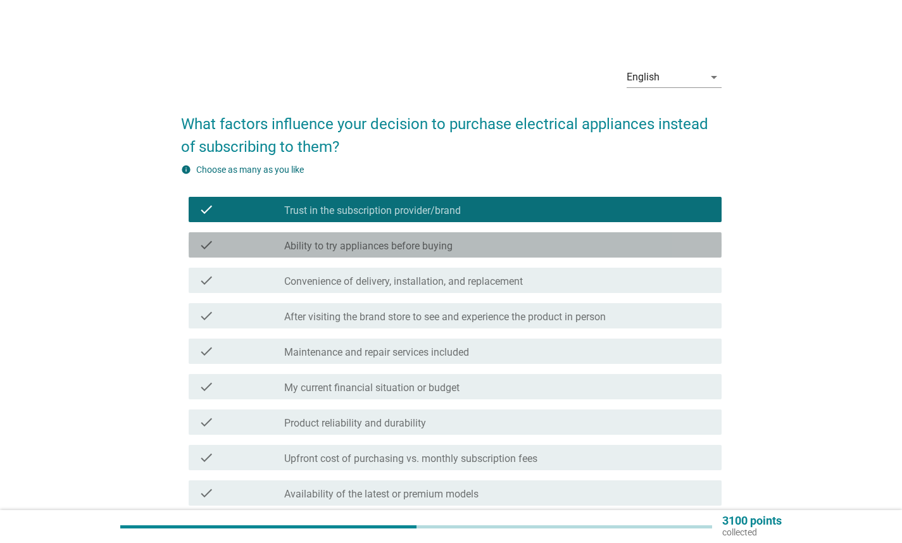
click at [421, 243] on label "Ability to try appliances before buying" at bounding box center [368, 246] width 168 height 13
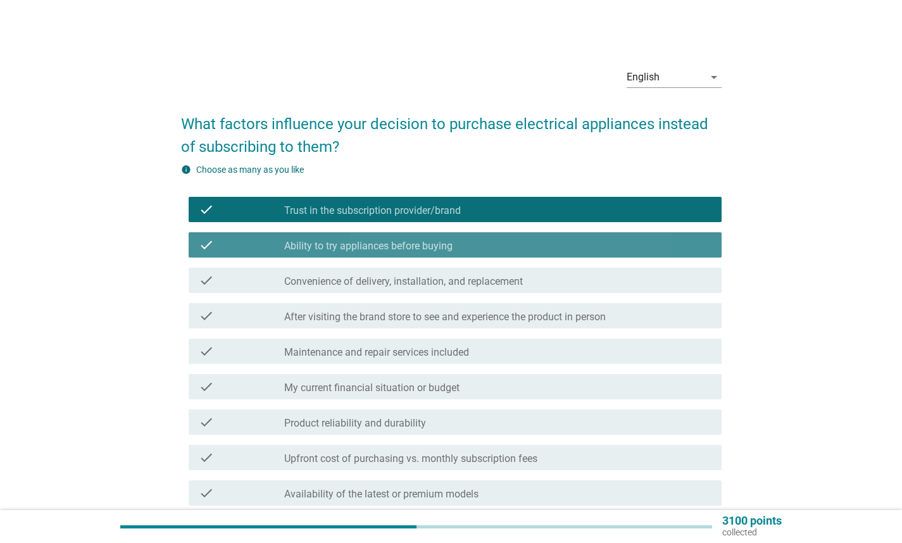
click at [422, 243] on label "Ability to try appliances before buying" at bounding box center [368, 246] width 168 height 13
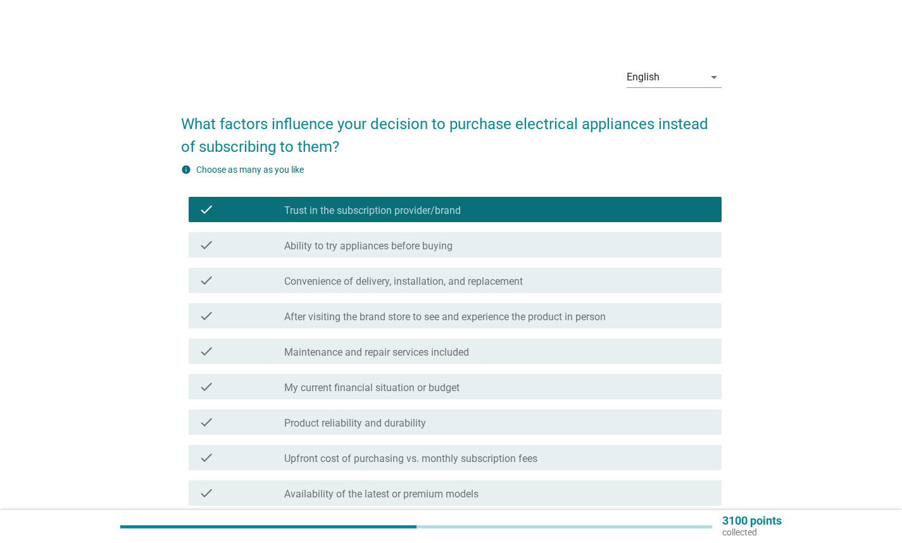
click at [422, 284] on label "Convenience of delivery, installation, and replacement" at bounding box center [403, 281] width 239 height 13
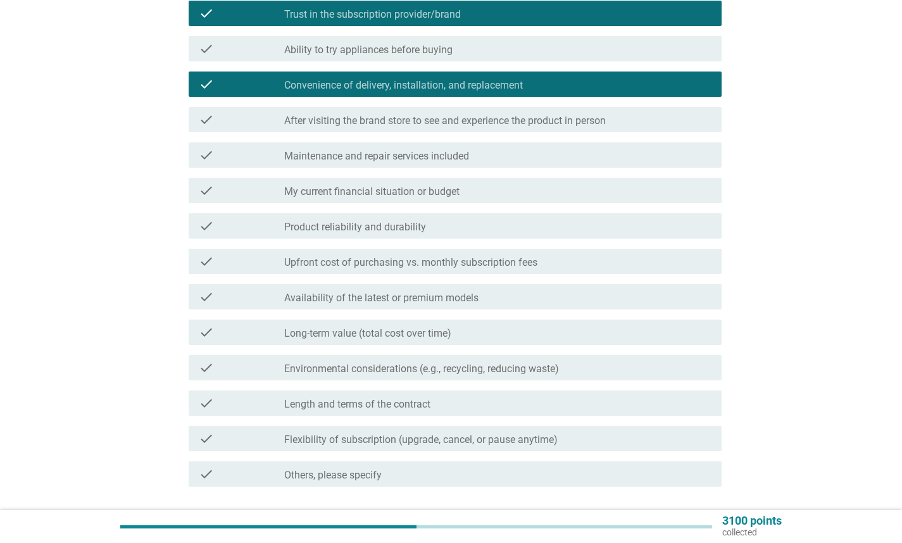
scroll to position [200, 0]
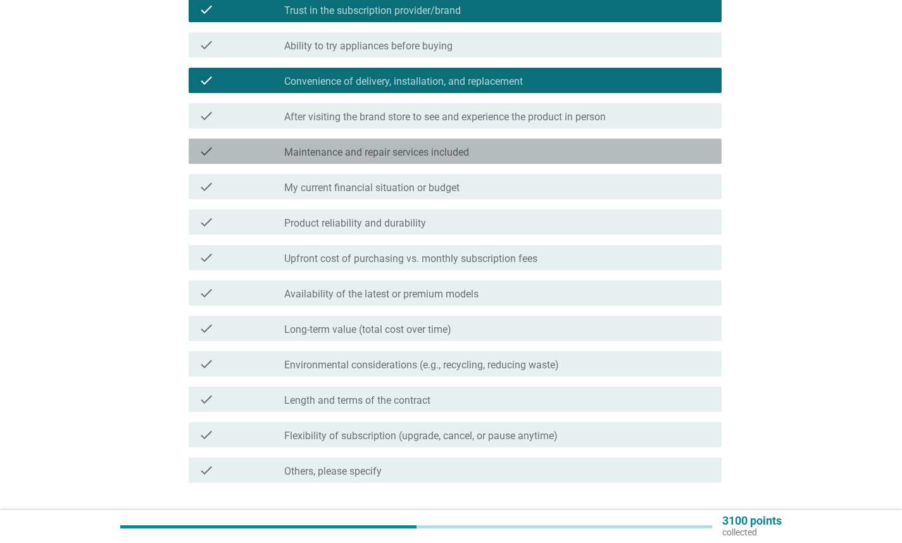
click at [415, 155] on label "Maintenance and repair services included" at bounding box center [376, 152] width 185 height 13
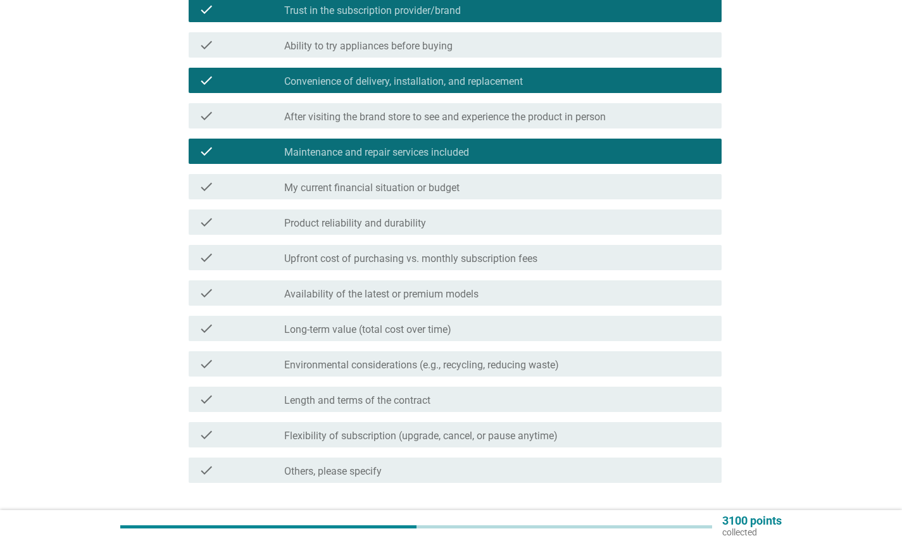
click at [431, 253] on label "Upfront cost of purchasing vs. monthly subscription fees" at bounding box center [410, 259] width 253 height 13
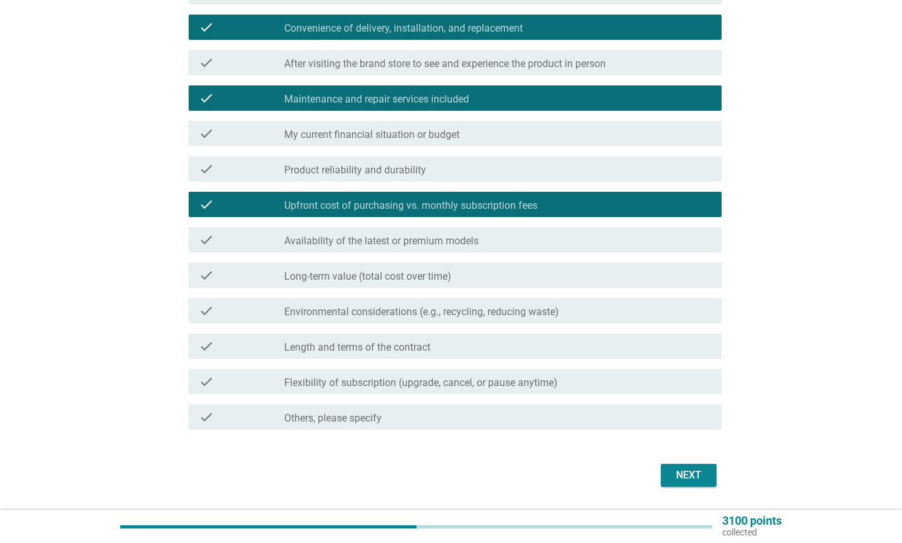
scroll to position [291, 0]
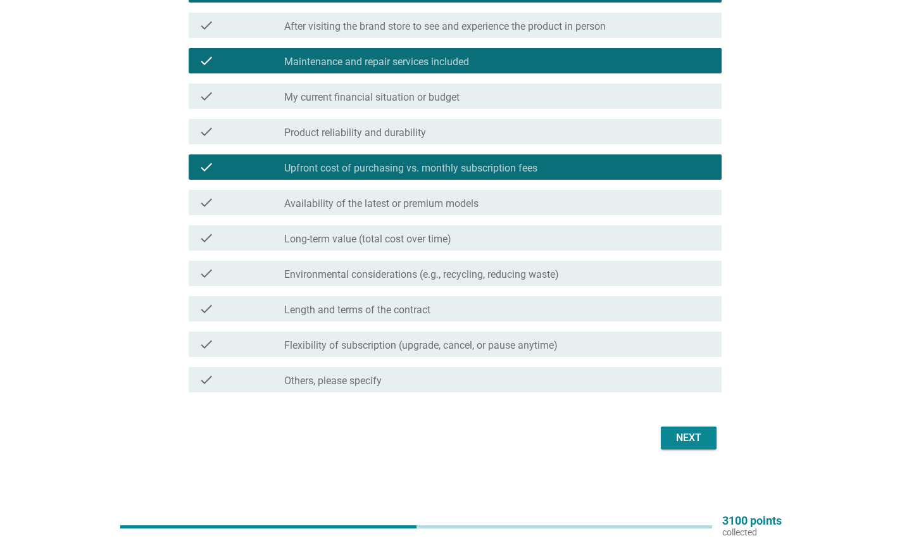
click at [435, 141] on div "check check_box_outline_blank Product reliability and durability" at bounding box center [455, 131] width 533 height 25
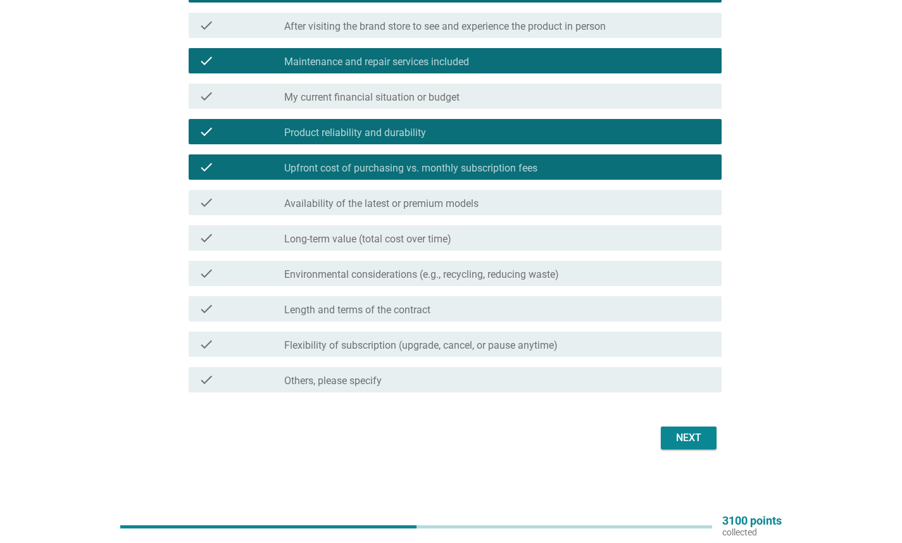
click at [534, 243] on div "check_box_outline_blank Long-term value (total cost over time)" at bounding box center [497, 238] width 427 height 15
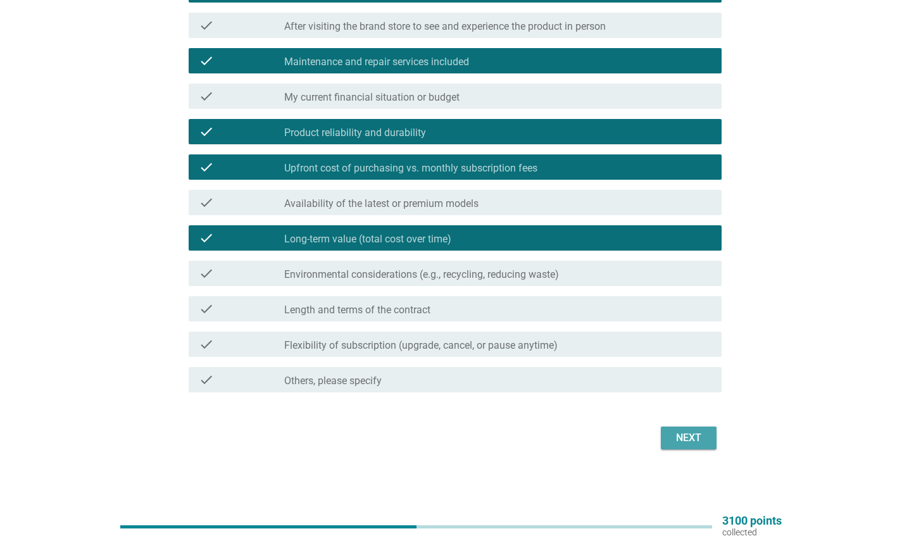
click at [682, 440] on div "Next" at bounding box center [688, 438] width 35 height 15
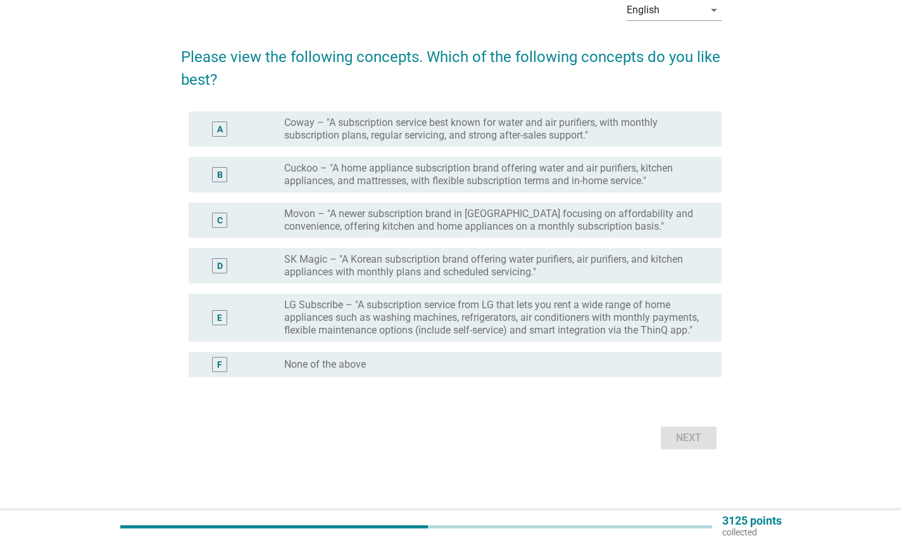
scroll to position [0, 0]
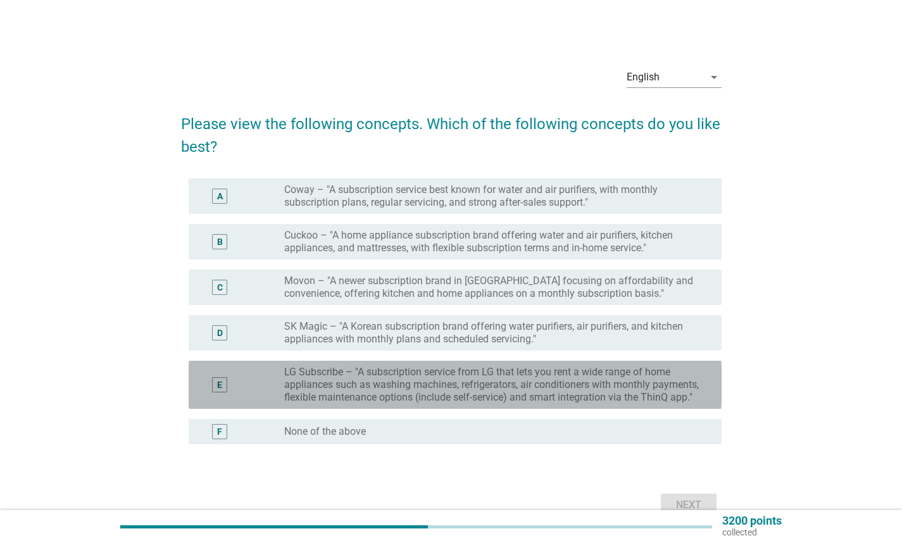
click at [508, 389] on label "LG Subscribe – "A subscription service from LG that lets you rent a wide range …" at bounding box center [492, 385] width 417 height 38
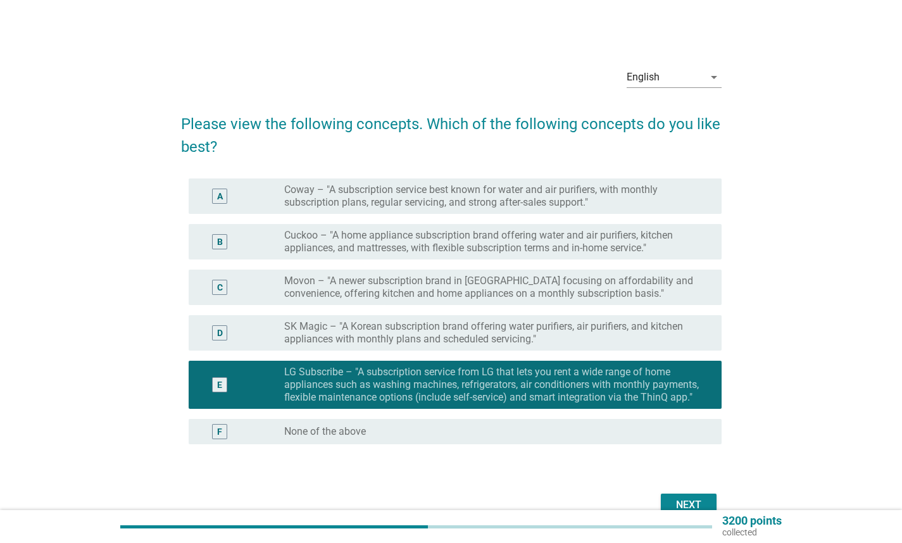
click at [549, 206] on label "Coway – "A subscription service best known for water and air purifiers, with mo…" at bounding box center [492, 196] width 417 height 25
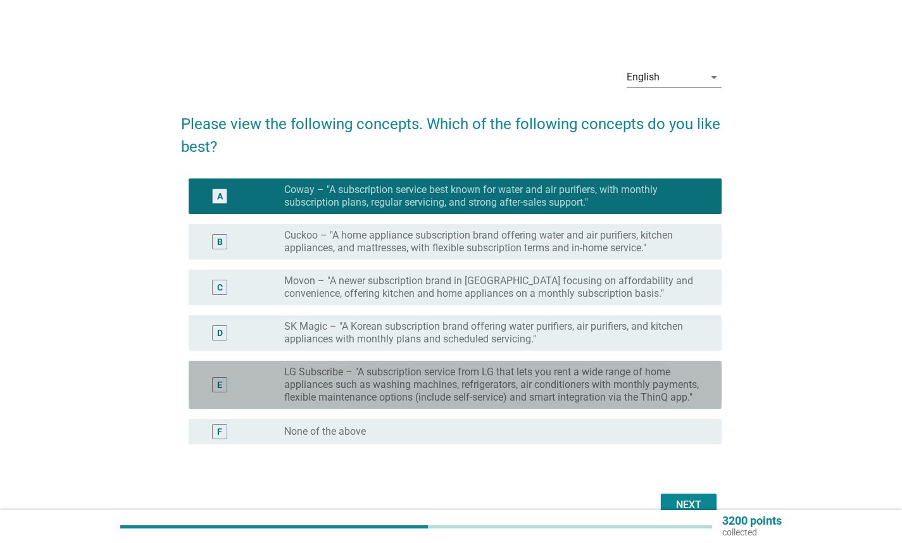
click at [557, 386] on label "LG Subscribe – "A subscription service from LG that lets you rent a wide range …" at bounding box center [492, 385] width 417 height 38
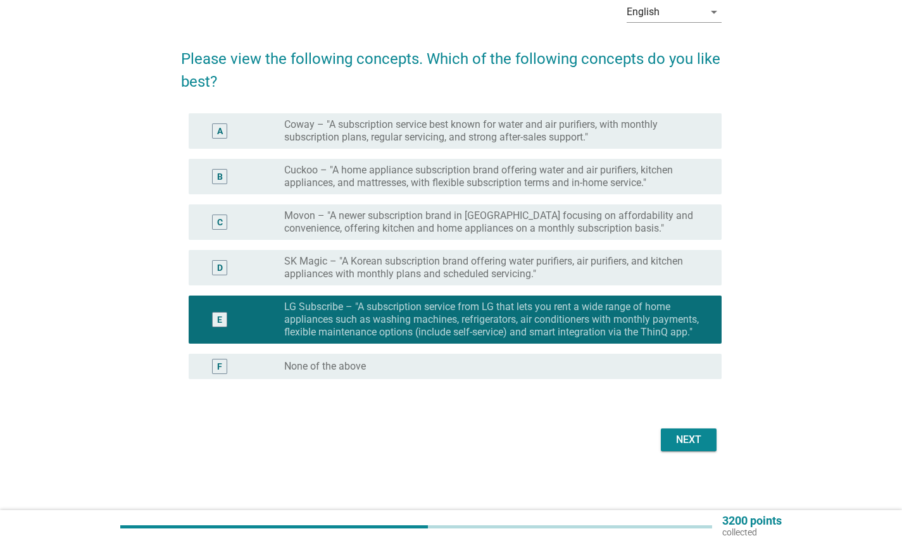
scroll to position [67, 0]
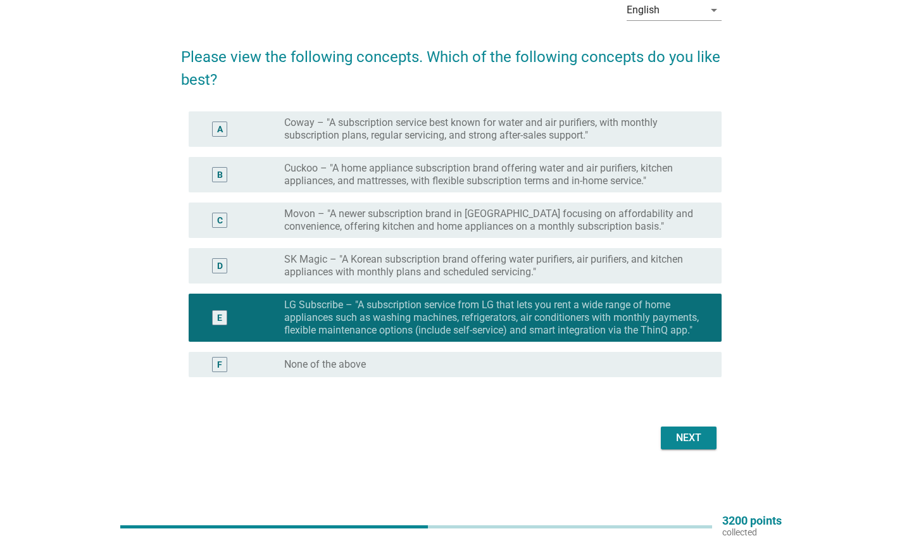
click at [688, 433] on div "Next" at bounding box center [688, 438] width 35 height 15
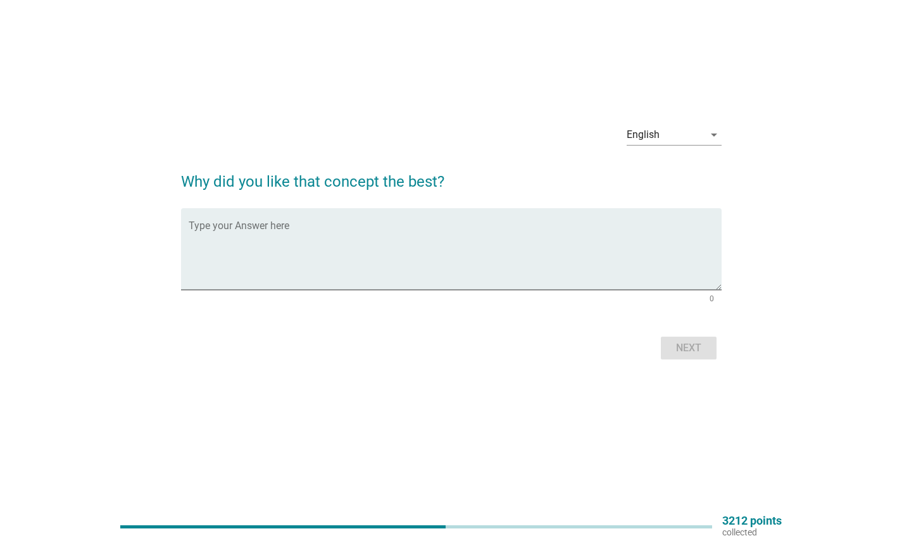
scroll to position [0, 0]
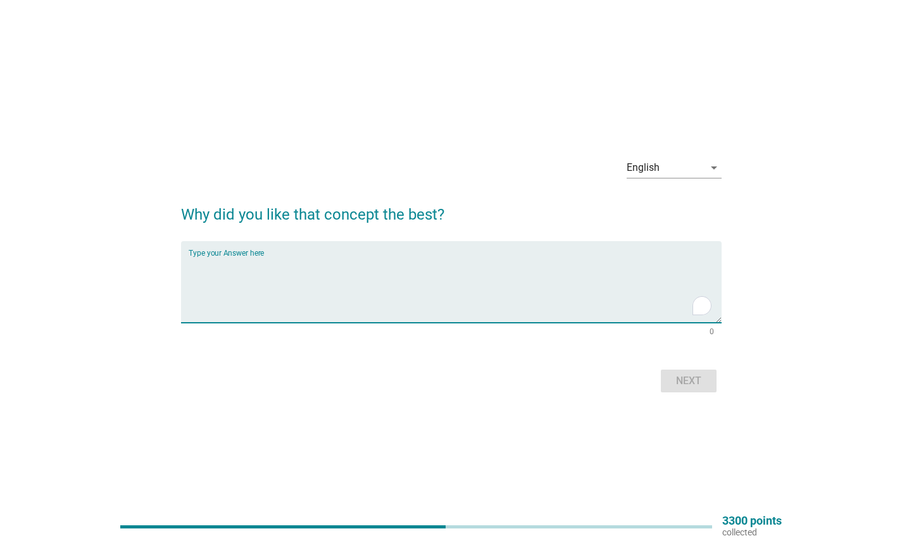
click at [540, 275] on textarea "To enrich screen reader interactions, please activate Accessibility in Grammarl…" at bounding box center [455, 289] width 533 height 66
type textarea "seems more flexible"
click at [685, 379] on div "Next" at bounding box center [688, 381] width 35 height 15
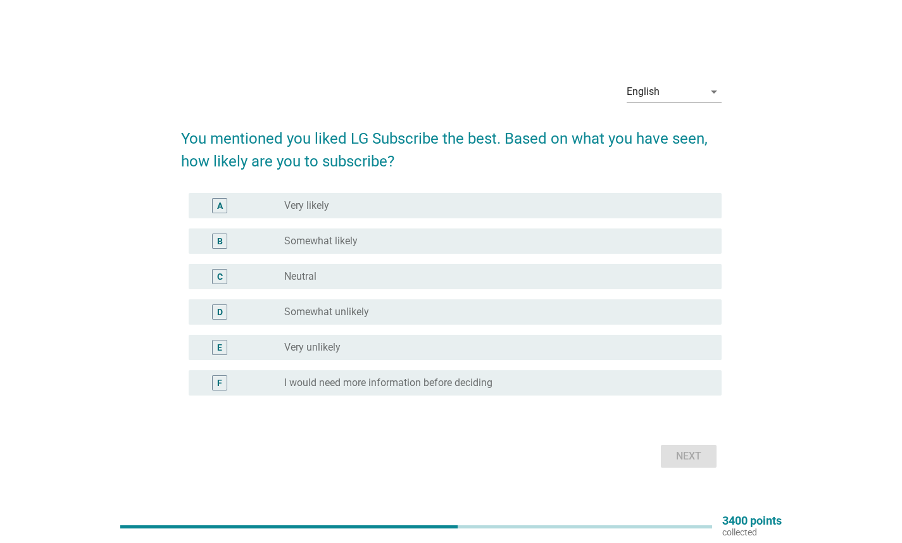
click at [378, 274] on div "radio_button_unchecked Neutral" at bounding box center [492, 276] width 417 height 13
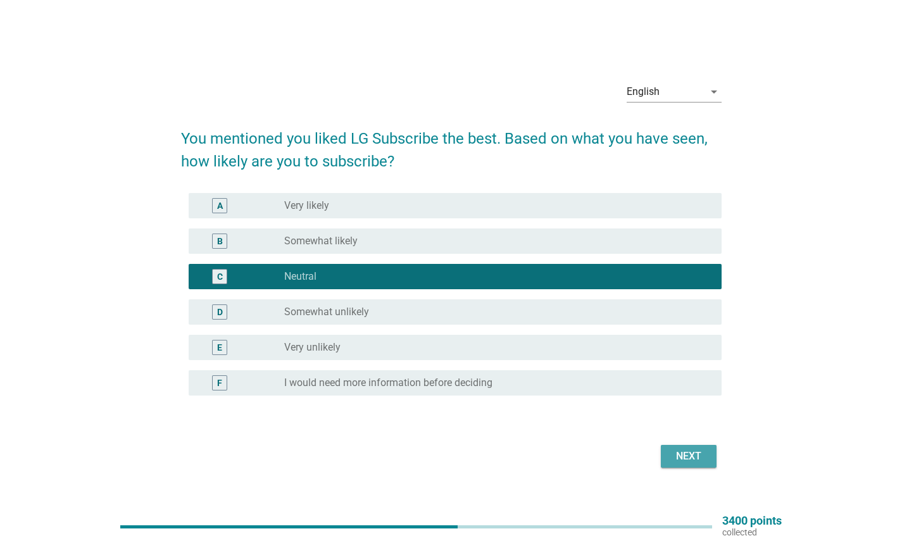
click at [686, 461] on div "Next" at bounding box center [688, 456] width 35 height 15
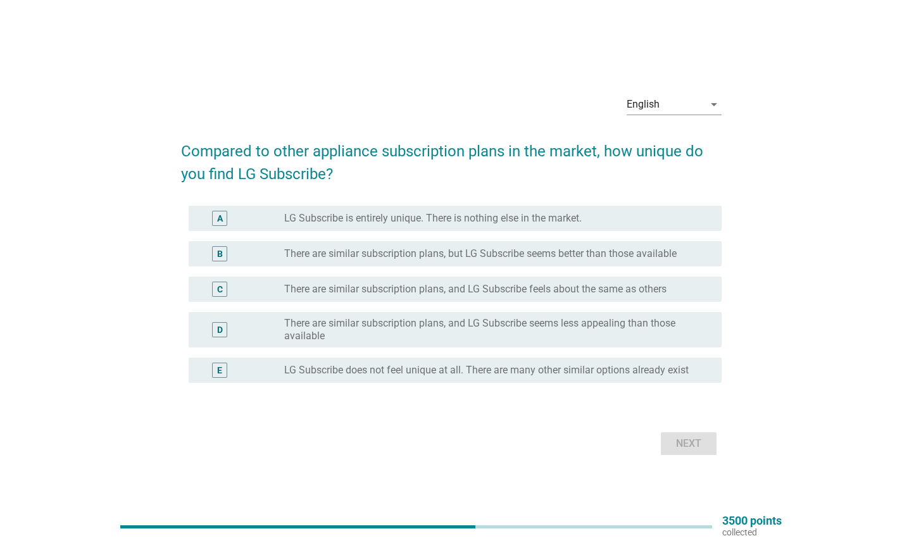
click at [521, 256] on label "There are similar subscription plans, but LG Subscribe seems better than those …" at bounding box center [480, 254] width 393 height 13
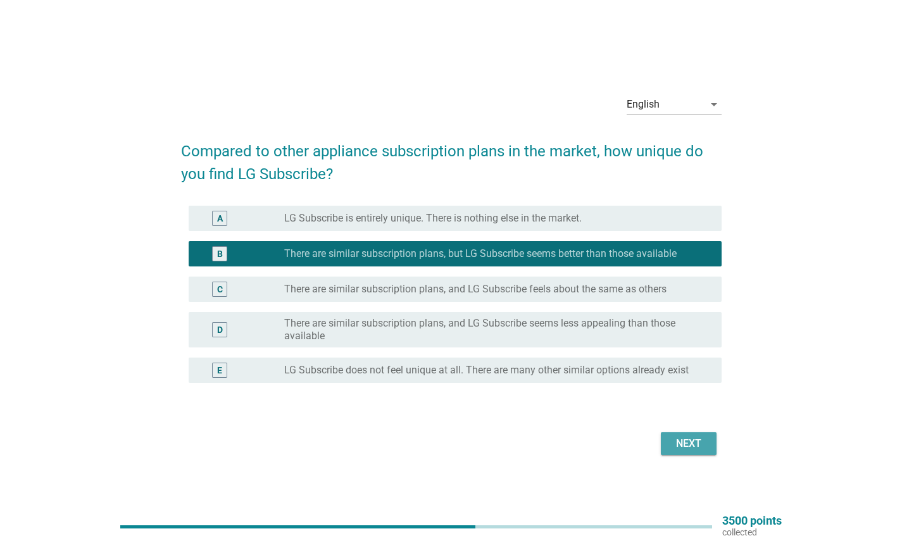
click at [693, 443] on div "Next" at bounding box center [688, 443] width 35 height 15
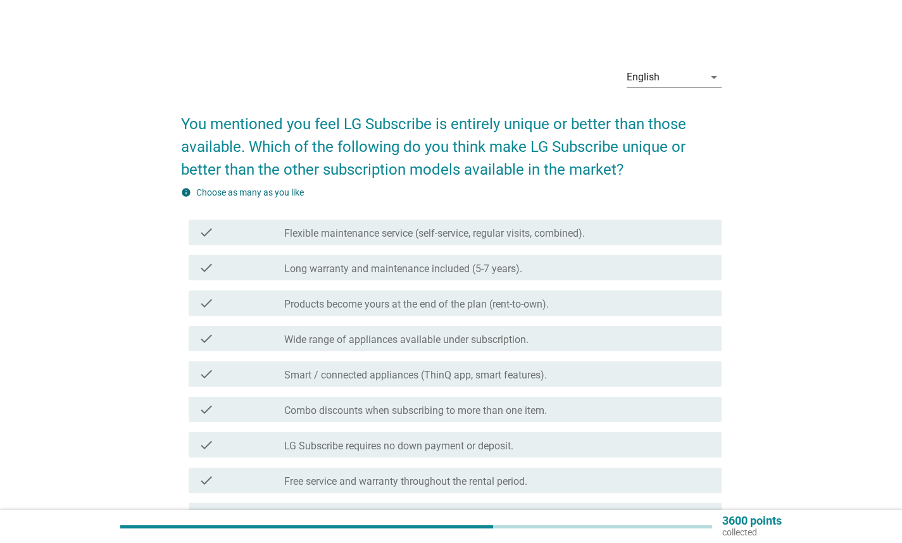
click at [552, 243] on div "check check_box_outline_blank Flexible maintenance service (self-service, regul…" at bounding box center [455, 232] width 533 height 25
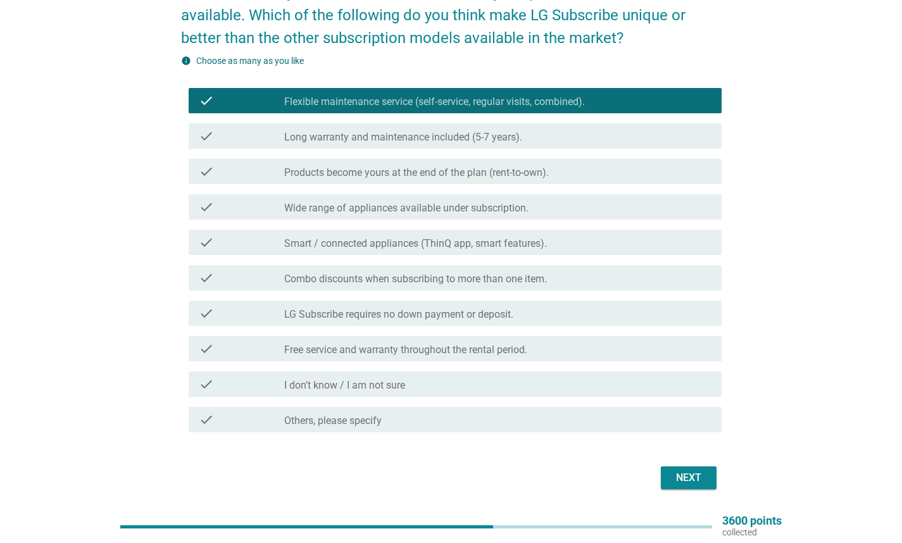
scroll to position [119, 0]
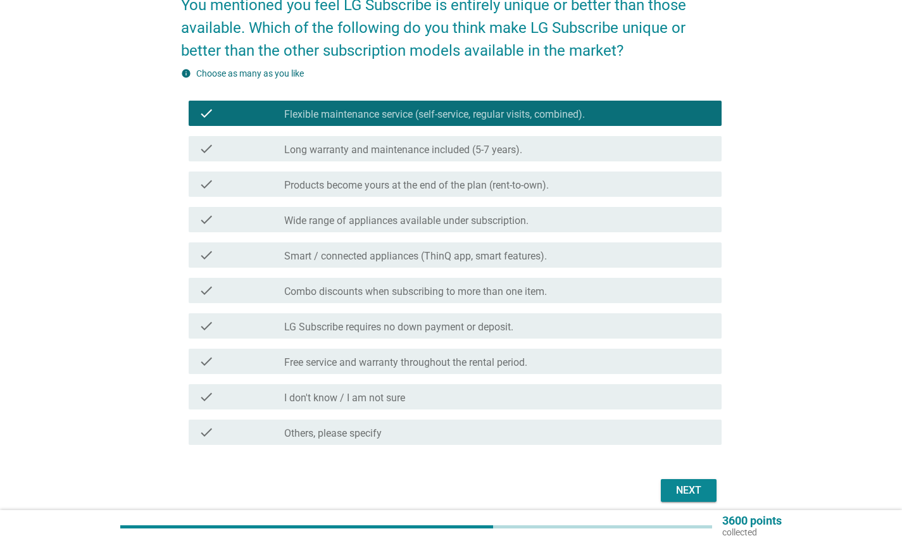
click at [699, 502] on div "Next" at bounding box center [451, 491] width 541 height 30
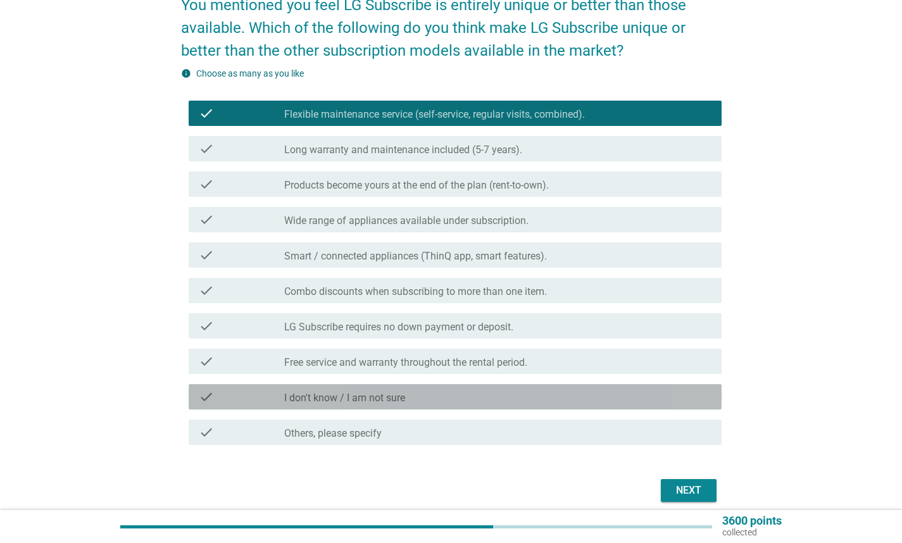
click at [654, 397] on div "check_box_outline_blank I don't know / I am not sure" at bounding box center [497, 396] width 427 height 15
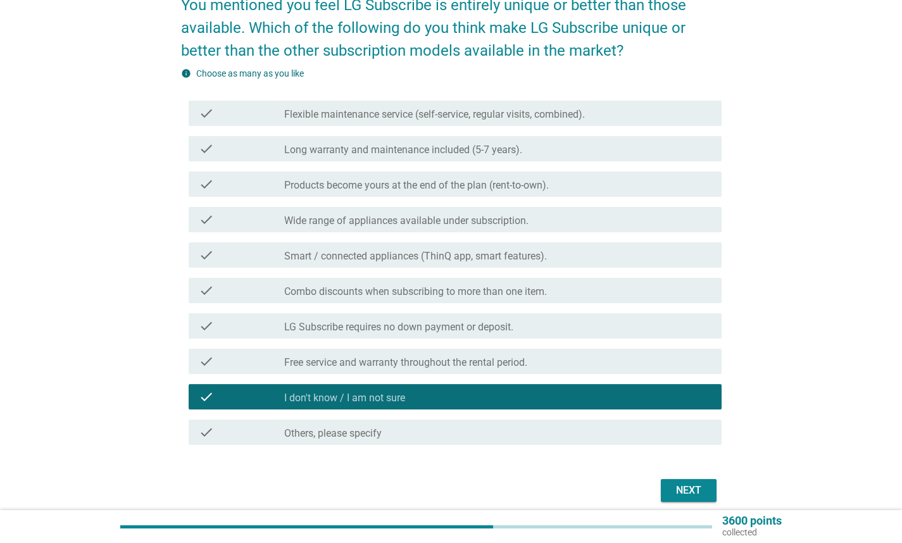
click at [639, 105] on div "check check_box_outline_blank Flexible maintenance service (self-service, regul…" at bounding box center [455, 113] width 533 height 25
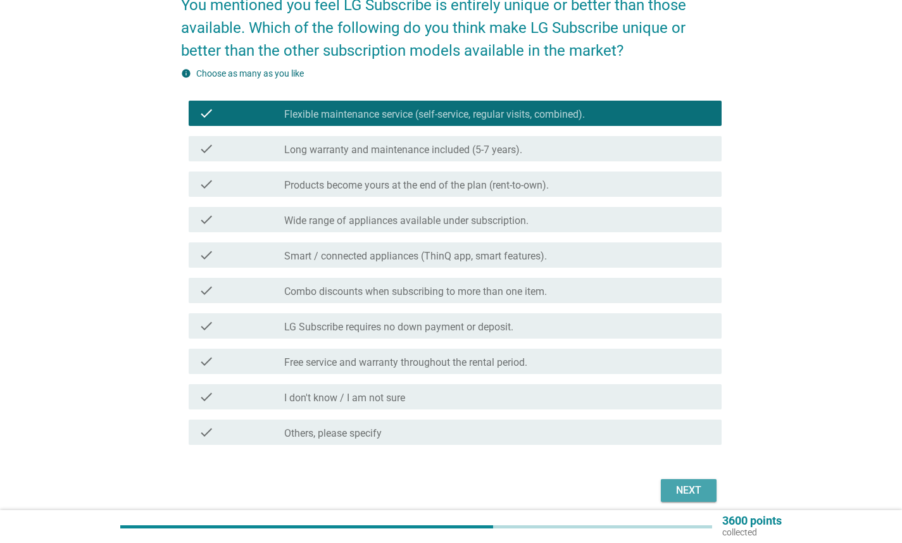
click at [707, 486] on button "Next" at bounding box center [689, 490] width 56 height 23
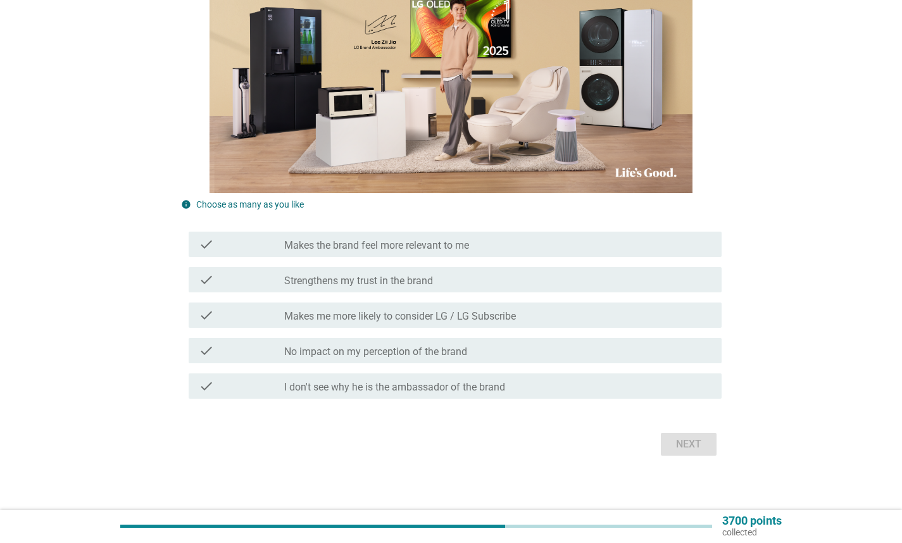
scroll to position [276, 0]
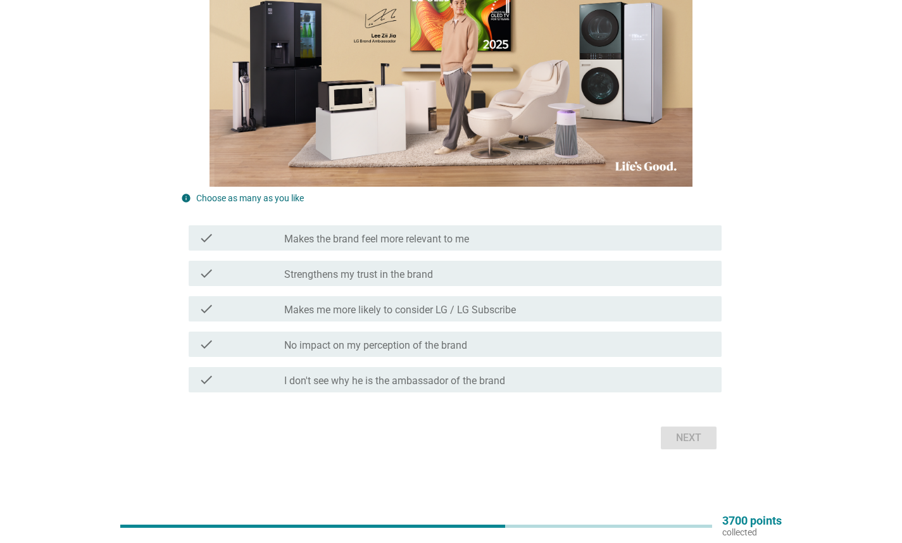
click at [636, 372] on div "check_box_outline_blank I don't see why he is the ambassador of the brand" at bounding box center [497, 379] width 427 height 15
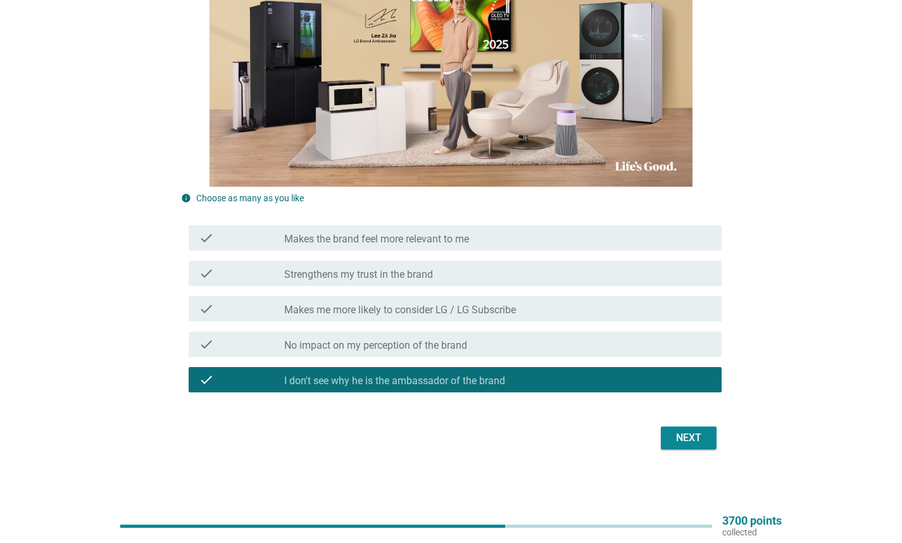
click at [612, 346] on div "check_box_outline_blank No impact on my perception of the brand" at bounding box center [497, 344] width 427 height 15
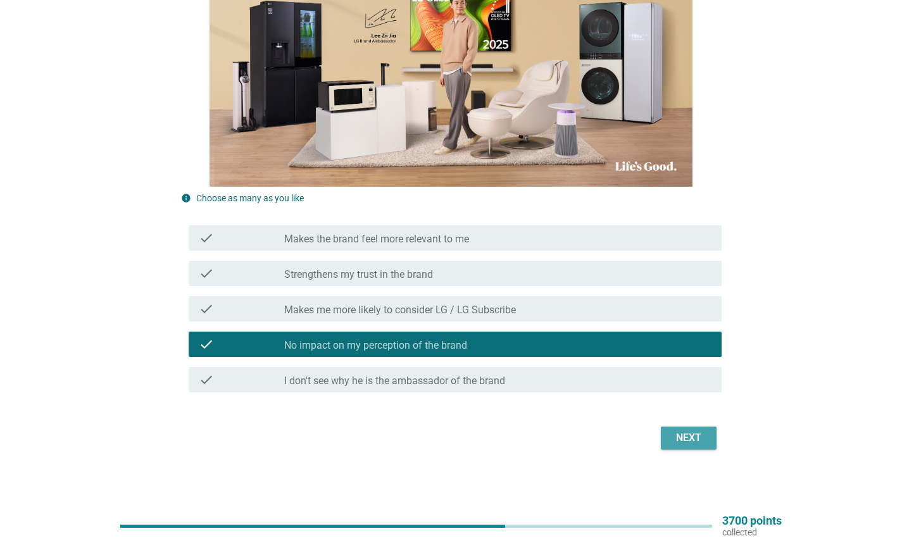
click at [692, 432] on div "Next" at bounding box center [688, 438] width 35 height 15
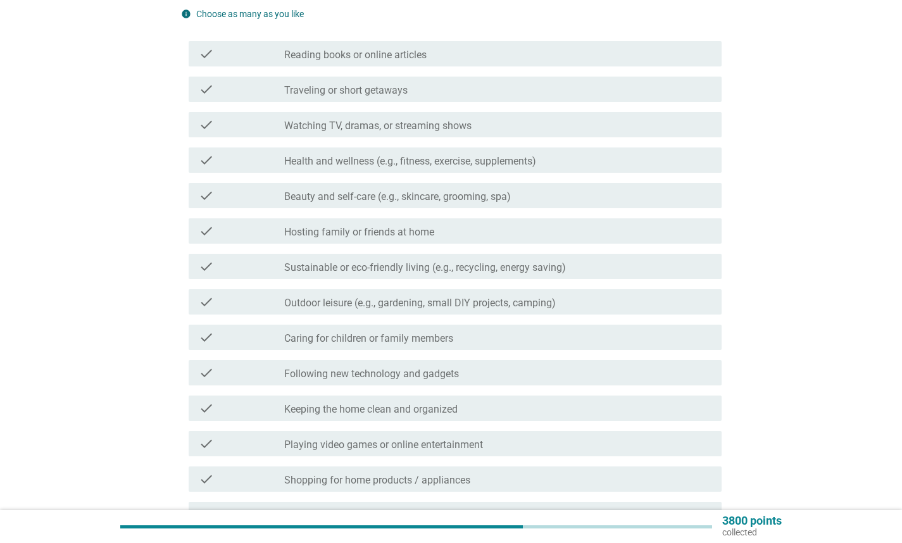
scroll to position [138, 0]
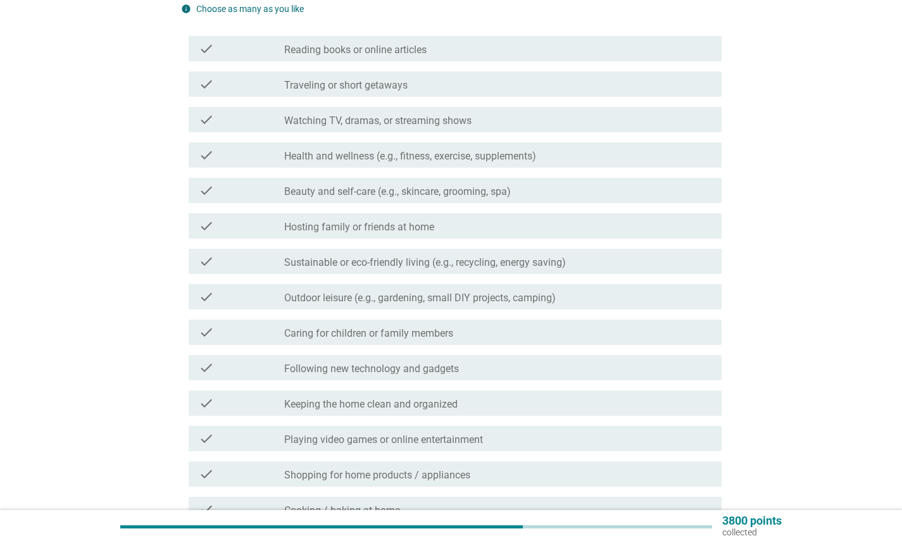
click at [489, 149] on div "check_box_outline_blank Health and wellness (e.g., fitness, exercise, supplemen…" at bounding box center [497, 155] width 427 height 15
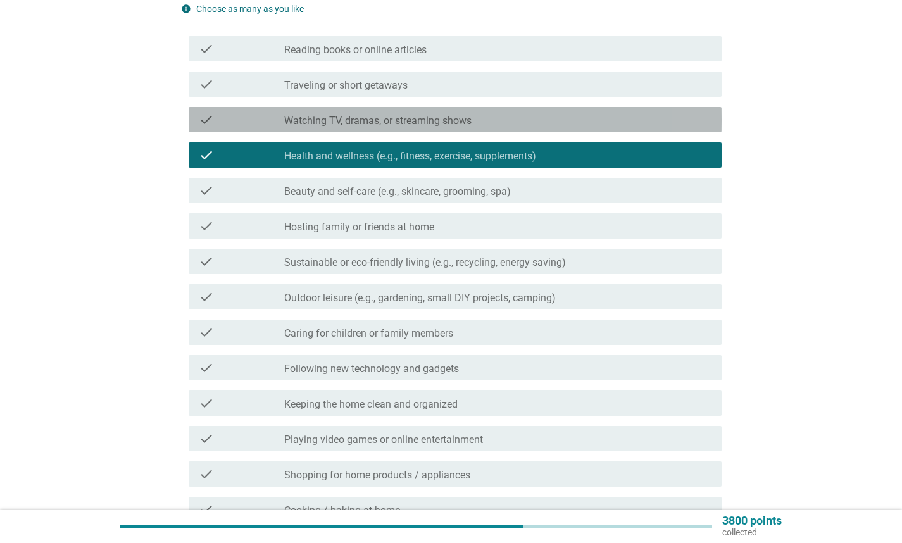
click at [489, 129] on div "check check_box_outline_blank Watching TV, dramas, or streaming shows" at bounding box center [455, 119] width 533 height 25
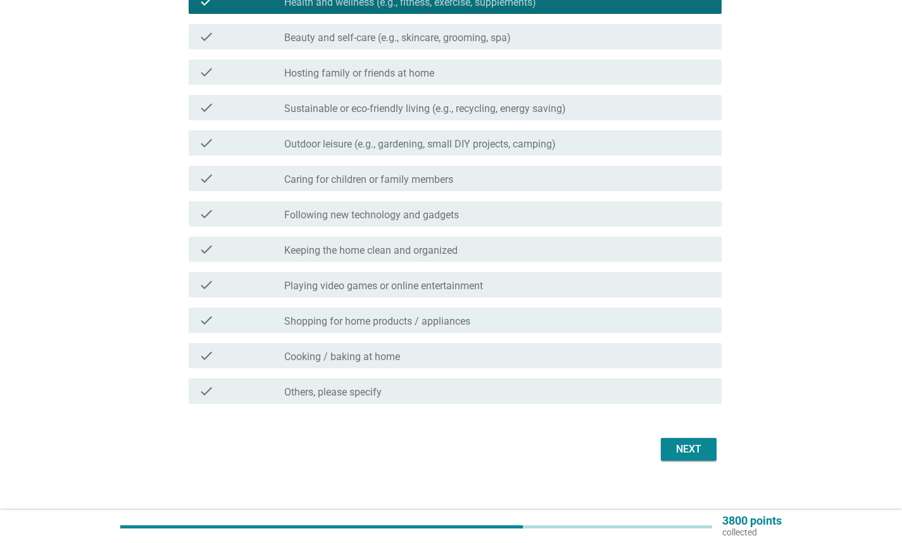
scroll to position [303, 0]
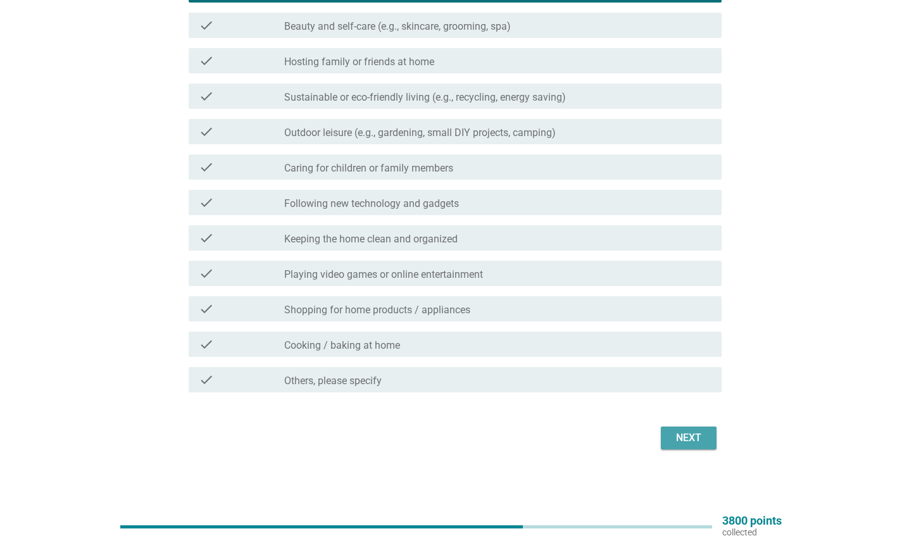
click at [694, 437] on div "Next" at bounding box center [688, 438] width 35 height 15
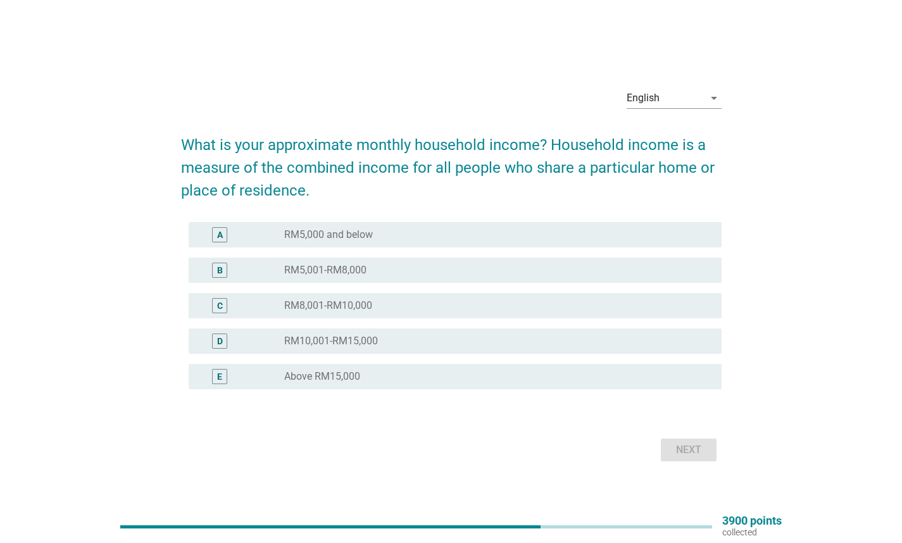
click at [590, 372] on div "radio_button_unchecked Above RM15,000" at bounding box center [492, 376] width 417 height 13
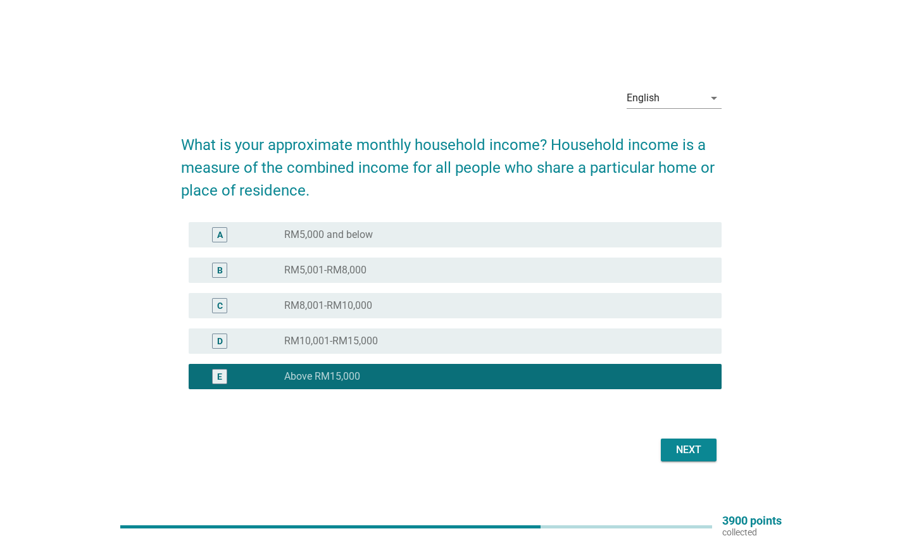
click at [686, 451] on div "Next" at bounding box center [688, 450] width 35 height 15
